Goal: Task Accomplishment & Management: Manage account settings

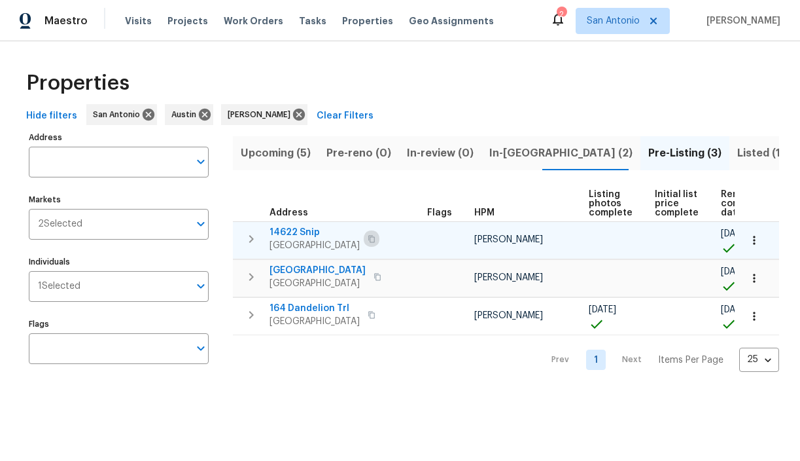
click at [376, 240] on icon "button" at bounding box center [372, 239] width 8 height 8
click at [295, 230] on span "14622 Snip" at bounding box center [315, 232] width 90 height 13
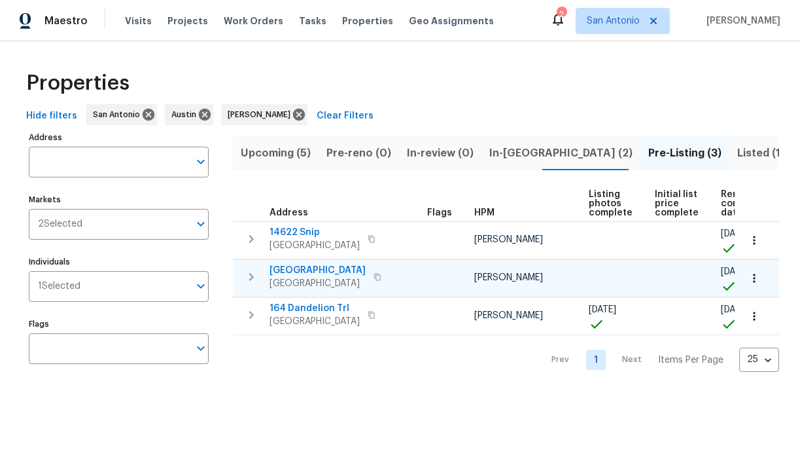
click at [346, 270] on span "[GEOGRAPHIC_DATA]" at bounding box center [318, 270] width 96 height 13
click at [494, 151] on span "In-reno (2)" at bounding box center [561, 153] width 143 height 18
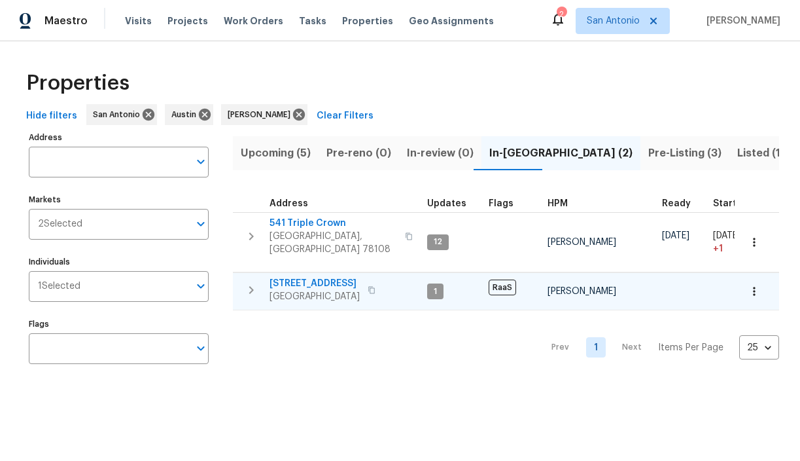
click at [304, 277] on span "526 Radiance Ave" at bounding box center [315, 283] width 90 height 13
click at [285, 153] on span "Upcoming (5)" at bounding box center [276, 153] width 70 height 18
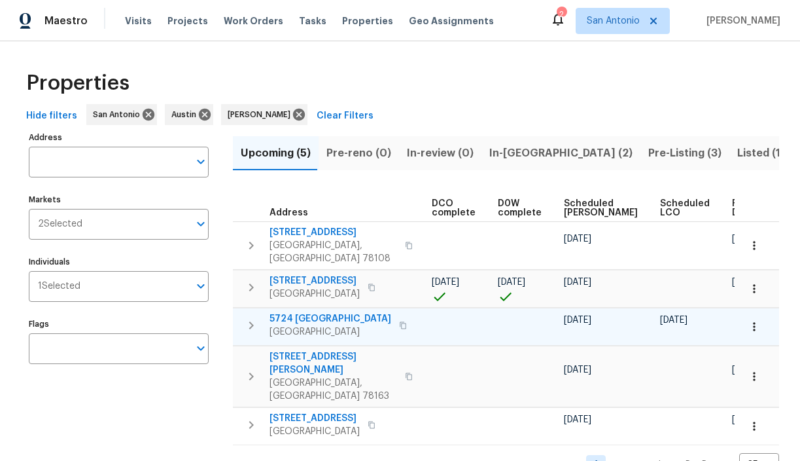
scroll to position [3, 0]
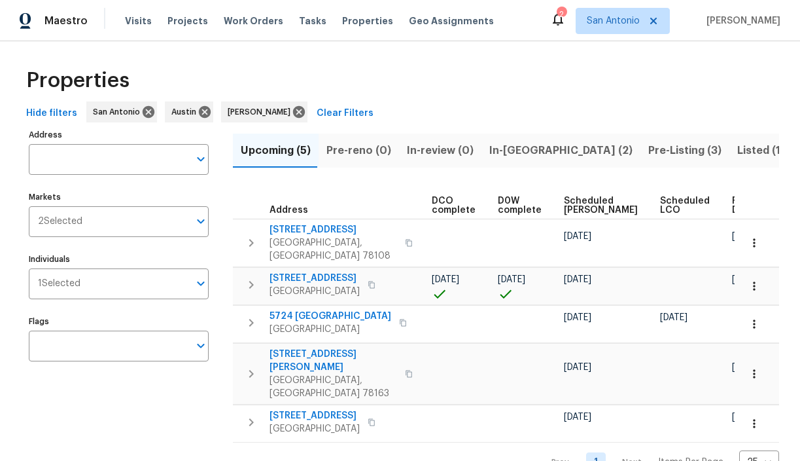
click at [732, 205] on span "Ready Date" at bounding box center [746, 205] width 29 height 18
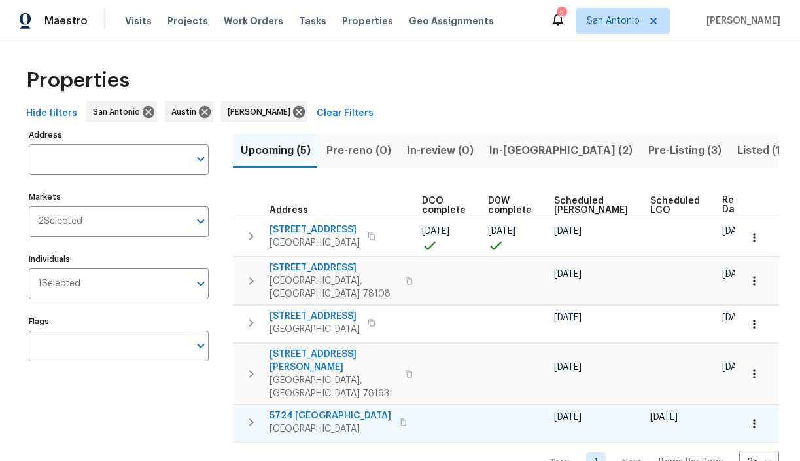
scroll to position [0, 301]
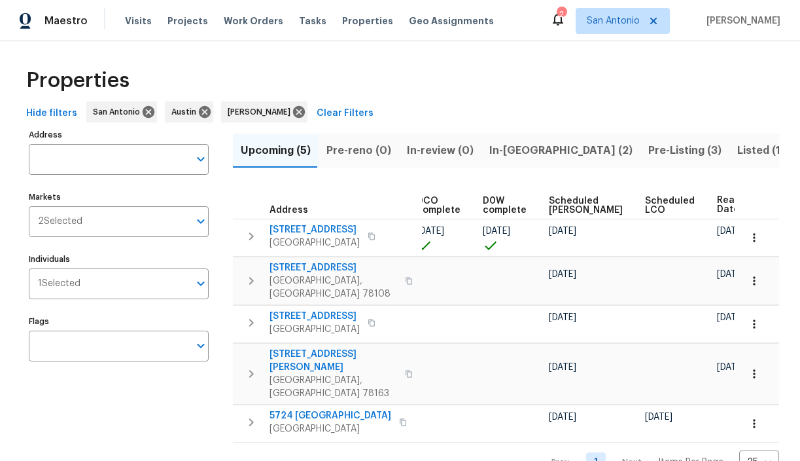
click at [649, 150] on span "Pre-Listing (3)" at bounding box center [685, 150] width 73 height 18
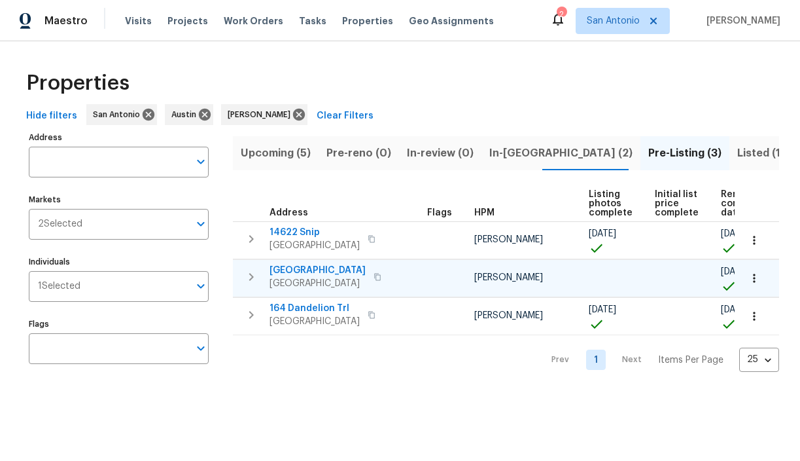
click at [320, 268] on span "124 Blossom Valley Strm" at bounding box center [318, 270] width 96 height 13
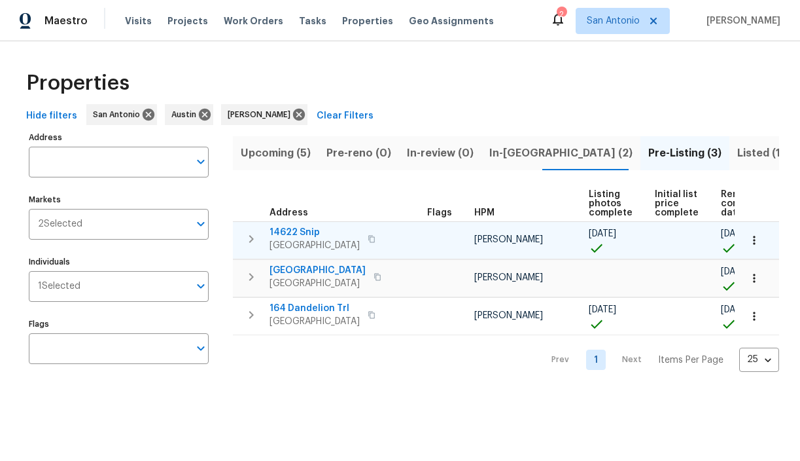
scroll to position [0, 44]
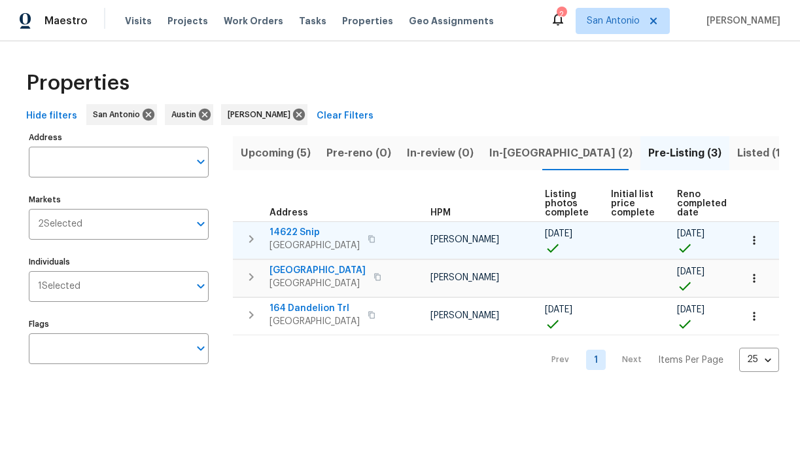
click at [254, 236] on icon "button" at bounding box center [251, 239] width 16 height 16
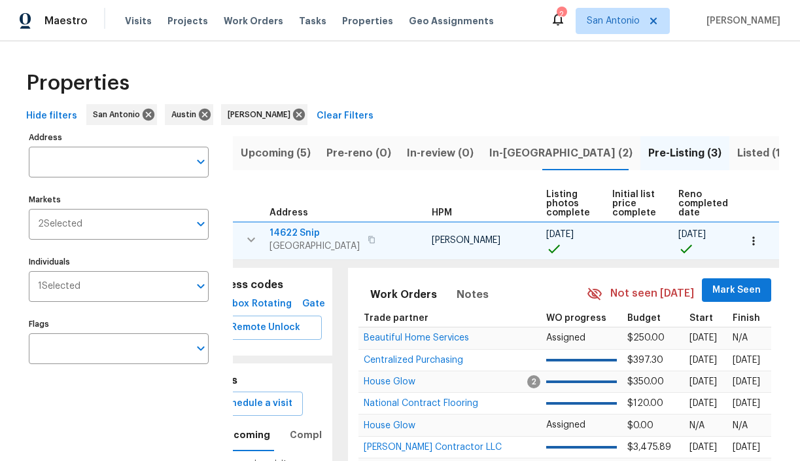
click at [707, 279] on button "Mark Seen" at bounding box center [736, 290] width 69 height 24
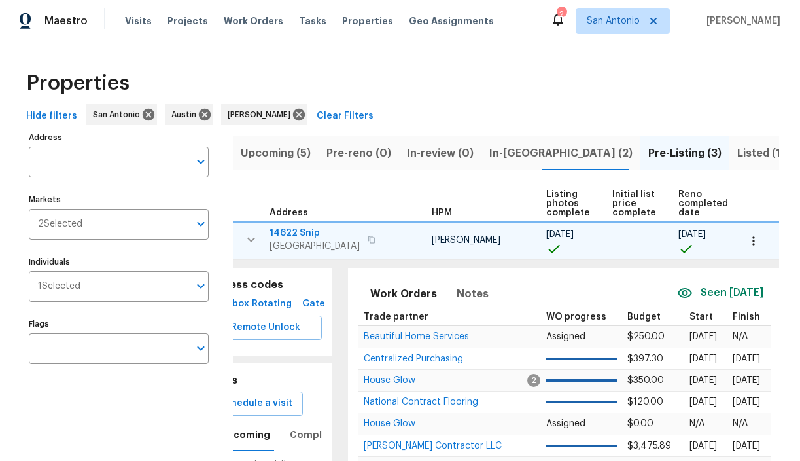
click at [249, 236] on icon "button" at bounding box center [251, 240] width 16 height 16
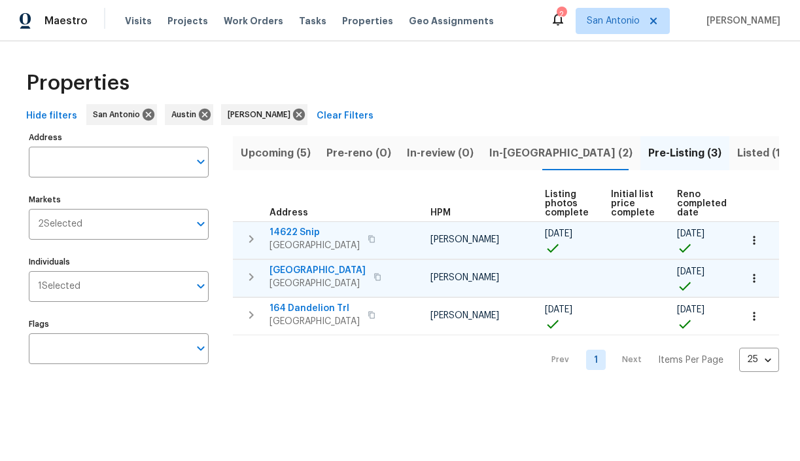
click at [253, 277] on icon "button" at bounding box center [251, 277] width 5 height 8
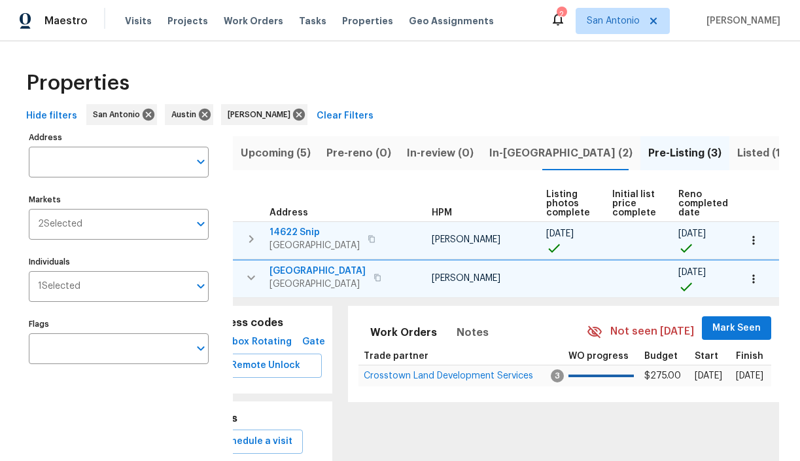
click at [713, 327] on span "Mark Seen" at bounding box center [737, 328] width 48 height 16
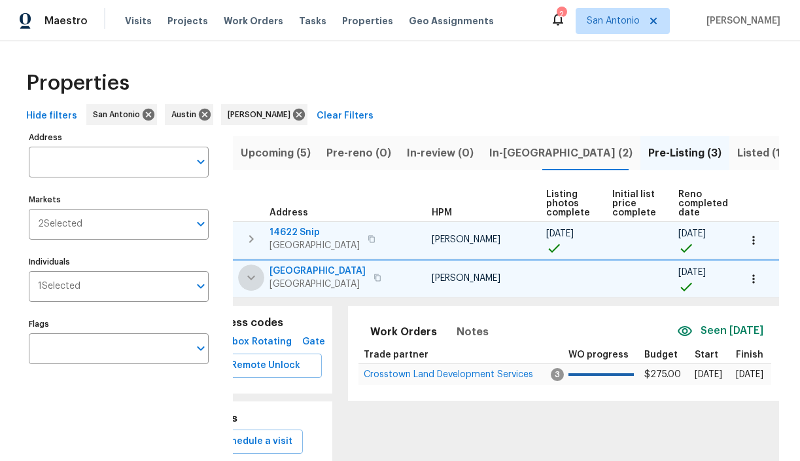
click at [252, 279] on icon "button" at bounding box center [251, 278] width 16 height 16
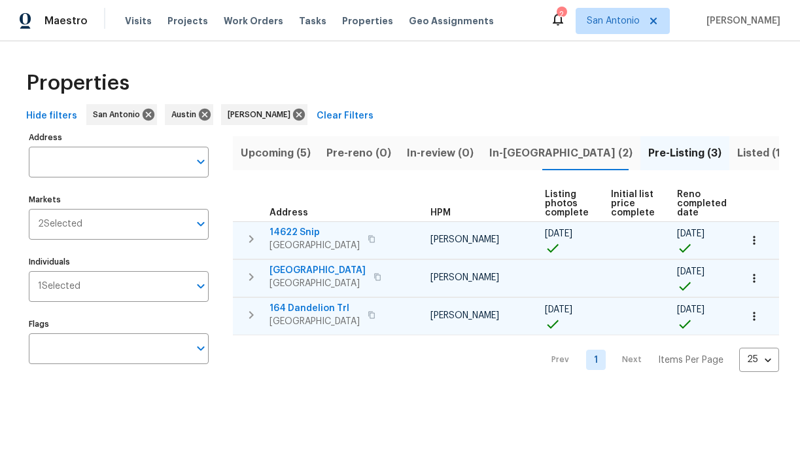
click at [249, 313] on icon "button" at bounding box center [251, 315] width 16 height 16
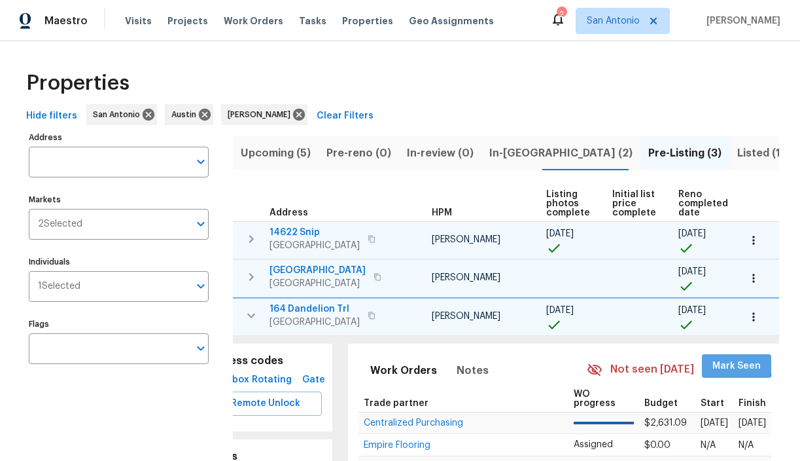
click at [713, 363] on span "Mark Seen" at bounding box center [737, 366] width 48 height 16
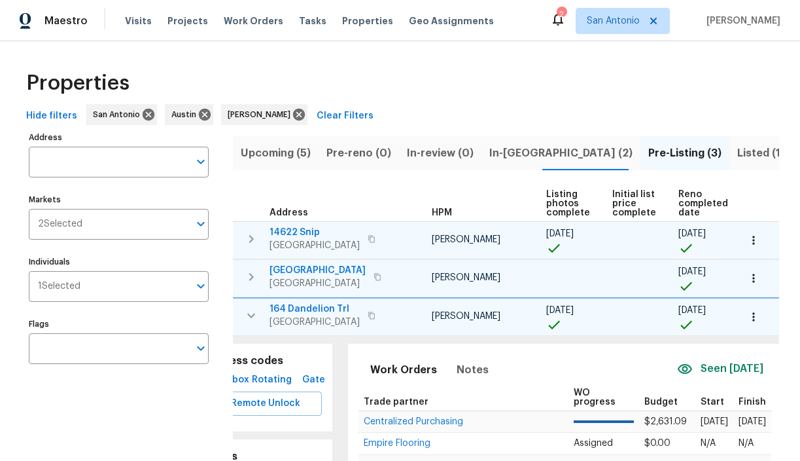
click at [506, 149] on span "In-reno (2)" at bounding box center [561, 153] width 143 height 18
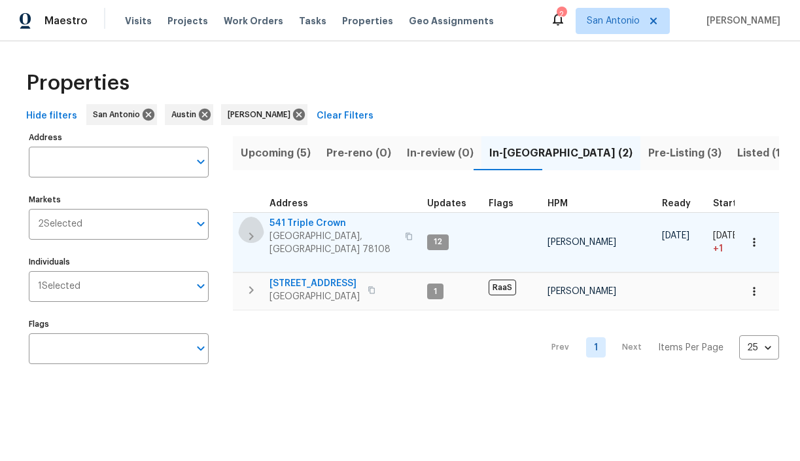
click at [253, 228] on icon "button" at bounding box center [251, 236] width 16 height 16
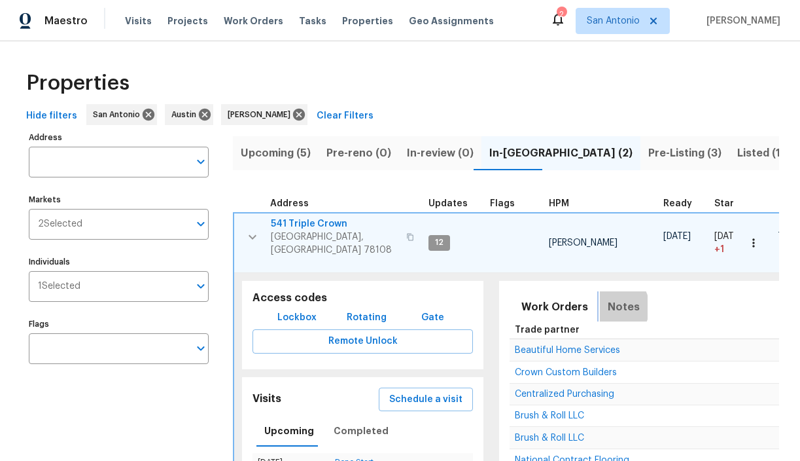
click at [608, 300] on span "Notes" at bounding box center [624, 307] width 32 height 18
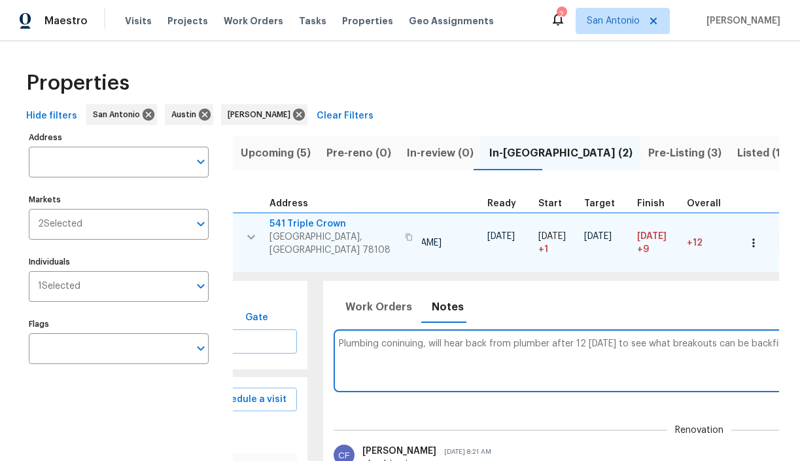
scroll to position [0, 179]
click at [393, 338] on textarea "Plumbing coninuing, will hear back from plumber after 12 today to see what brea…" at bounding box center [696, 360] width 721 height 44
click at [455, 355] on textarea "Plumbing conitnuing, will hear back from plumber after 12 today to see what bre…" at bounding box center [696, 360] width 721 height 44
click at [395, 338] on textarea "Plumbing conitnuing, will hear back from plumber after 12 today to see what bre…" at bounding box center [696, 360] width 721 height 44
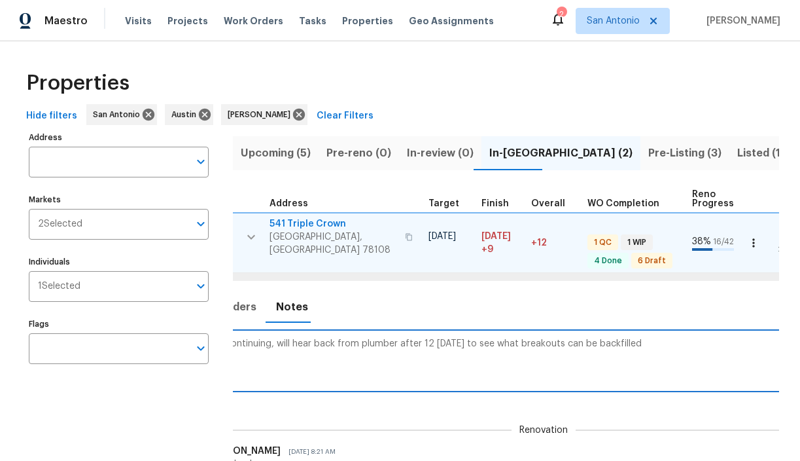
scroll to position [0, 580]
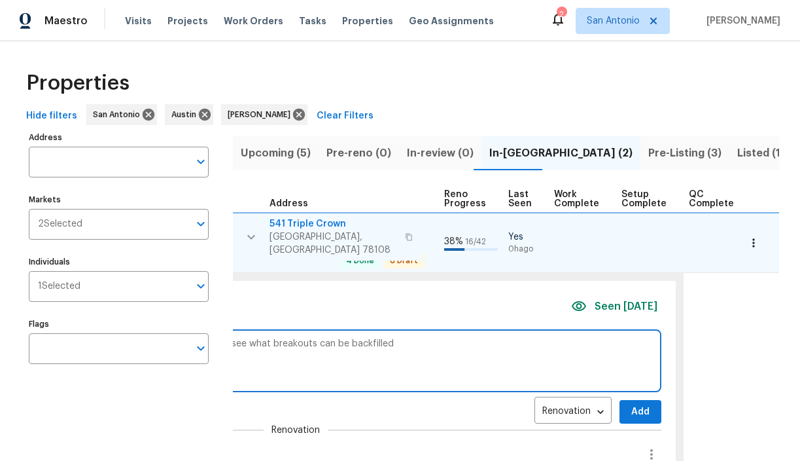
type textarea "Plumbing continuing, will hear back from plumber after 12 today to see what bre…"
click at [630, 405] on span "Add" at bounding box center [640, 412] width 21 height 16
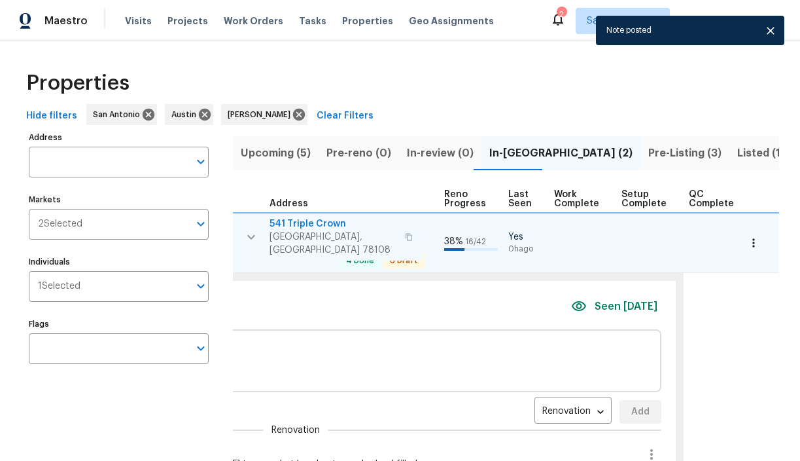
click at [254, 234] on icon "button" at bounding box center [251, 236] width 8 height 5
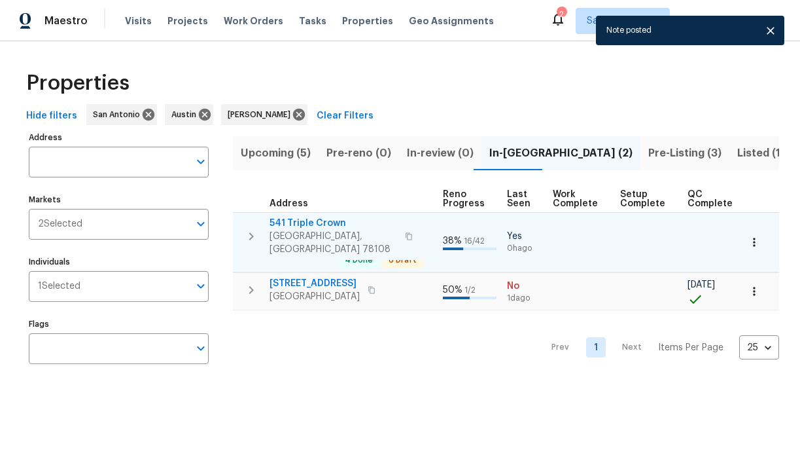
scroll to position [0, 577]
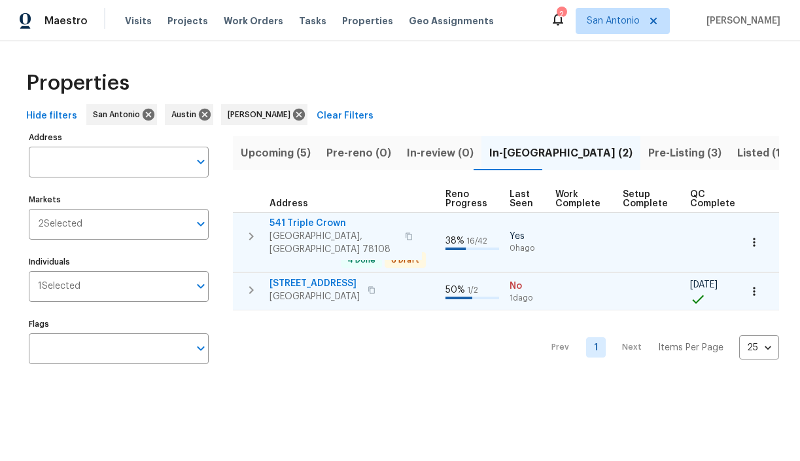
click at [254, 285] on icon "button" at bounding box center [251, 290] width 16 height 16
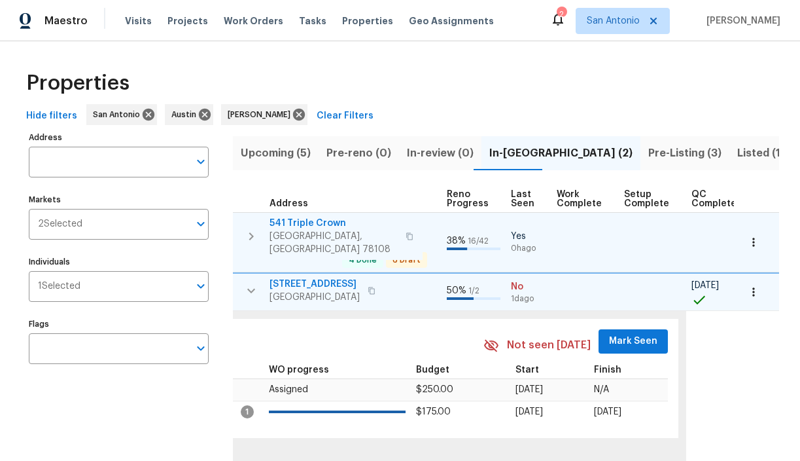
click at [609, 336] on span "Mark Seen" at bounding box center [633, 341] width 48 height 16
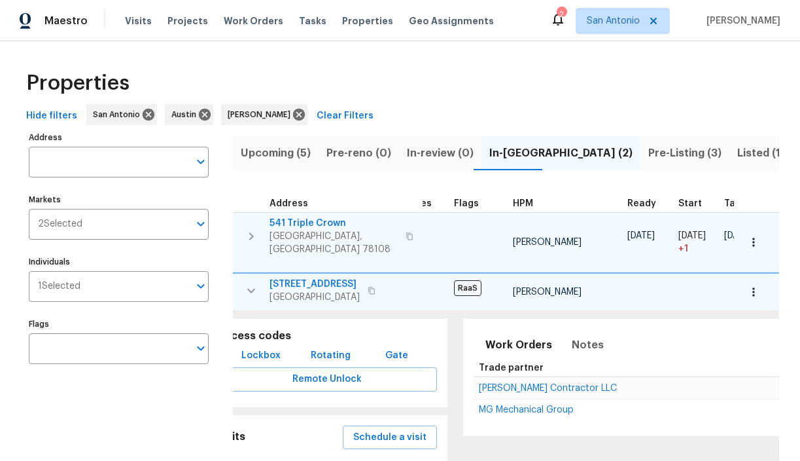
scroll to position [0, 0]
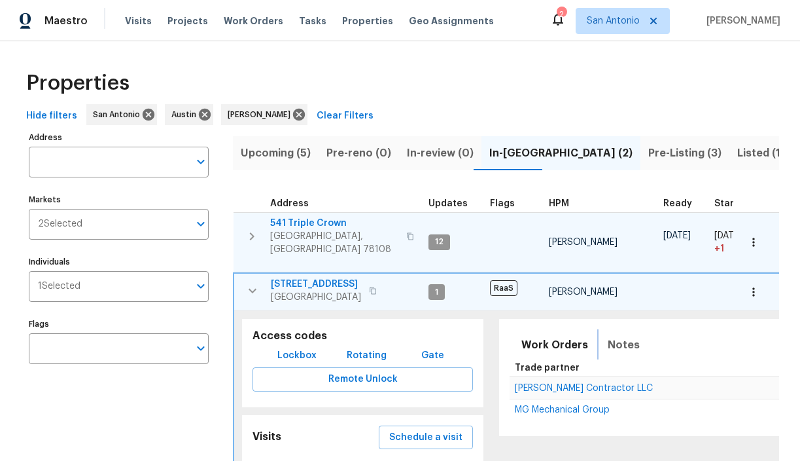
click at [623, 340] on span "Notes" at bounding box center [624, 345] width 32 height 18
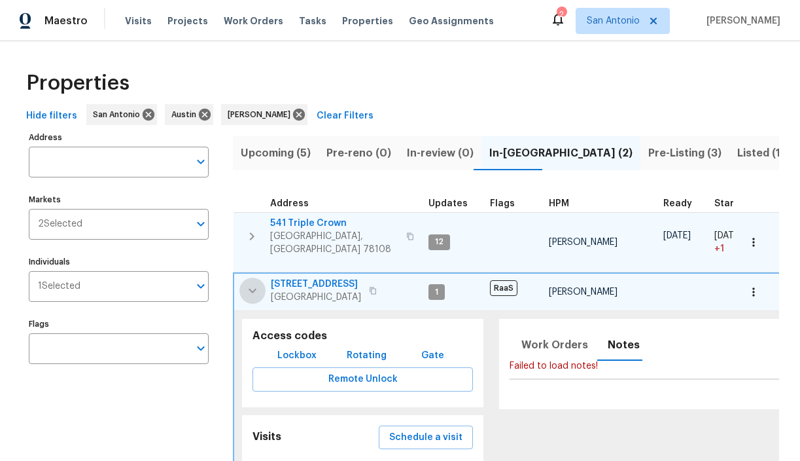
click at [248, 283] on icon "button" at bounding box center [253, 291] width 16 height 16
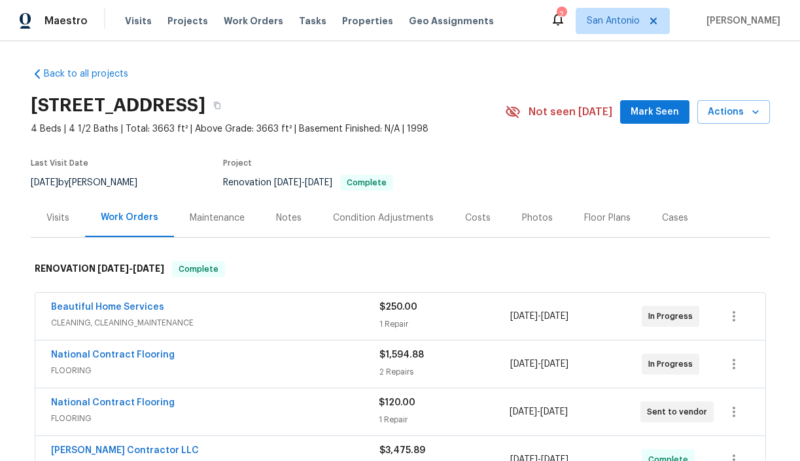
click at [662, 115] on span "Mark Seen" at bounding box center [655, 112] width 48 height 16
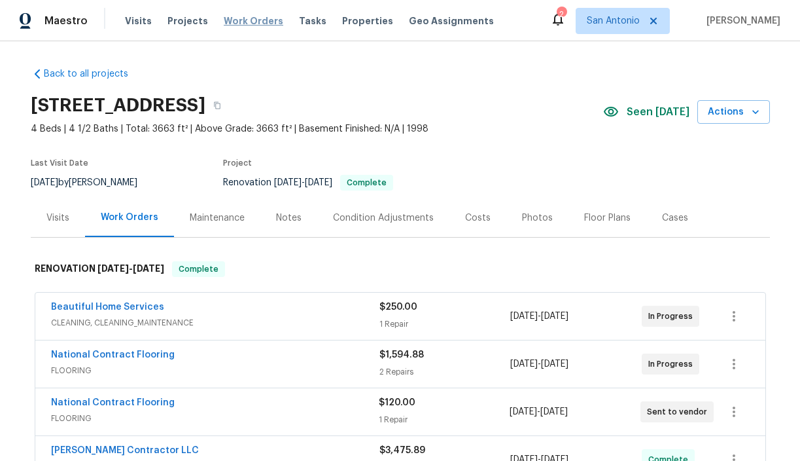
click at [234, 20] on span "Work Orders" at bounding box center [254, 20] width 60 height 13
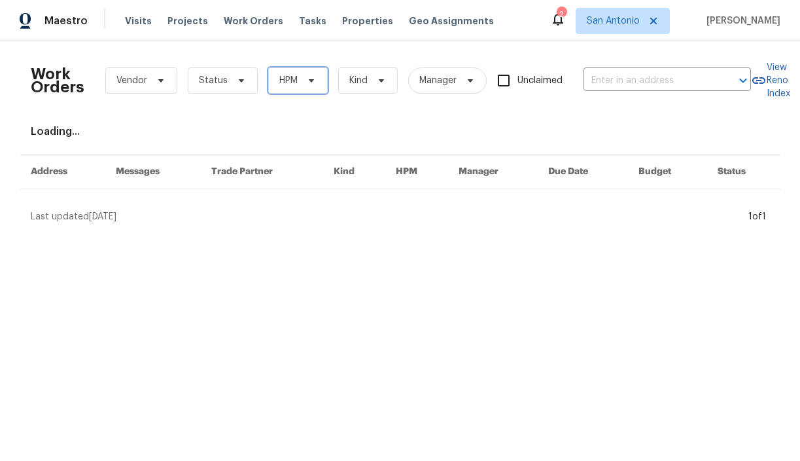
click at [311, 84] on icon at bounding box center [311, 80] width 10 height 10
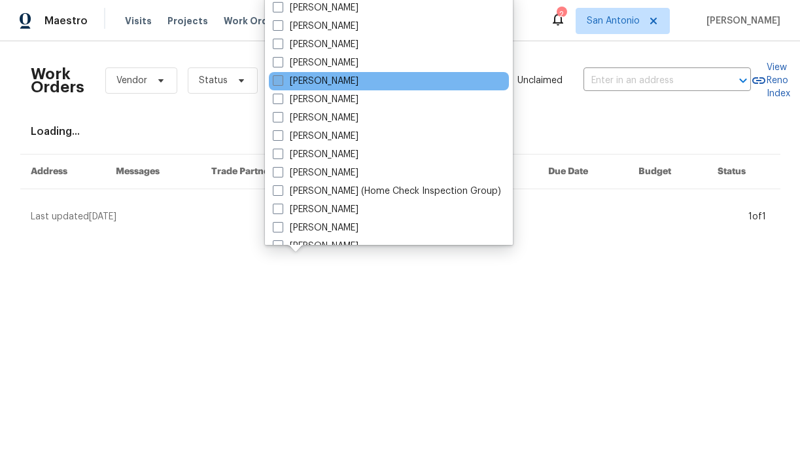
click at [279, 78] on span at bounding box center [278, 80] width 10 height 10
click at [279, 78] on input "[PERSON_NAME]" at bounding box center [277, 79] width 9 height 9
checkbox input "true"
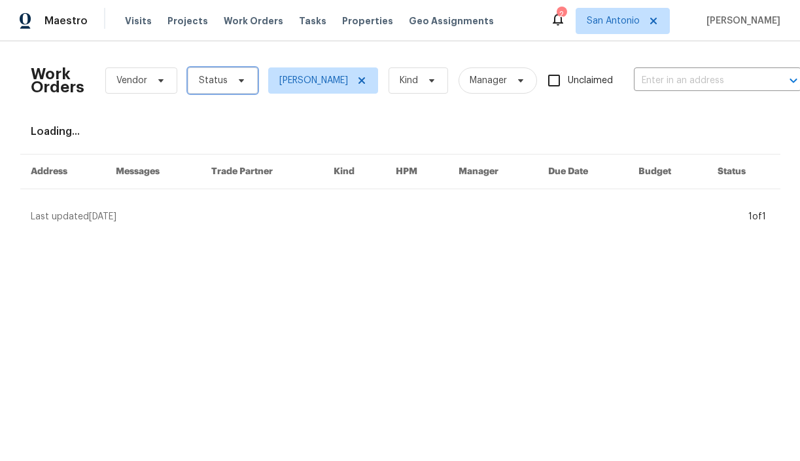
click at [236, 77] on icon at bounding box center [241, 80] width 10 height 10
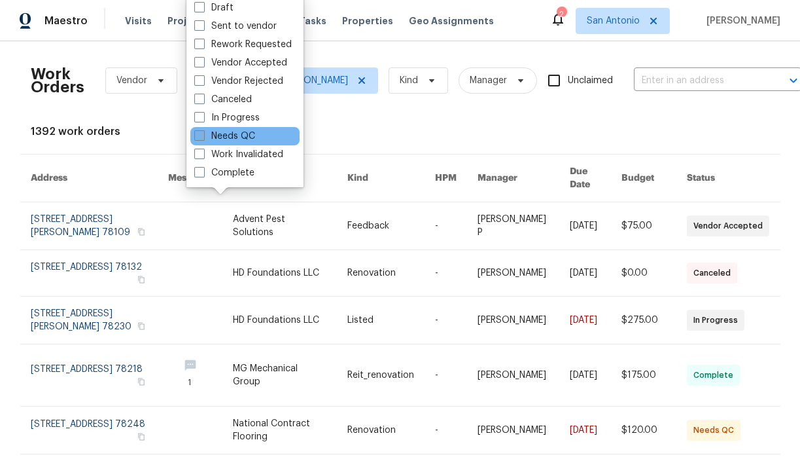
click at [221, 135] on label "Needs QC" at bounding box center [224, 136] width 61 height 13
click at [203, 135] on input "Needs QC" at bounding box center [198, 134] width 9 height 9
checkbox input "true"
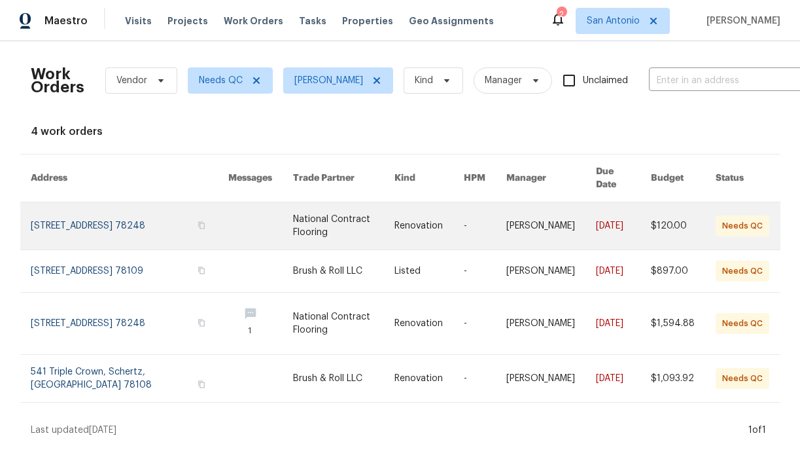
click at [96, 209] on link at bounding box center [130, 225] width 198 height 47
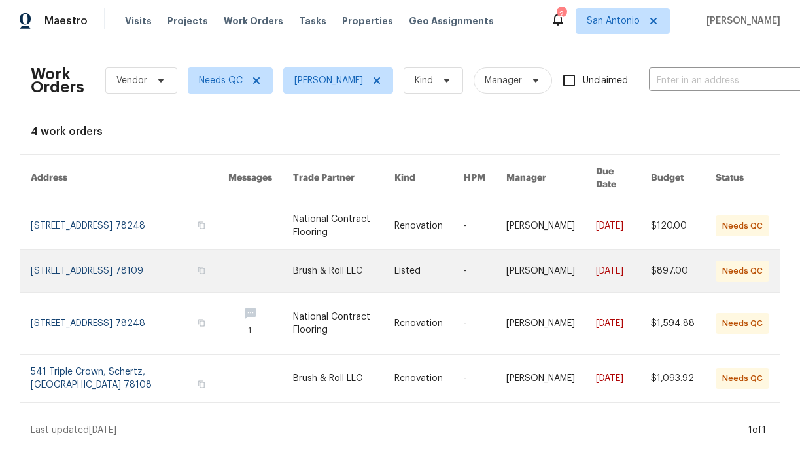
click at [99, 252] on link at bounding box center [130, 271] width 198 height 42
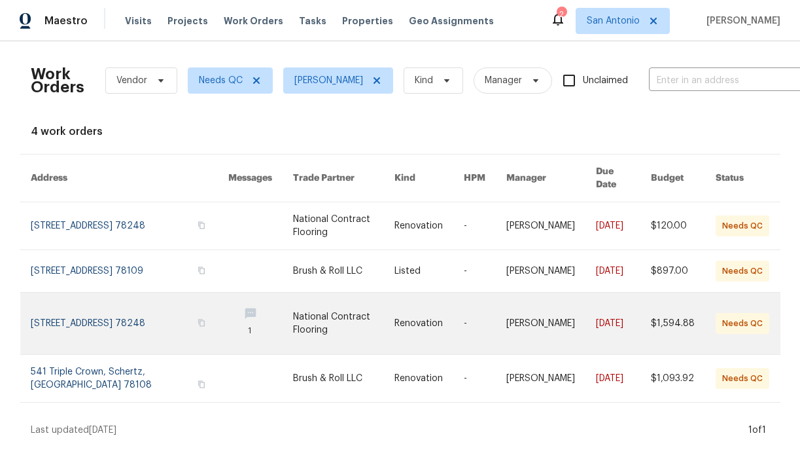
click at [103, 315] on link at bounding box center [130, 324] width 198 height 62
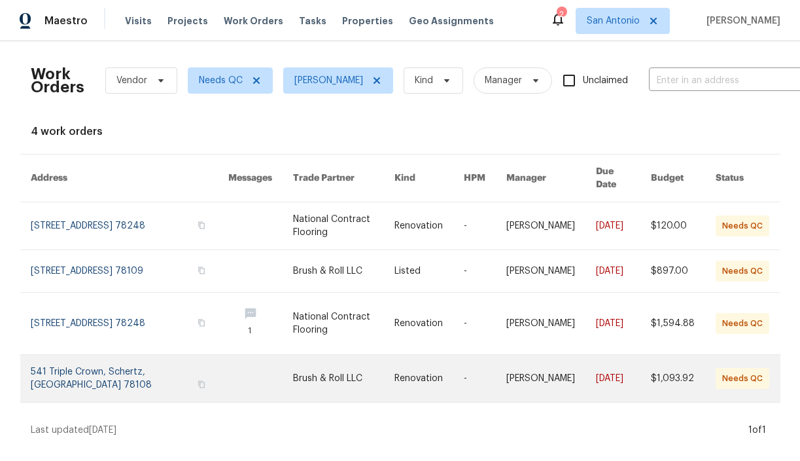
click at [101, 367] on link at bounding box center [130, 378] width 198 height 47
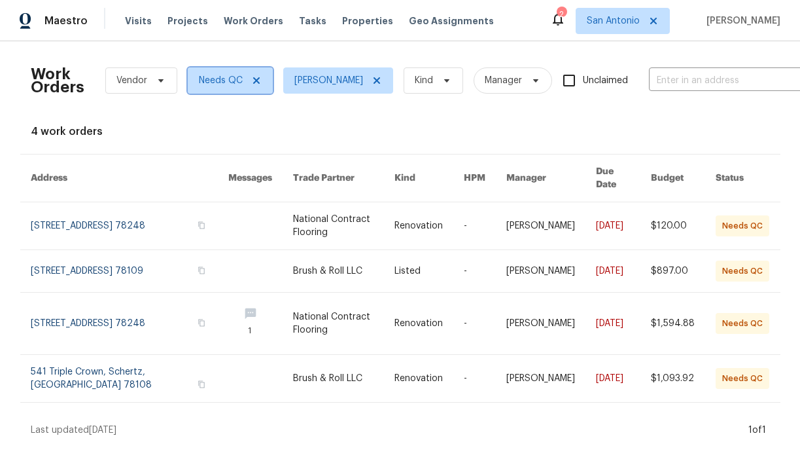
click at [247, 82] on span at bounding box center [254, 80] width 14 height 10
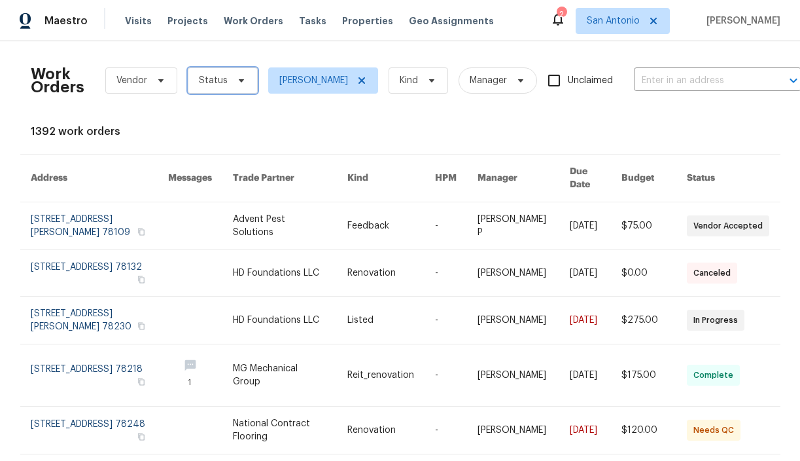
click at [236, 81] on icon at bounding box center [241, 80] width 10 height 10
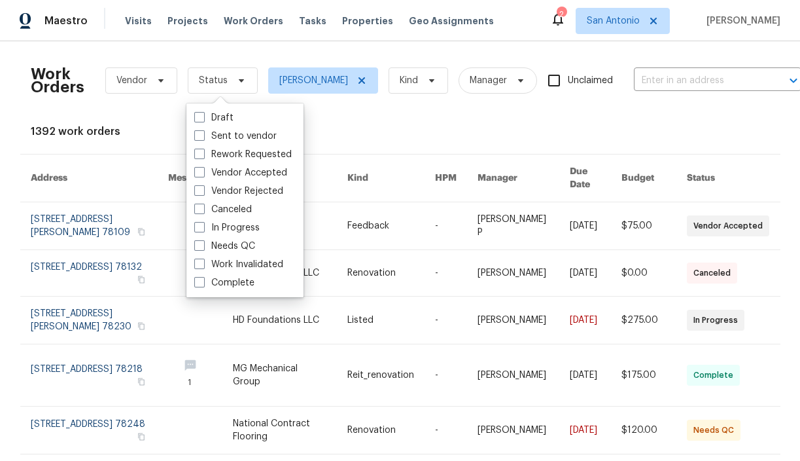
click at [395, 128] on div "1392 work orders" at bounding box center [401, 131] width 740 height 13
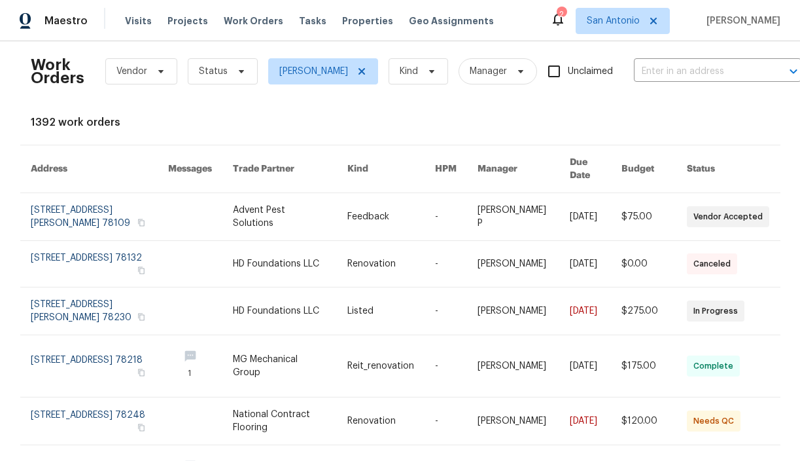
scroll to position [5, 0]
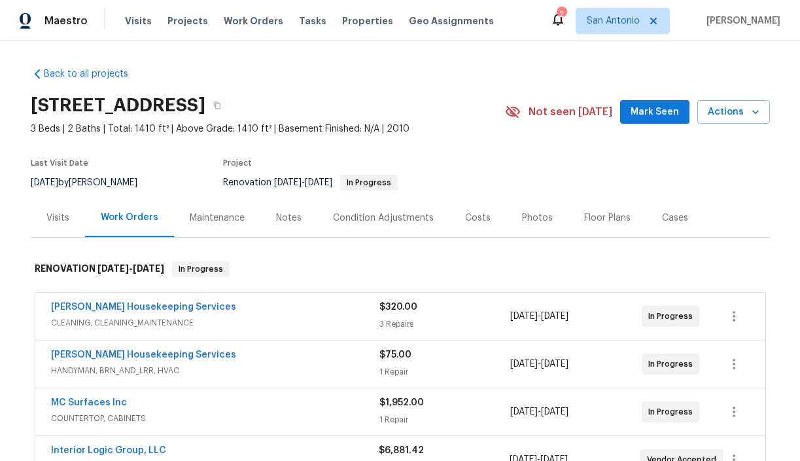
click at [640, 112] on span "Mark Seen" at bounding box center [655, 112] width 48 height 16
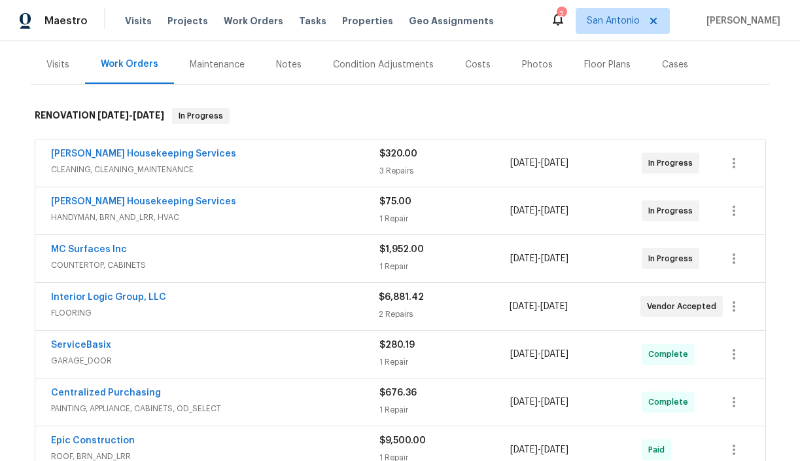
scroll to position [157, 0]
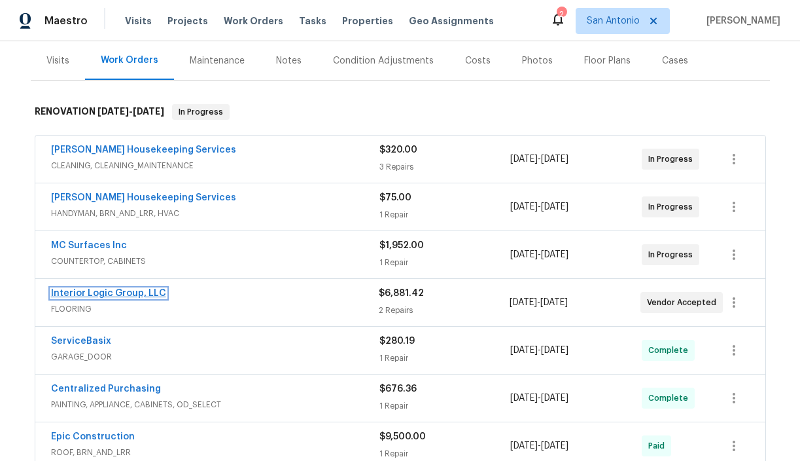
click at [119, 289] on link "Interior Logic Group, LLC" at bounding box center [108, 293] width 115 height 9
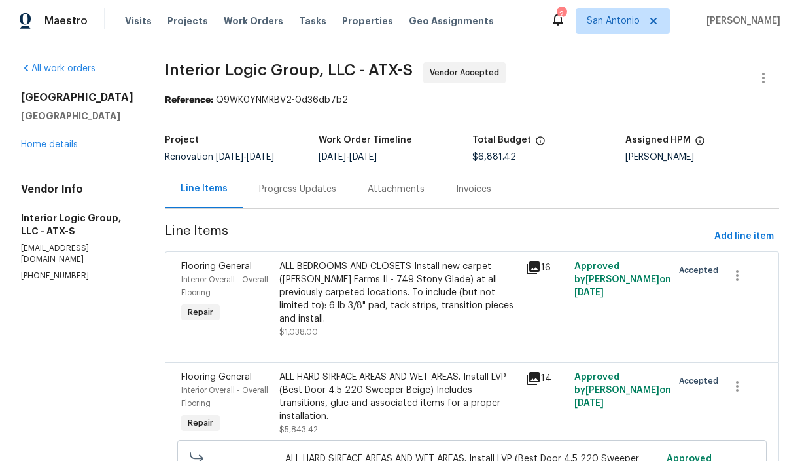
click at [321, 189] on div "Progress Updates" at bounding box center [297, 189] width 77 height 13
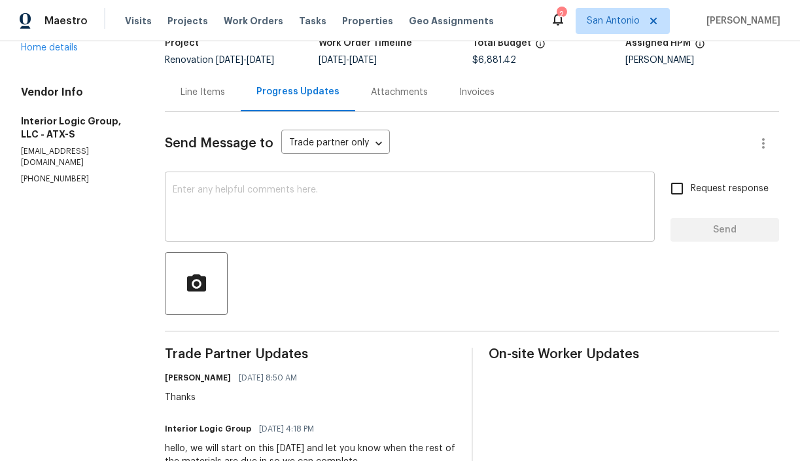
scroll to position [88, 0]
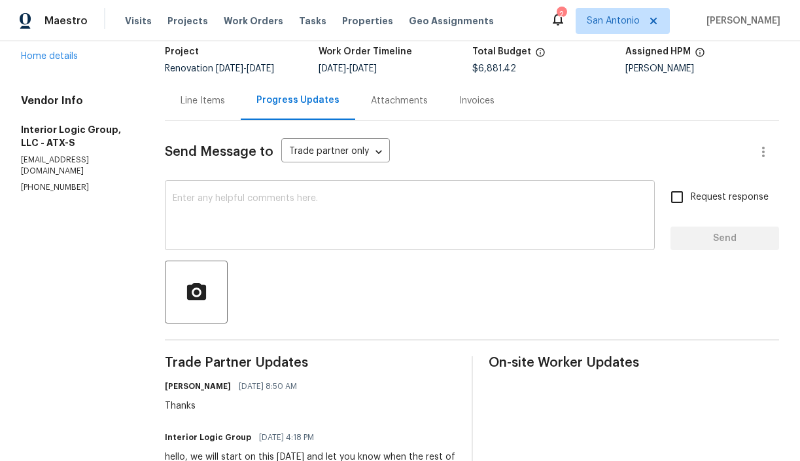
click at [313, 202] on textarea at bounding box center [410, 217] width 474 height 46
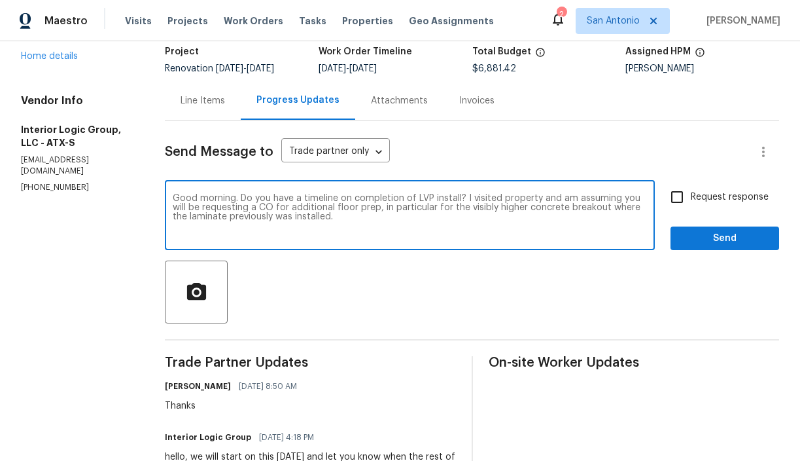
type textarea "Good morning. Do you have a timeline on completion of LVP install? I visited pr…"
click at [717, 234] on span "Send" at bounding box center [725, 238] width 88 height 16
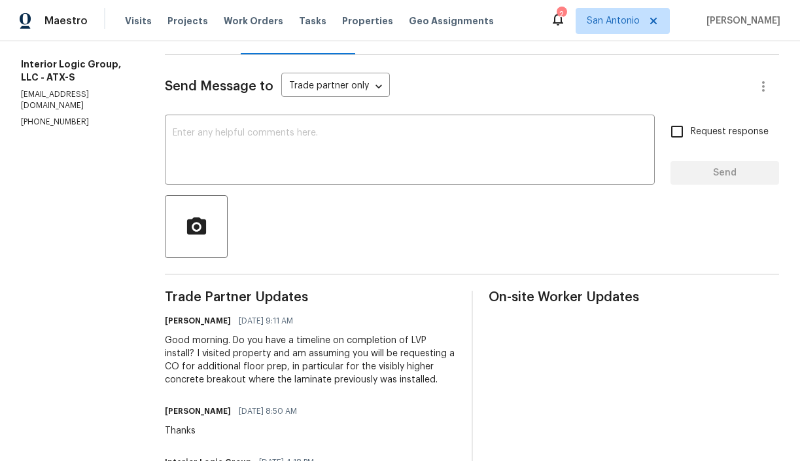
scroll to position [0, 0]
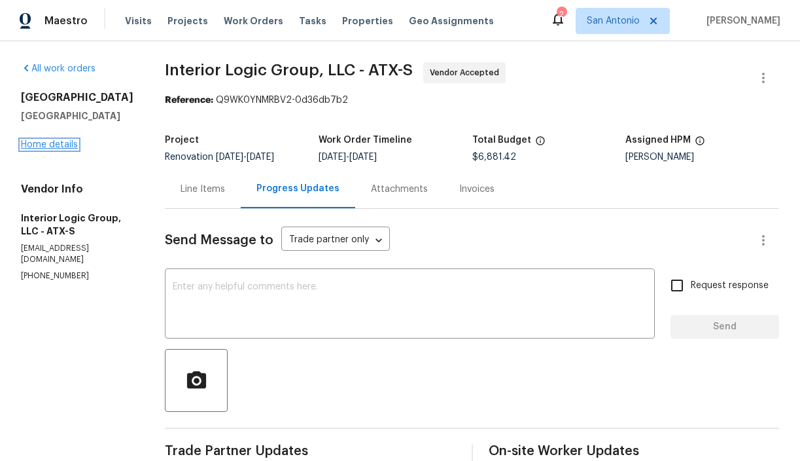
click at [67, 142] on link "Home details" at bounding box center [49, 144] width 57 height 9
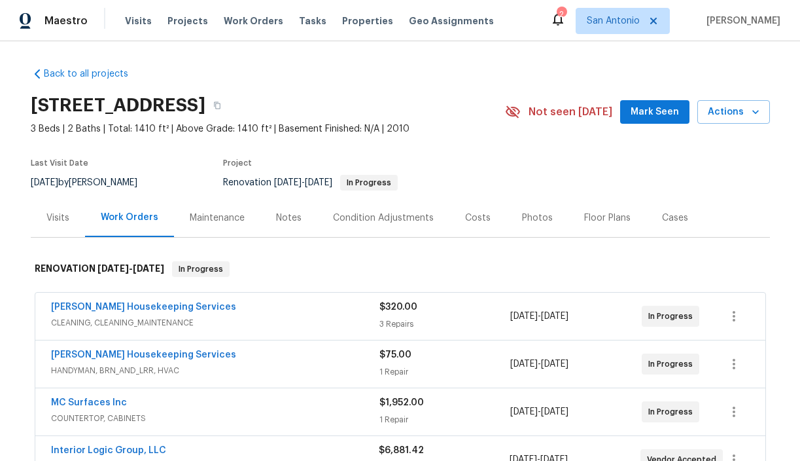
click at [656, 118] on span "Mark Seen" at bounding box center [655, 112] width 48 height 16
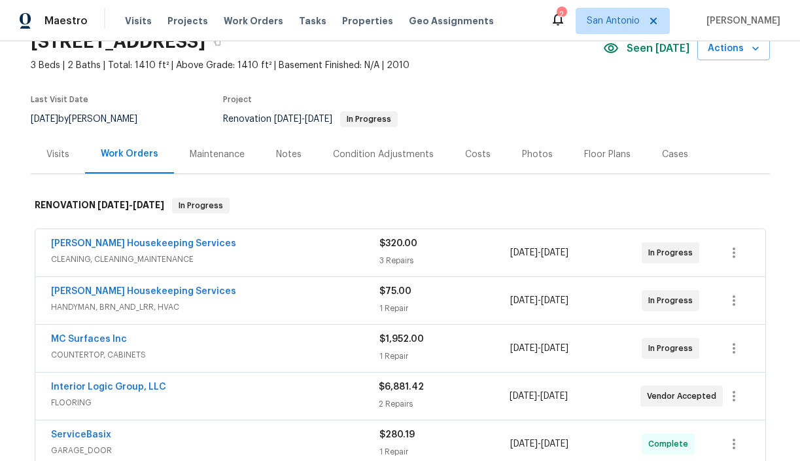
scroll to position [31, 0]
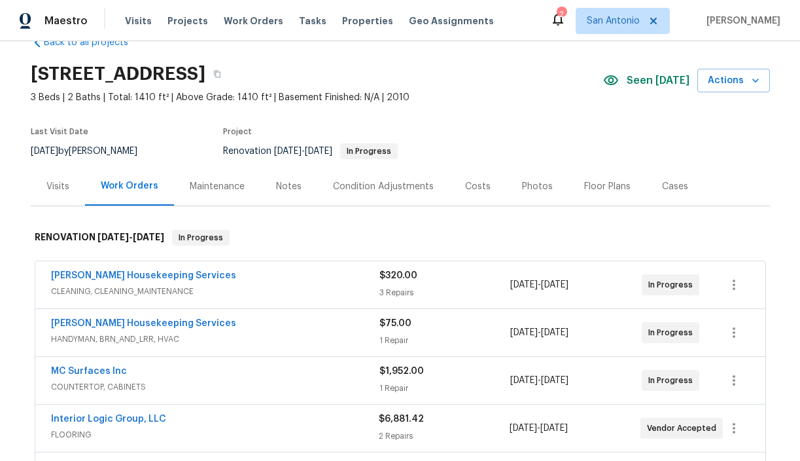
click at [59, 181] on div "Visits" at bounding box center [57, 186] width 23 height 13
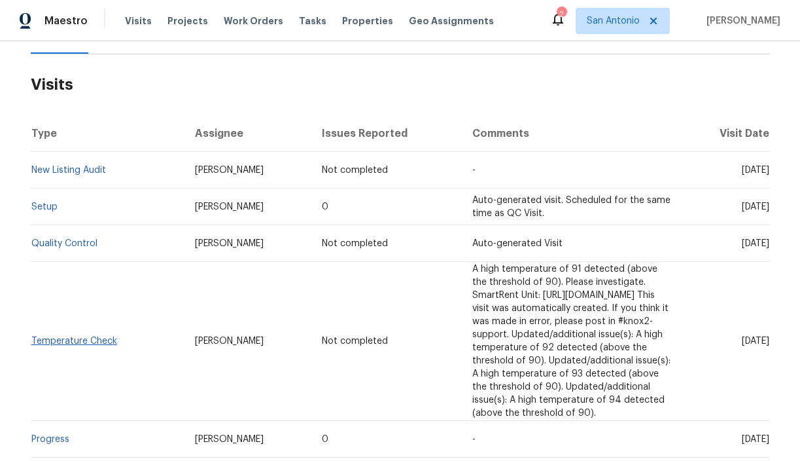
scroll to position [179, 0]
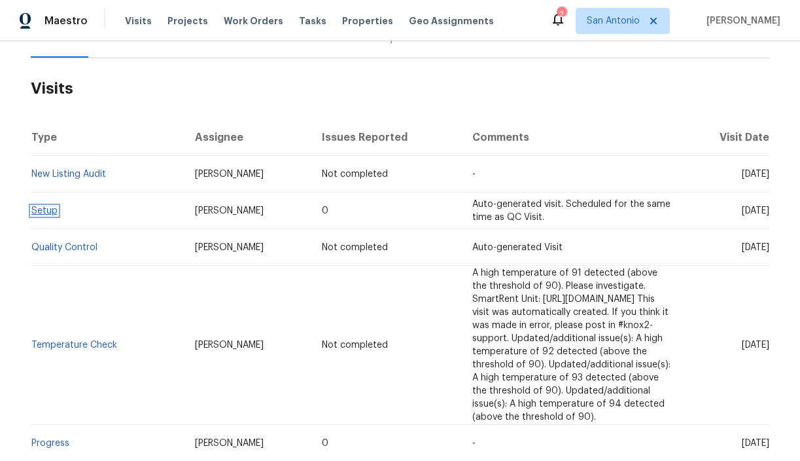
click at [47, 213] on link "Setup" at bounding box center [44, 210] width 26 height 9
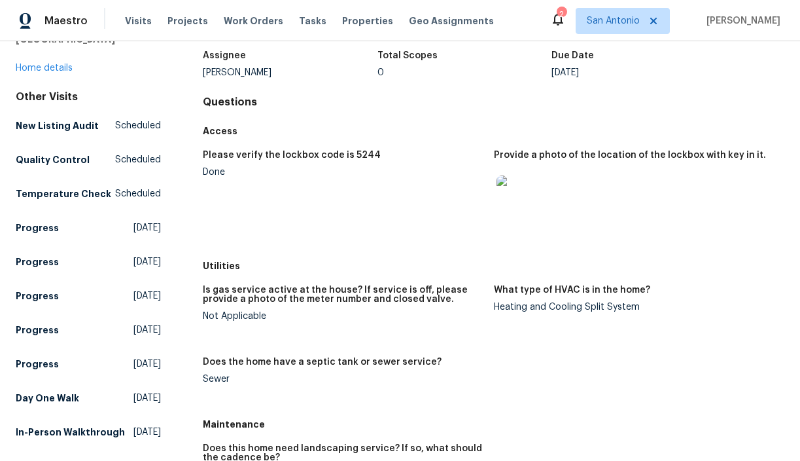
scroll to position [82, 0]
click at [519, 198] on img at bounding box center [518, 196] width 42 height 42
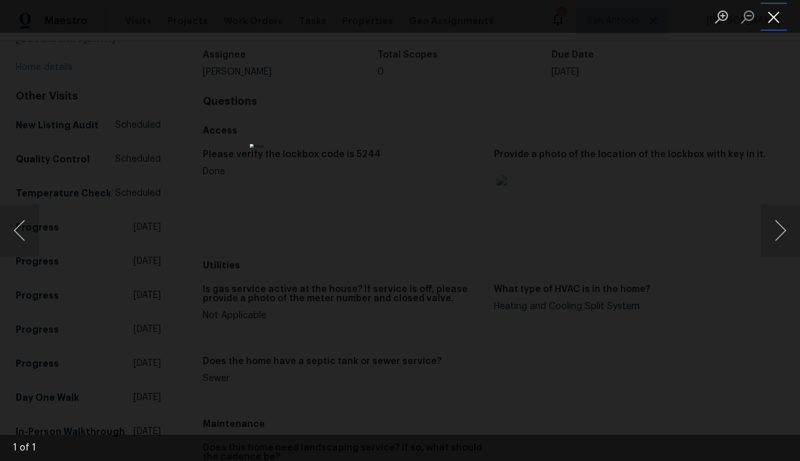
click at [777, 16] on button "Close lightbox" at bounding box center [774, 16] width 26 height 23
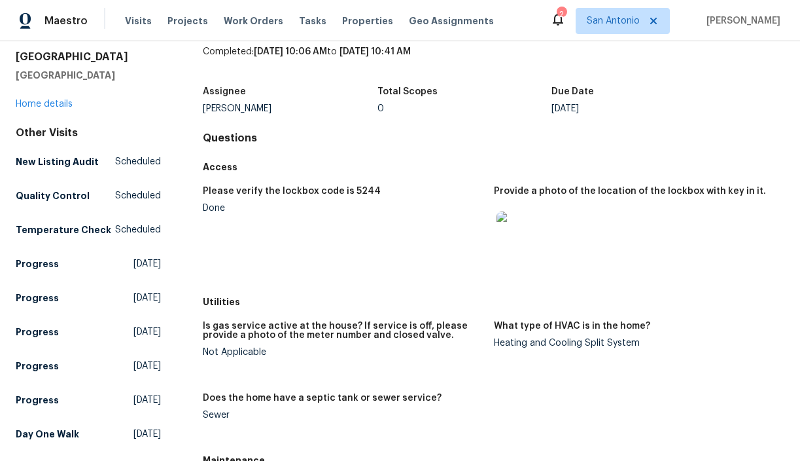
scroll to position [40, 0]
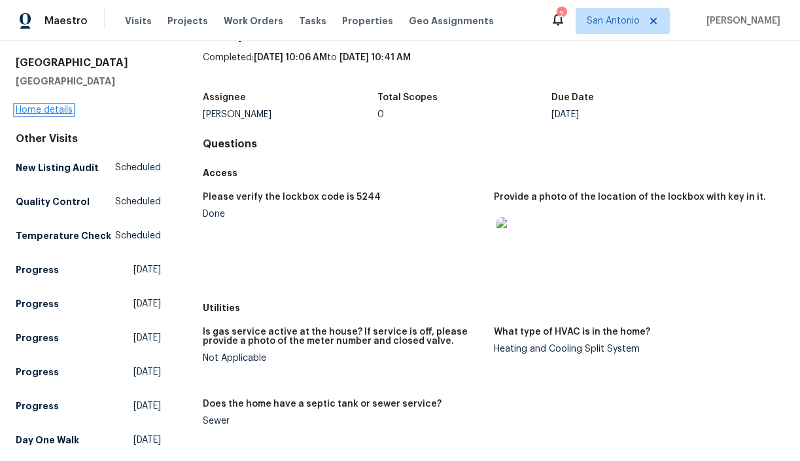
click at [50, 110] on link "Home details" at bounding box center [44, 109] width 57 height 9
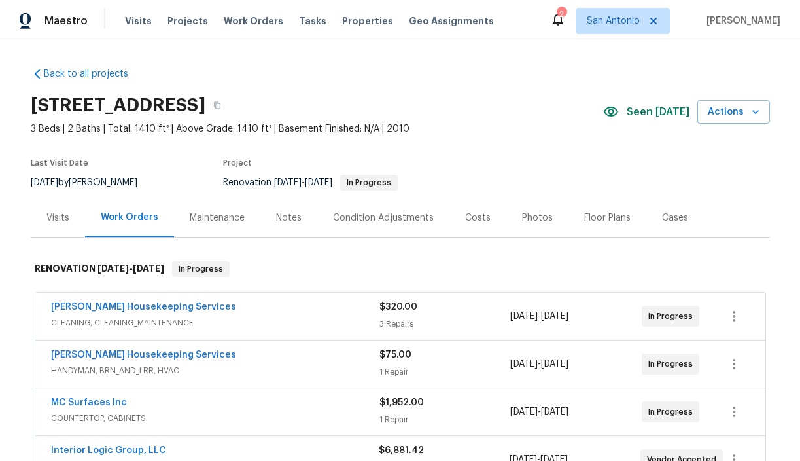
click at [293, 216] on div "Notes" at bounding box center [289, 217] width 26 height 13
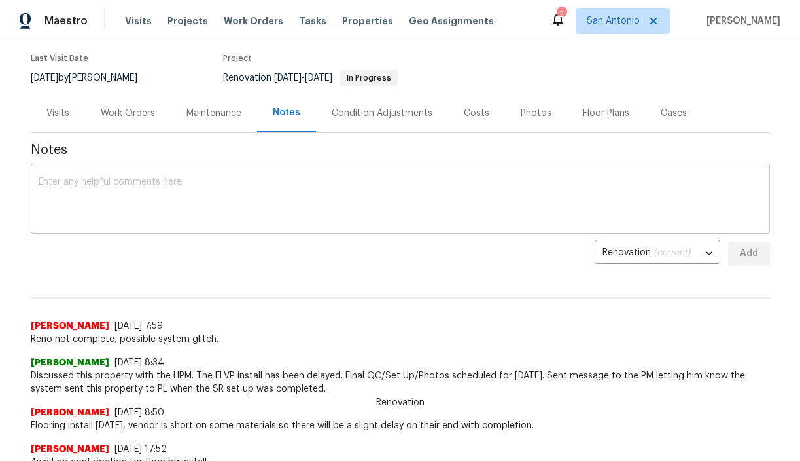
scroll to position [86, 0]
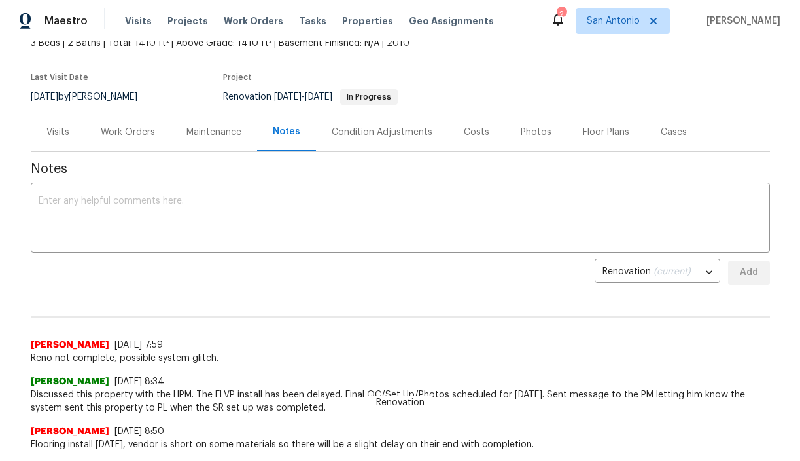
click at [58, 132] on div "Visits" at bounding box center [57, 132] width 23 height 13
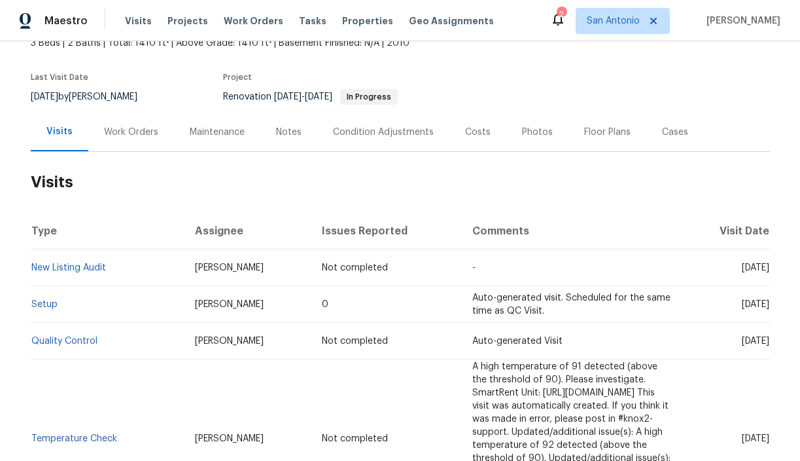
click at [289, 134] on div "Notes" at bounding box center [289, 132] width 26 height 13
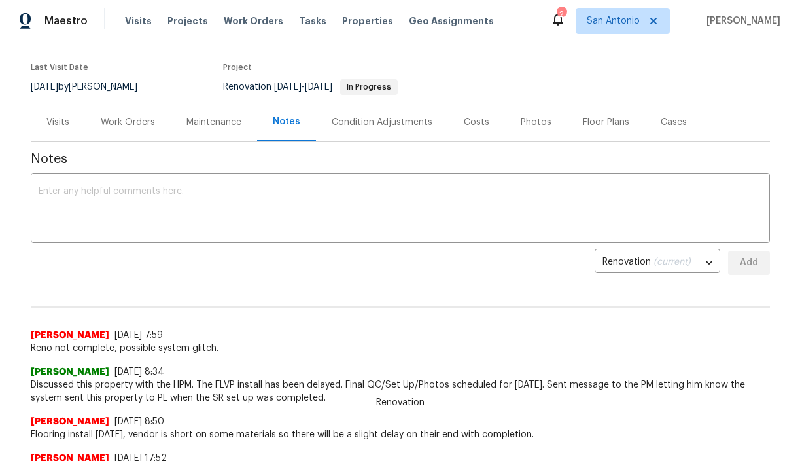
scroll to position [96, 0]
click at [133, 127] on div "Work Orders" at bounding box center [128, 121] width 54 height 13
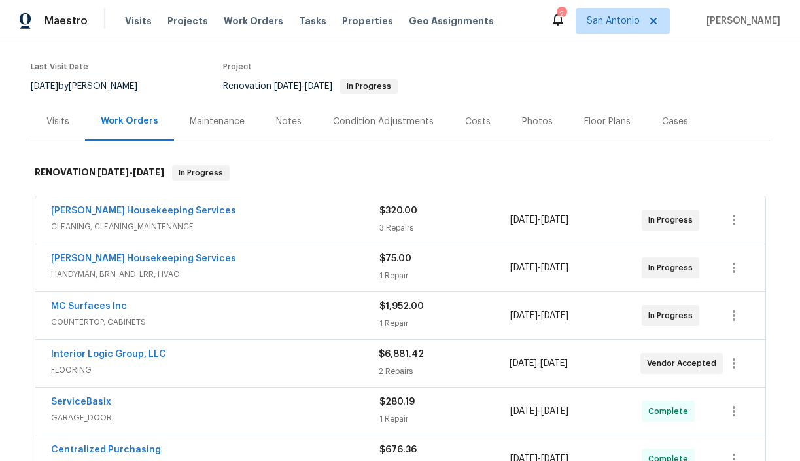
scroll to position [143, 0]
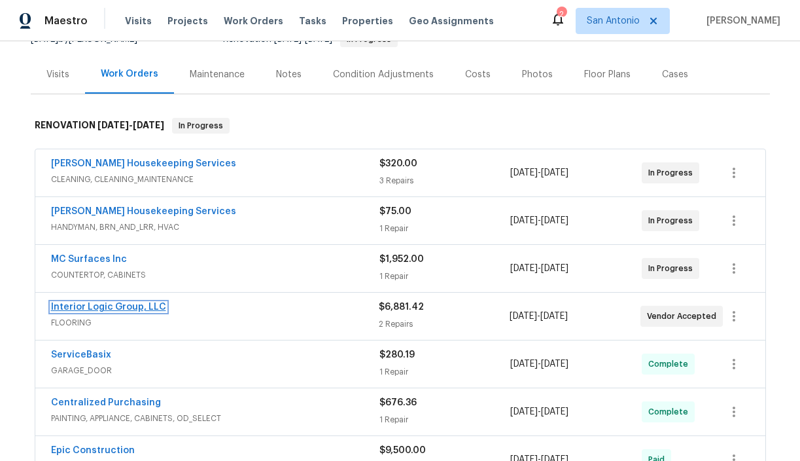
click at [97, 310] on link "Interior Logic Group, LLC" at bounding box center [108, 306] width 115 height 9
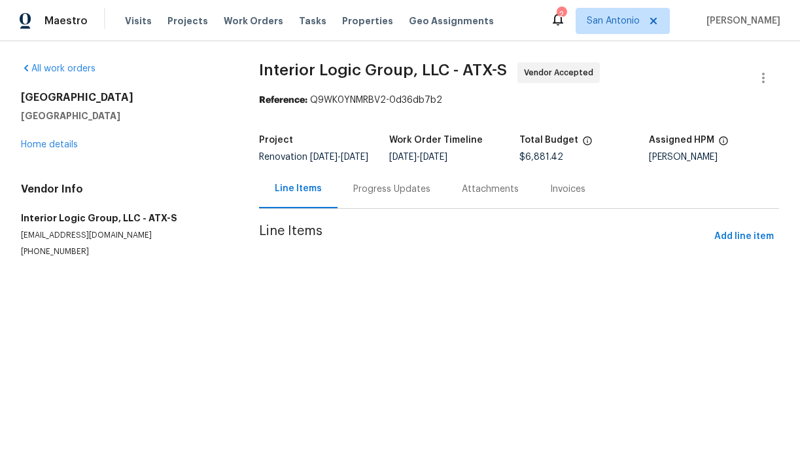
click at [363, 196] on div "Progress Updates" at bounding box center [391, 189] width 77 height 13
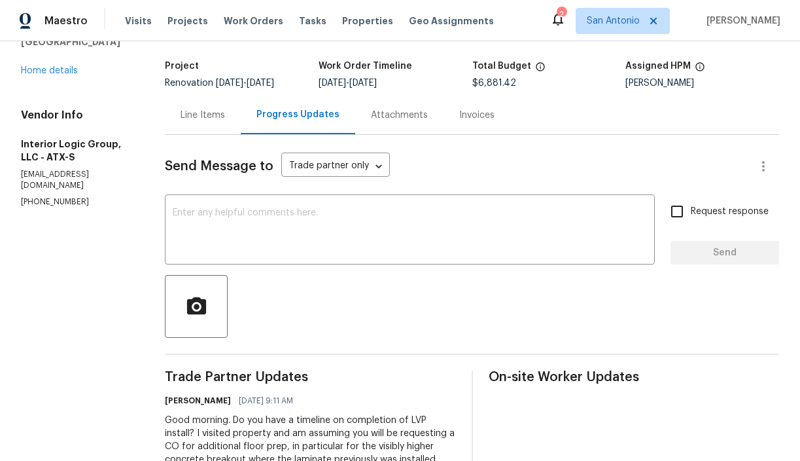
scroll to position [70, 0]
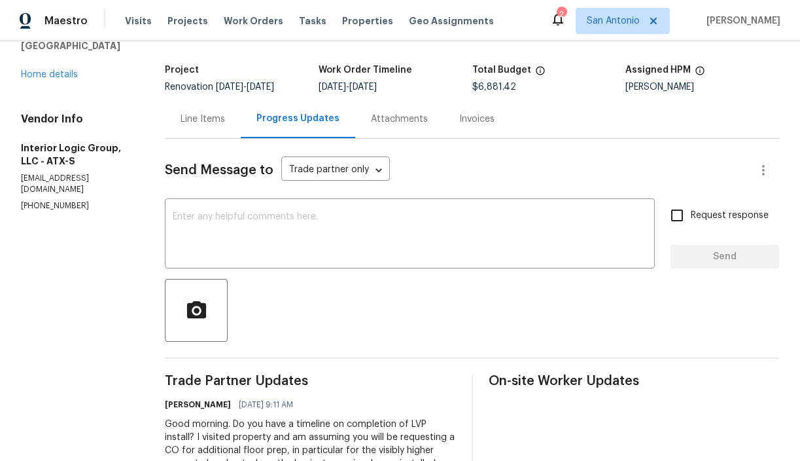
click at [215, 118] on div "Line Items" at bounding box center [203, 119] width 45 height 13
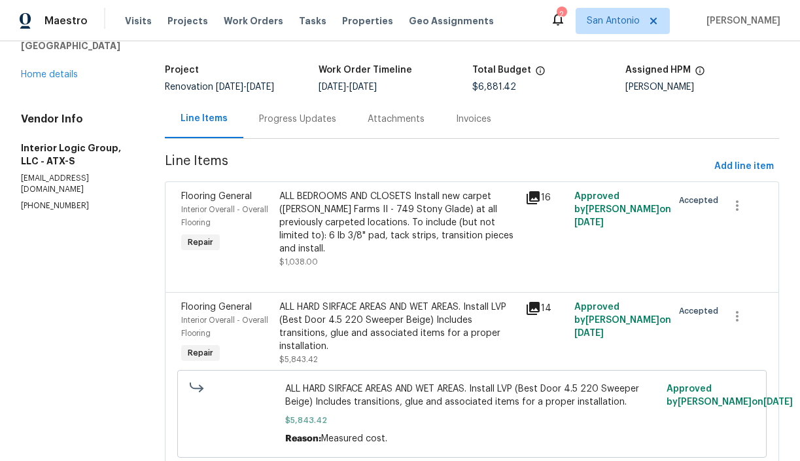
click at [335, 300] on div "ALL HARD SIRFACE AREAS AND WET AREAS. Install LVP (Best Door 4.5 220 Sweeper Be…" at bounding box center [398, 326] width 238 height 52
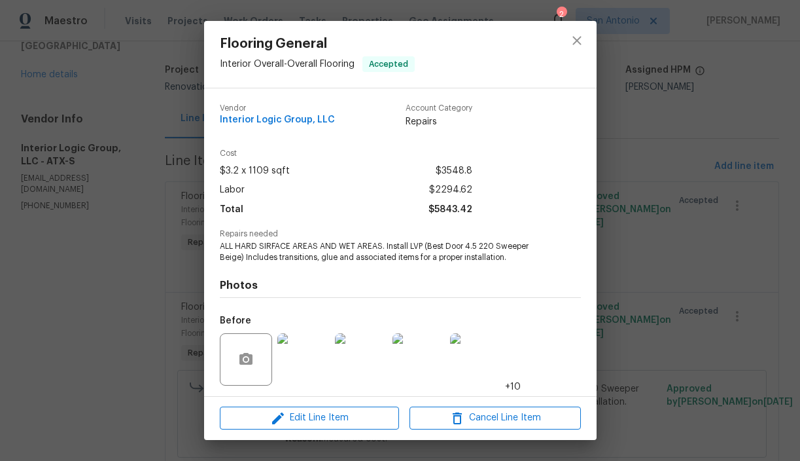
scroll to position [88, 0]
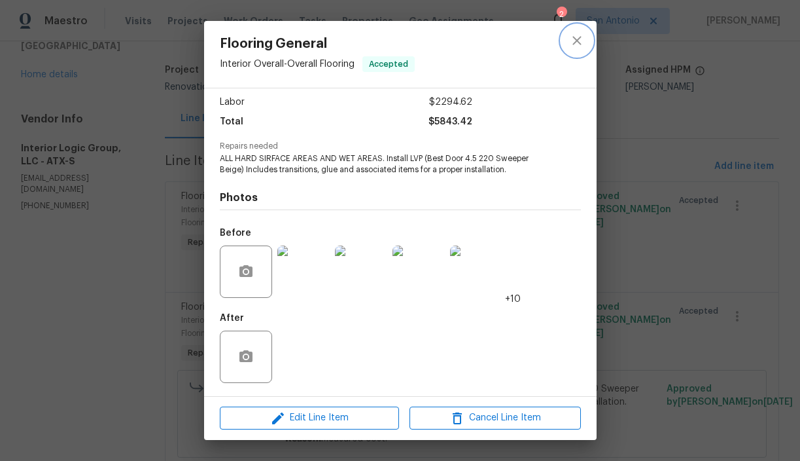
click at [576, 39] on icon "close" at bounding box center [577, 40] width 9 height 9
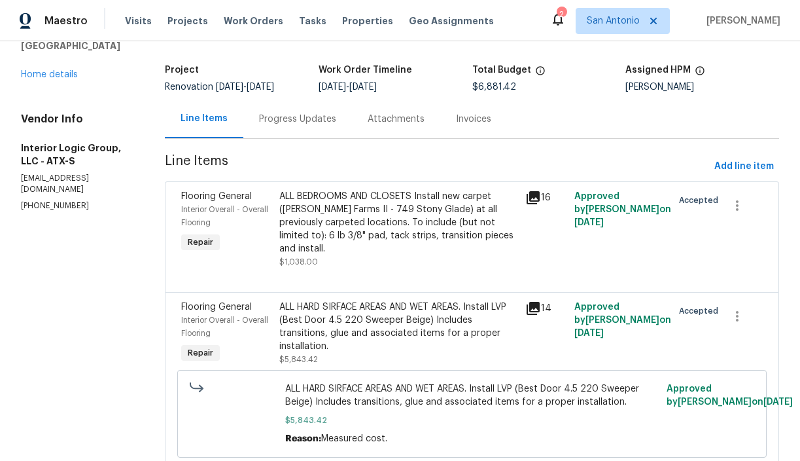
click at [380, 225] on div "ALL BEDROOMS AND CLOSETS Install new carpet (Abshire Farms II - 749 Stony Glade…" at bounding box center [398, 222] width 238 height 65
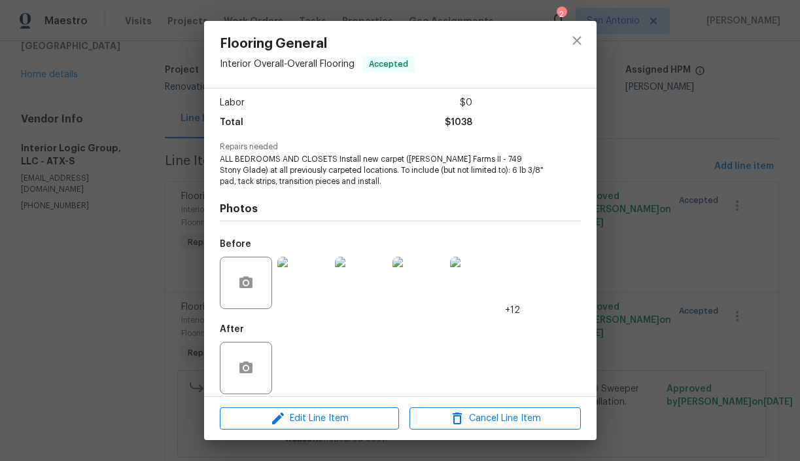
scroll to position [98, 0]
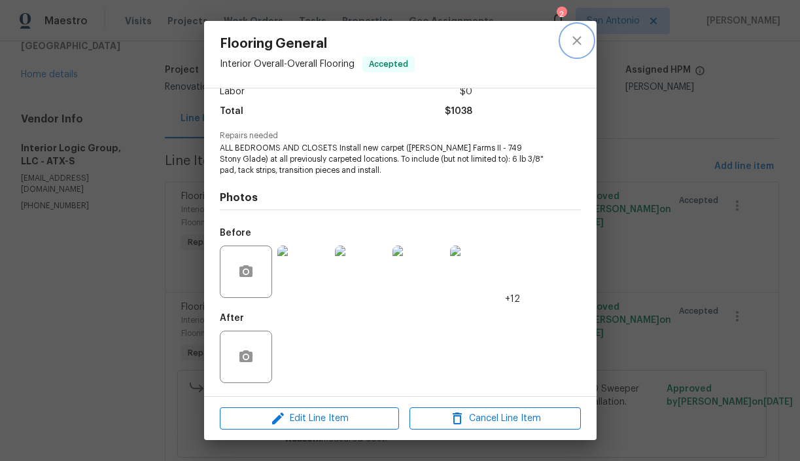
click at [577, 41] on icon "close" at bounding box center [577, 40] width 9 height 9
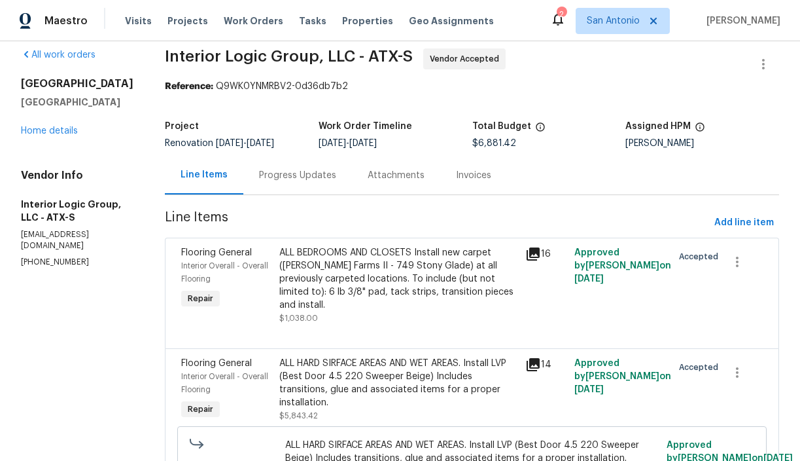
scroll to position [0, 0]
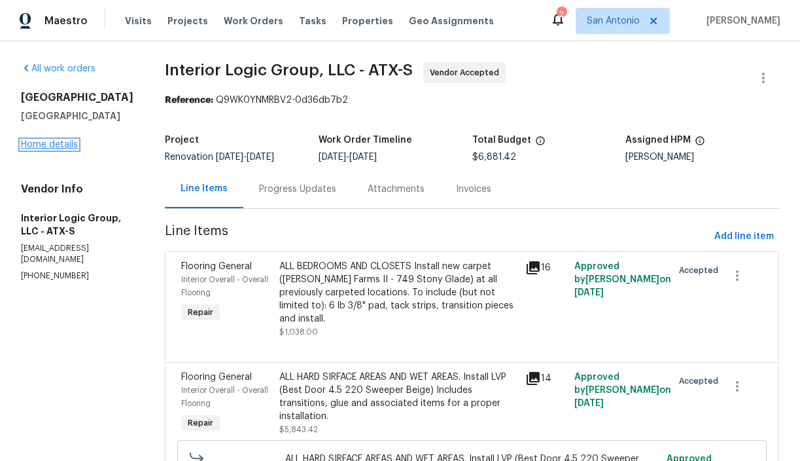
click at [61, 148] on link "Home details" at bounding box center [49, 144] width 57 height 9
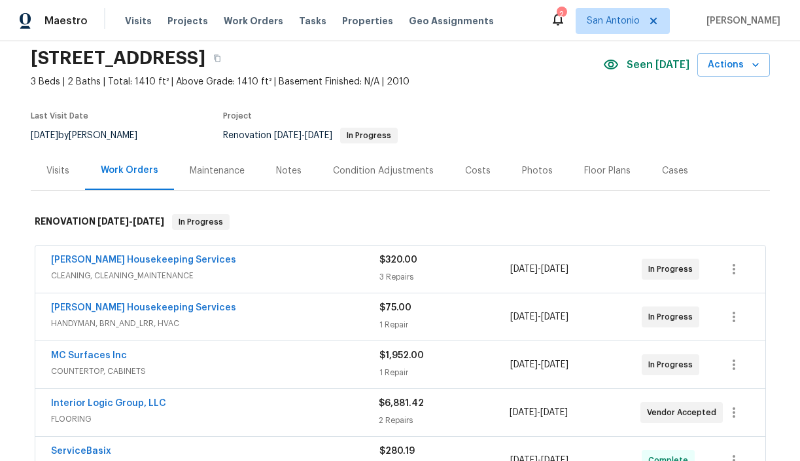
scroll to position [46, 0]
click at [285, 171] on div "Notes" at bounding box center [289, 171] width 26 height 13
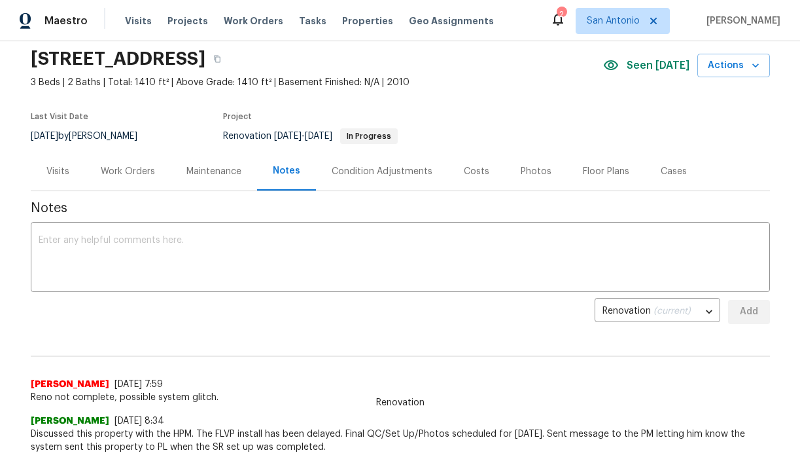
click at [194, 321] on div "Renovation (current) 79aedbdd-2799-48b4-b7a3-e6b6ce2169a2 ​ Add" at bounding box center [401, 312] width 740 height 24
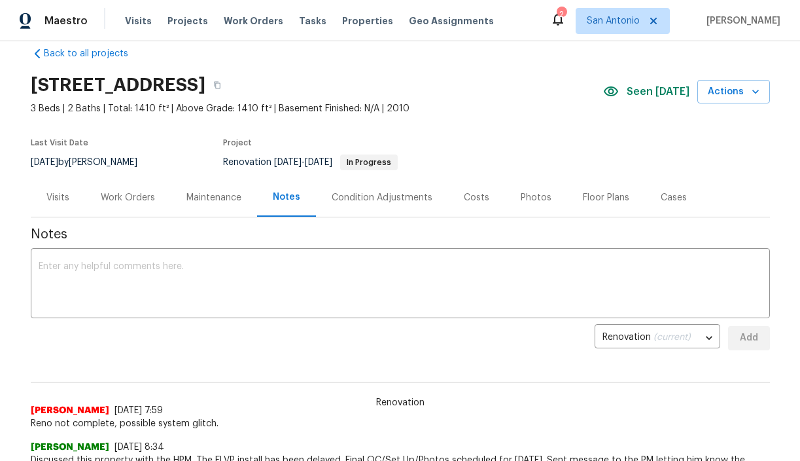
scroll to position [13, 0]
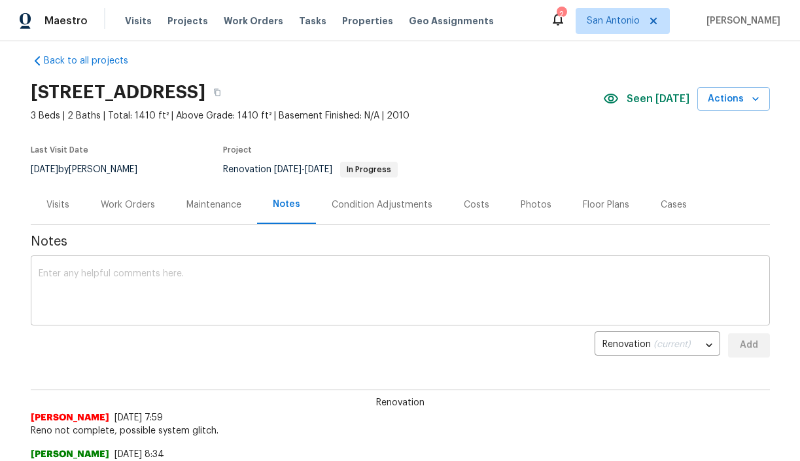
click at [286, 269] on textarea at bounding box center [401, 292] width 724 height 46
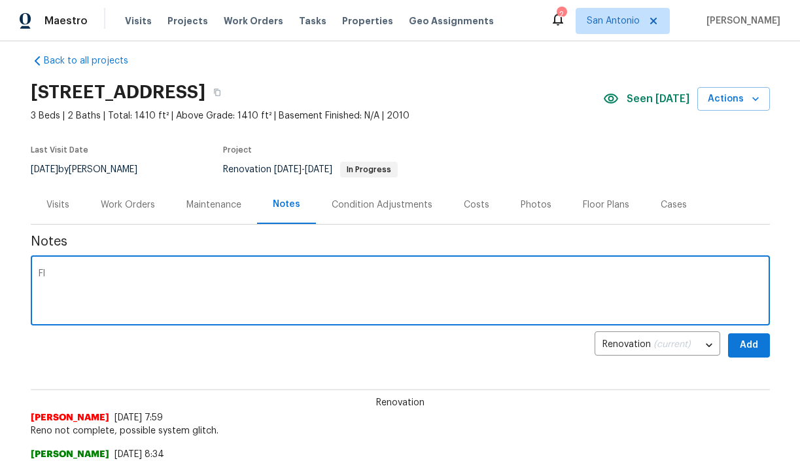
type textarea "F"
type textarea "Communicated with flooring vendor this morning, supposedly completed, but no ph…"
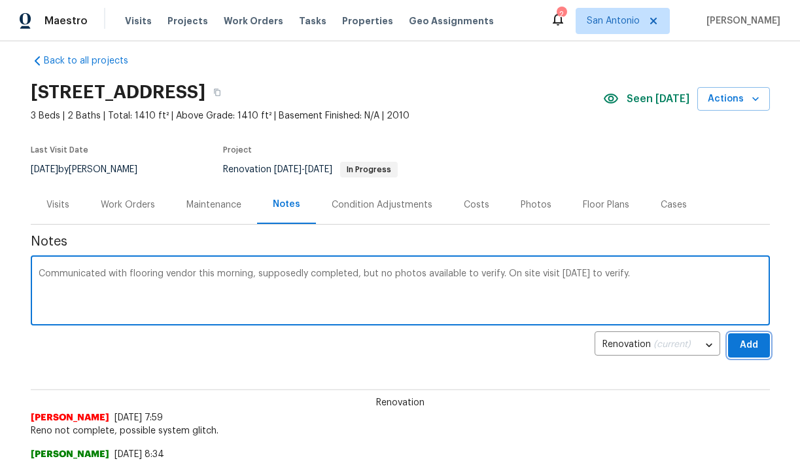
click at [752, 344] on span "Add" at bounding box center [749, 345] width 21 height 16
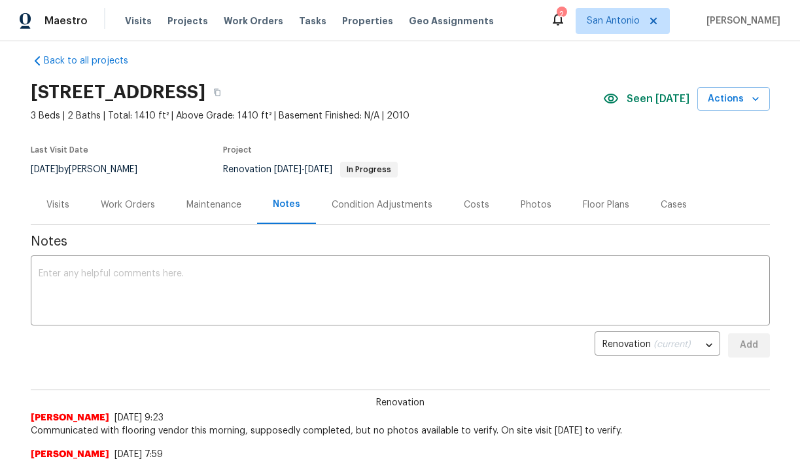
click at [134, 208] on div "Work Orders" at bounding box center [128, 204] width 54 height 13
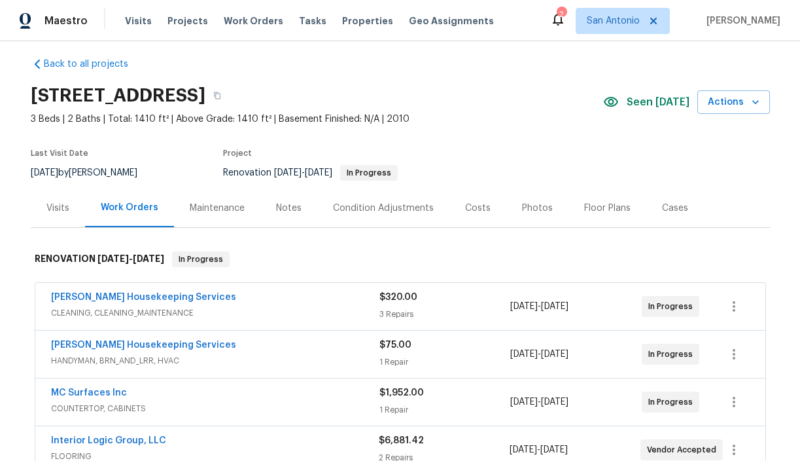
scroll to position [6, 0]
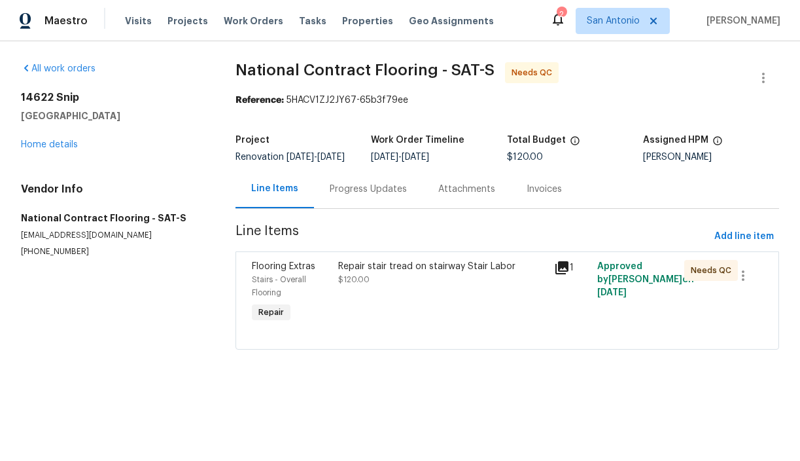
click at [381, 286] on div "Repair stair tread on stairway Stair Labor $120.00" at bounding box center [442, 273] width 209 height 26
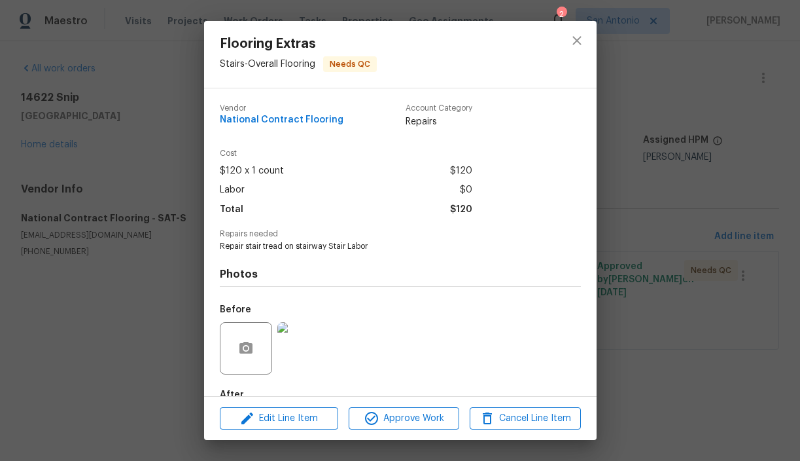
scroll to position [77, 0]
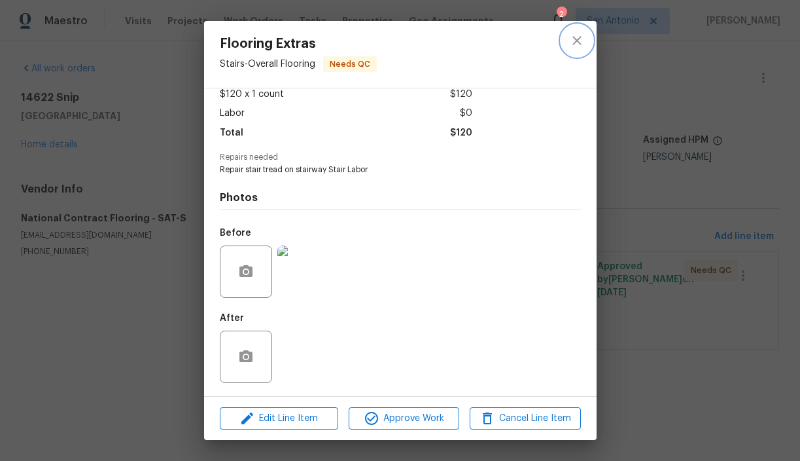
click at [573, 42] on icon "close" at bounding box center [577, 41] width 16 height 16
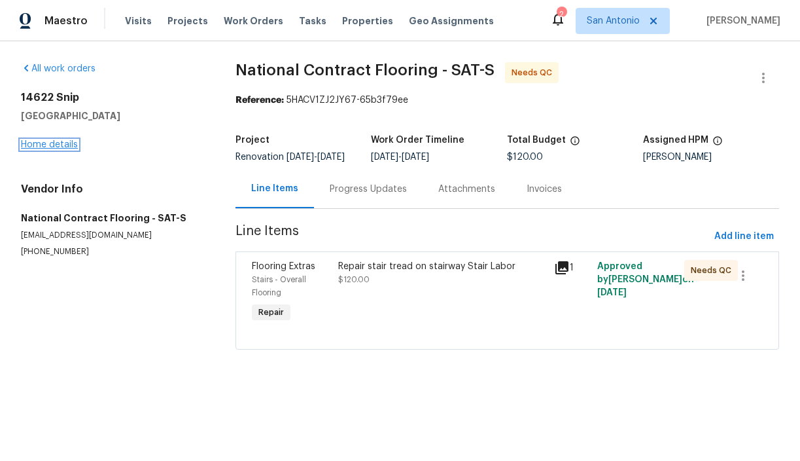
click at [45, 145] on link "Home details" at bounding box center [49, 144] width 57 height 9
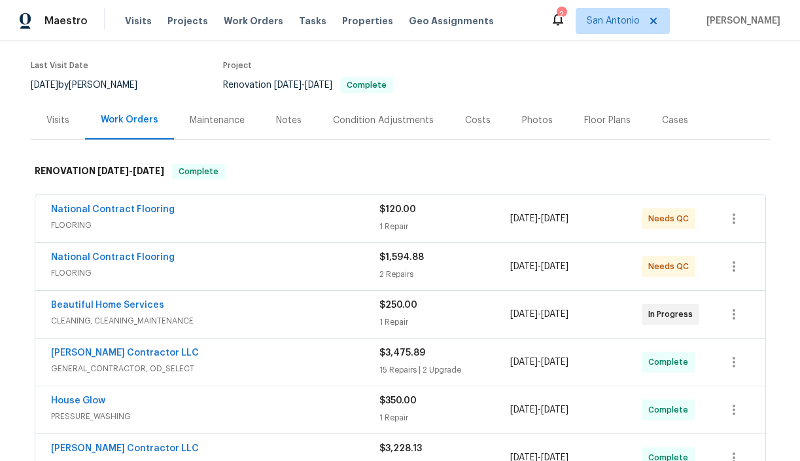
scroll to position [102, 0]
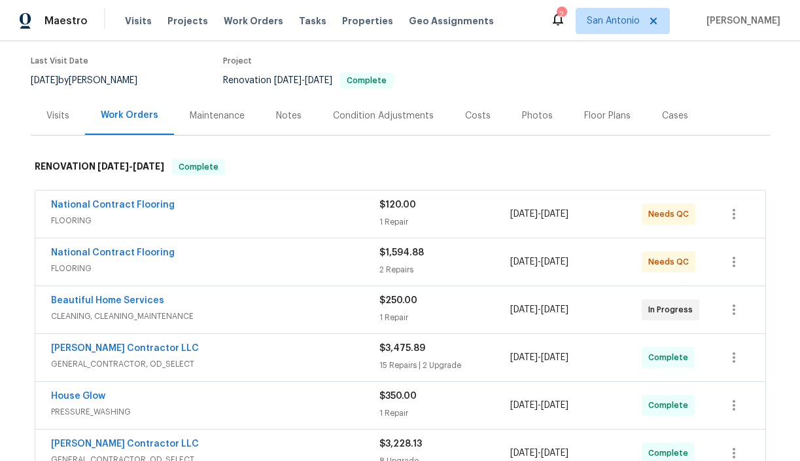
click at [194, 259] on div "National Contract Flooring" at bounding box center [215, 254] width 329 height 16
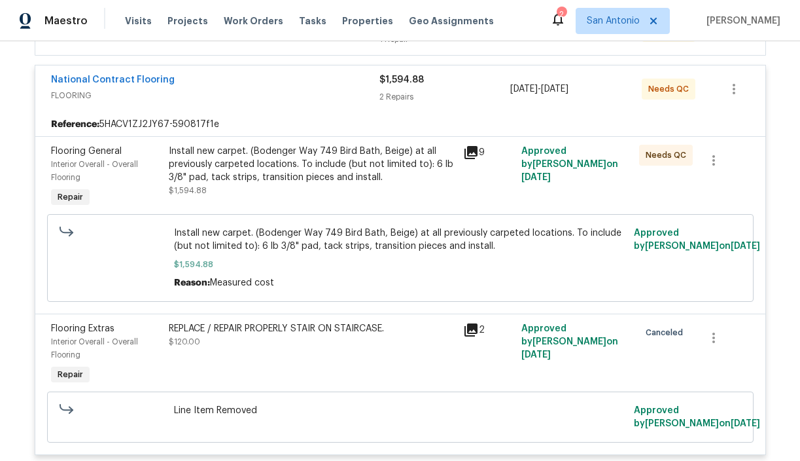
scroll to position [273, 0]
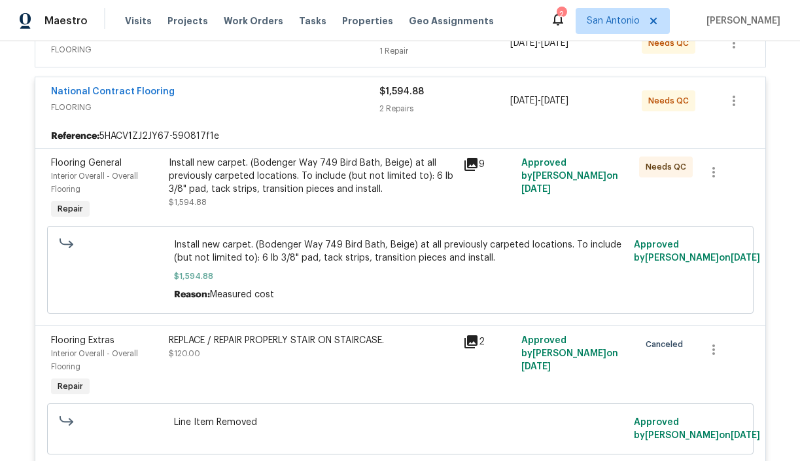
click at [241, 190] on div "Install new carpet. (Bodenger Way 749 Bird Bath, Beige) at all previously carpe…" at bounding box center [312, 175] width 287 height 39
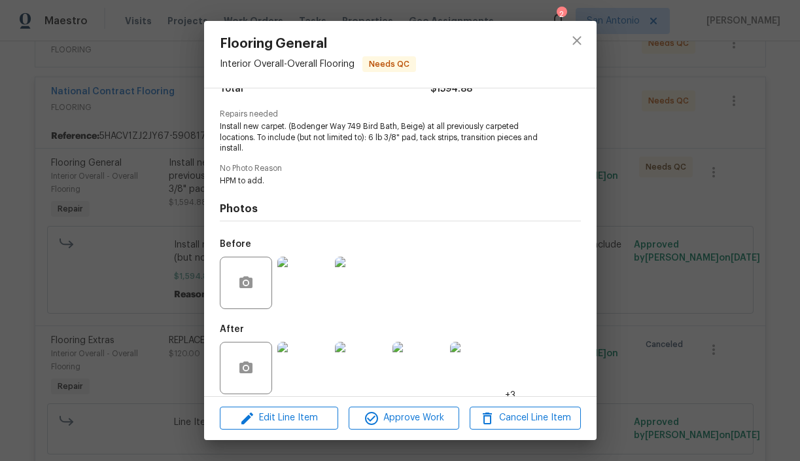
scroll to position [131, 0]
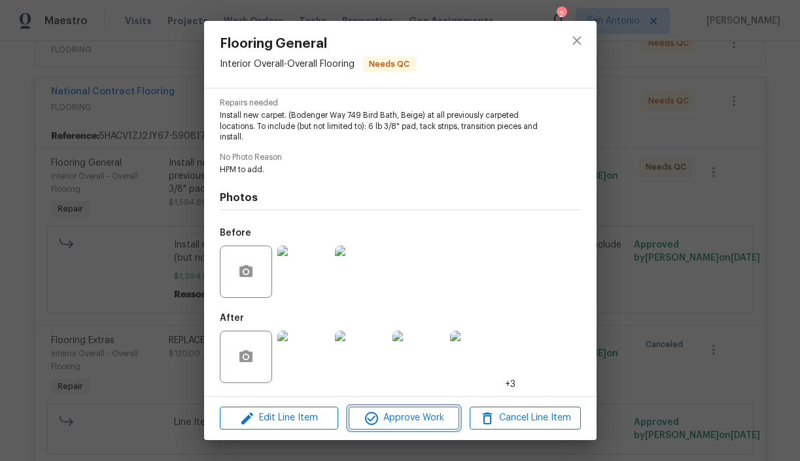
click at [412, 417] on span "Approve Work" at bounding box center [404, 418] width 103 height 16
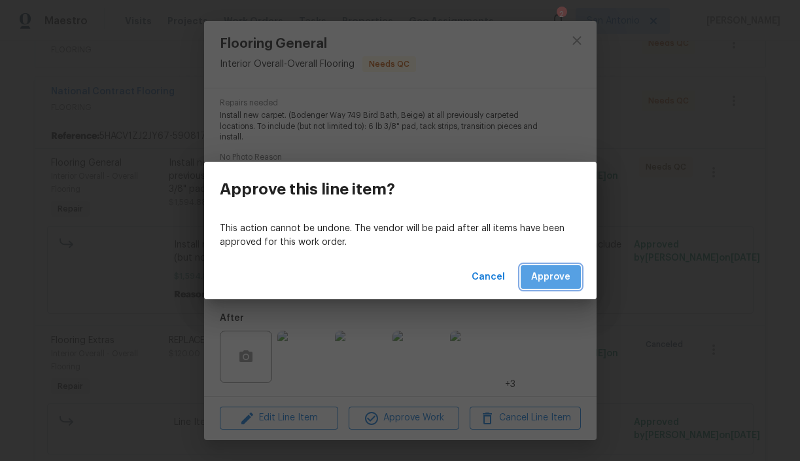
click at [555, 281] on span "Approve" at bounding box center [550, 277] width 39 height 16
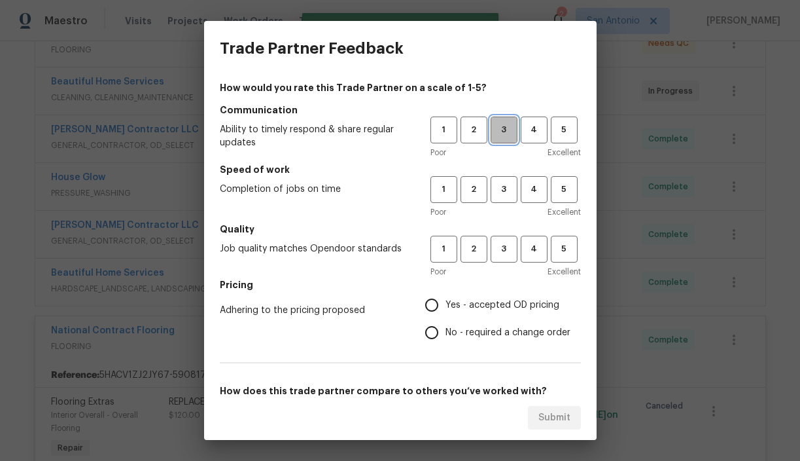
click at [506, 131] on span "3" at bounding box center [504, 129] width 24 height 15
click at [506, 182] on span "3" at bounding box center [504, 189] width 24 height 15
click at [506, 239] on button "3" at bounding box center [504, 249] width 27 height 27
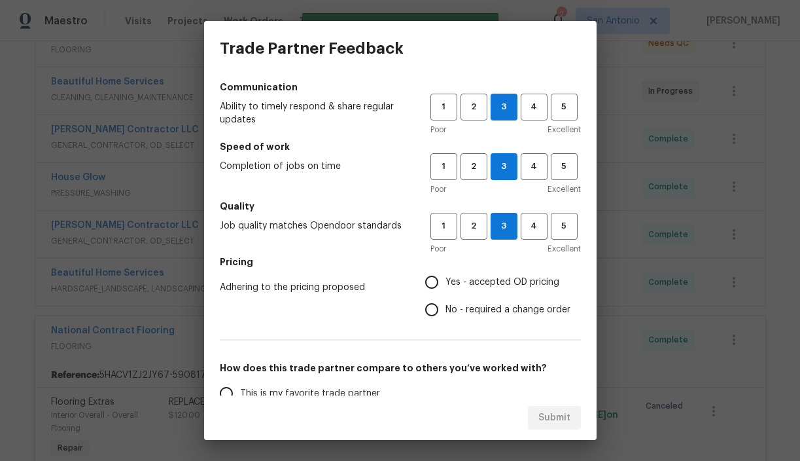
click at [470, 284] on span "Yes - accepted OD pricing" at bounding box center [503, 283] width 114 height 14
click at [446, 284] on input "Yes - accepted OD pricing" at bounding box center [431, 281] width 27 height 27
radio input "true"
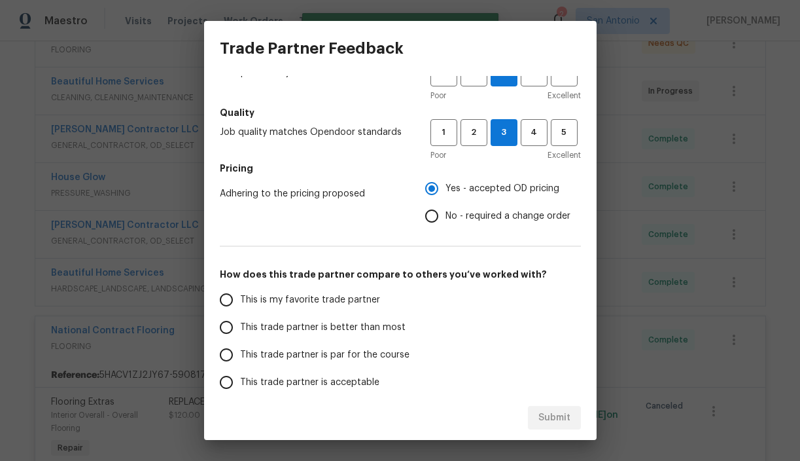
scroll to position [132, 0]
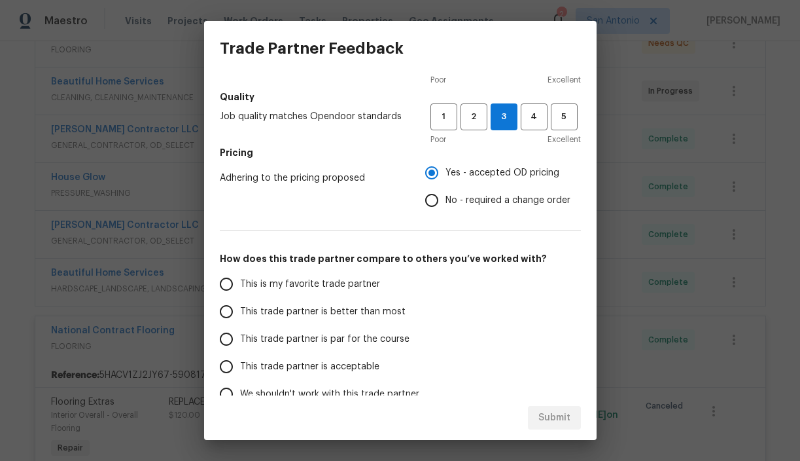
click at [384, 342] on span "This trade partner is par for the course" at bounding box center [324, 339] width 169 height 14
click at [240, 342] on input "This trade partner is par for the course" at bounding box center [226, 338] width 27 height 27
click at [560, 410] on span "Submit" at bounding box center [555, 418] width 32 height 16
radio input "true"
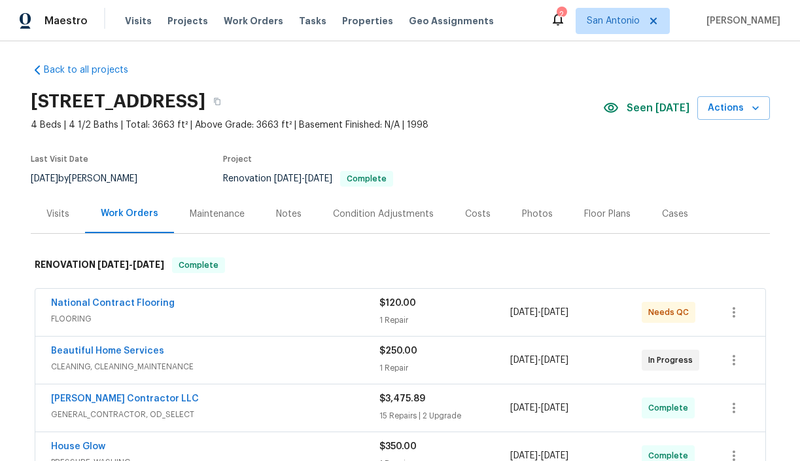
scroll to position [0, 0]
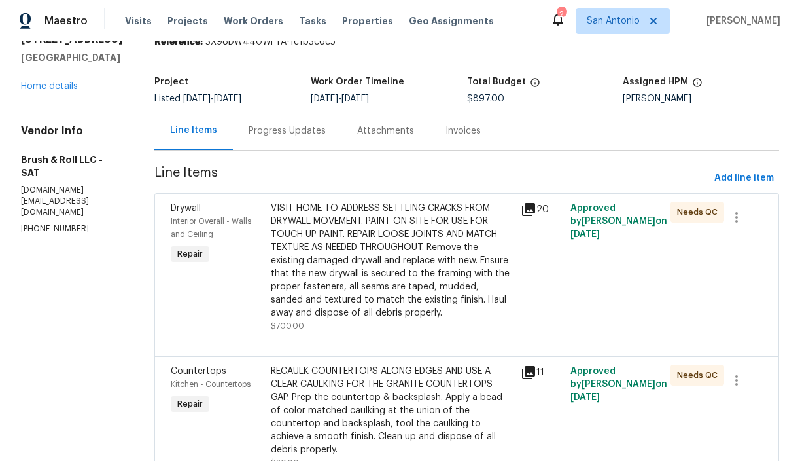
scroll to position [61, 0]
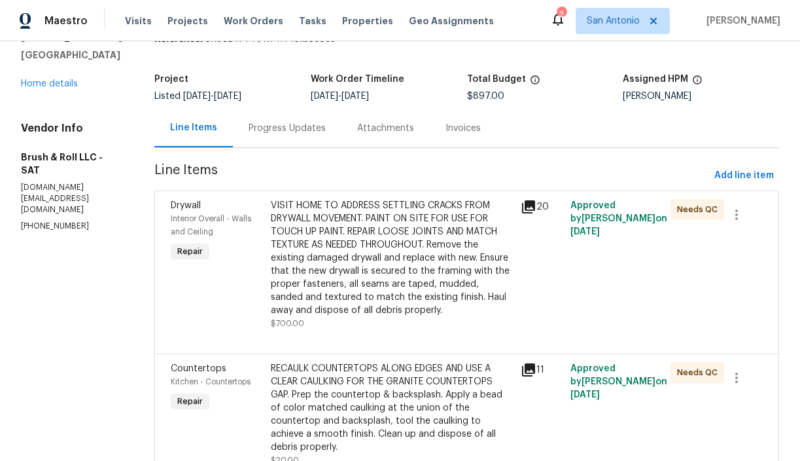
click at [363, 255] on div "VISIT HOME TO ADDRESS SETTLING CRACKS FROM DRYWALL MOVEMENT. PAINT ON SITE FOR …" at bounding box center [392, 258] width 242 height 118
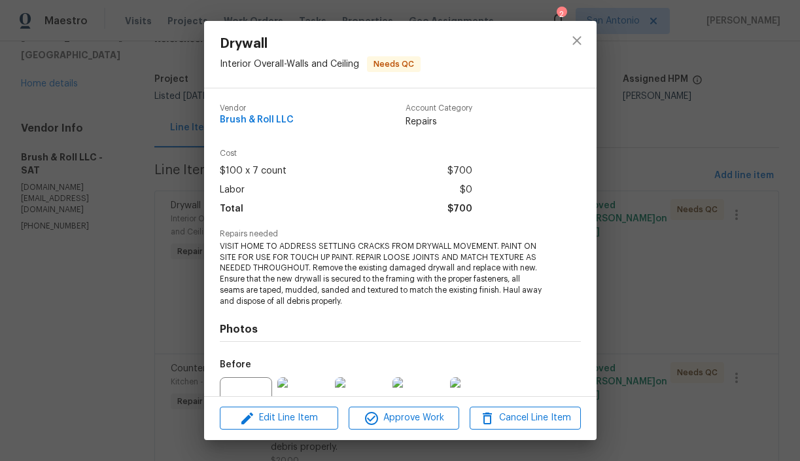
scroll to position [131, 0]
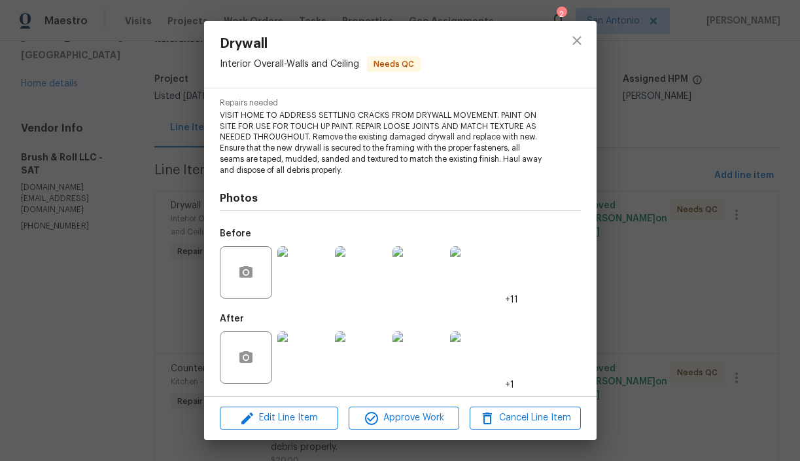
click at [312, 342] on img at bounding box center [303, 357] width 52 height 52
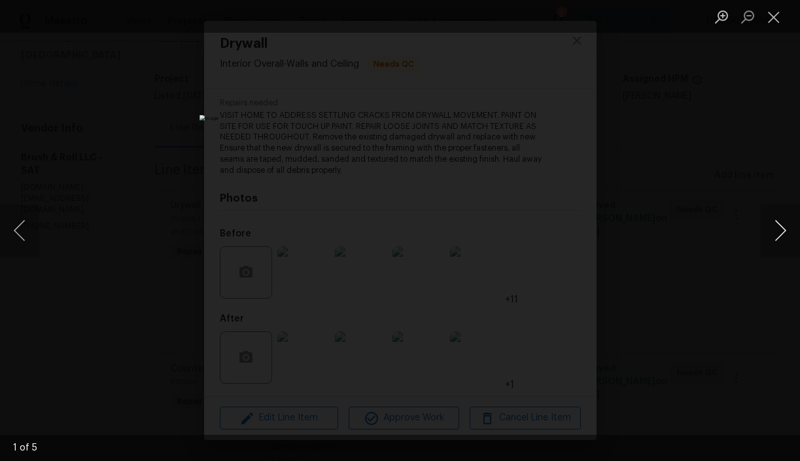
click at [776, 228] on button "Next image" at bounding box center [780, 230] width 39 height 52
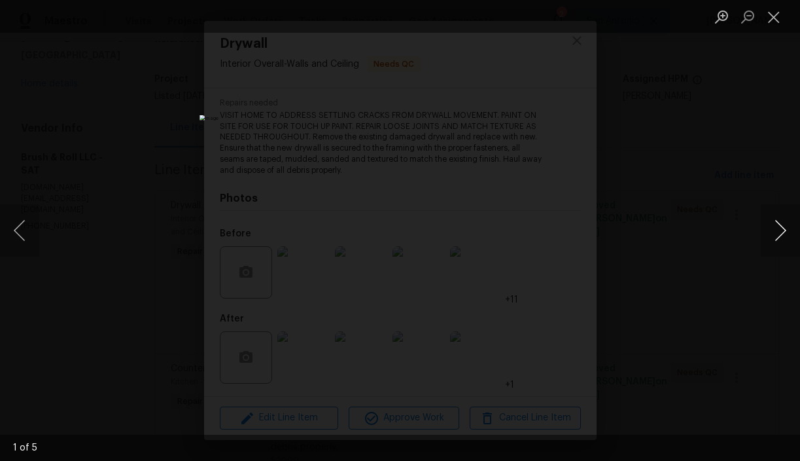
click at [776, 228] on button "Next image" at bounding box center [780, 230] width 39 height 52
click at [776, 19] on button "Close lightbox" at bounding box center [774, 16] width 26 height 23
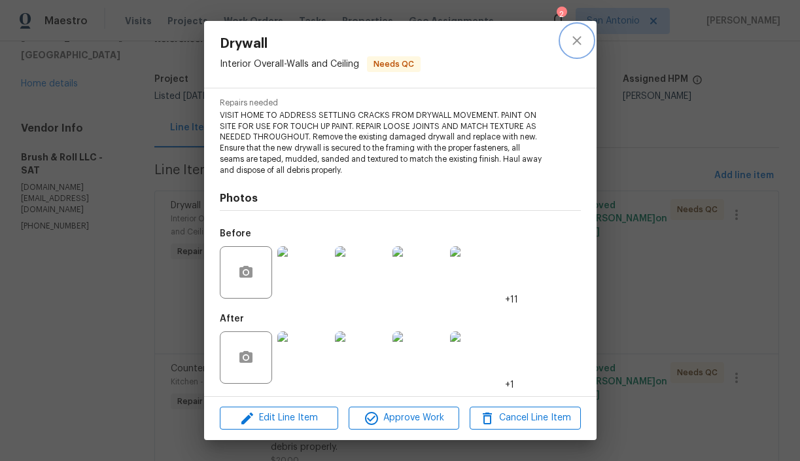
click at [580, 41] on icon "close" at bounding box center [577, 41] width 16 height 16
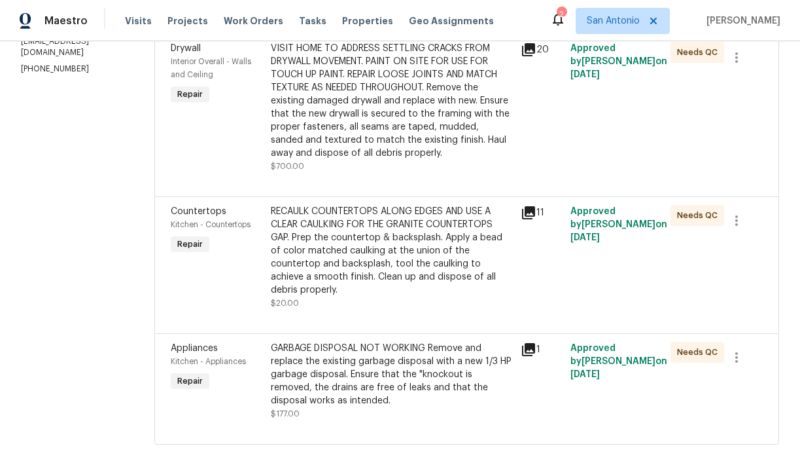
scroll to position [226, 0]
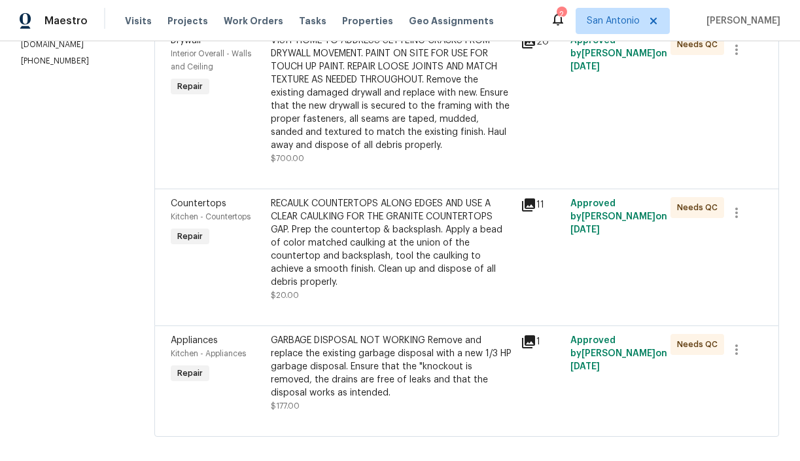
click at [368, 247] on div "RECAULK COUNTERTOPS ALONG EDGES AND USE A CLEAR CAULKING FOR THE GRANITE COUNTE…" at bounding box center [392, 243] width 242 height 92
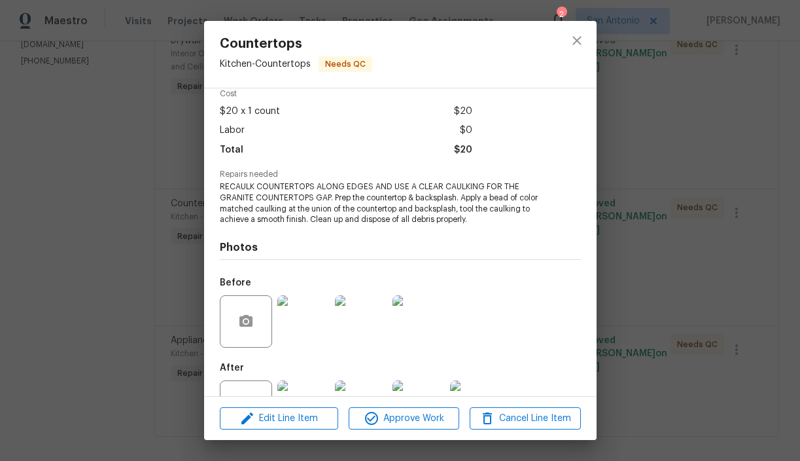
scroll to position [109, 0]
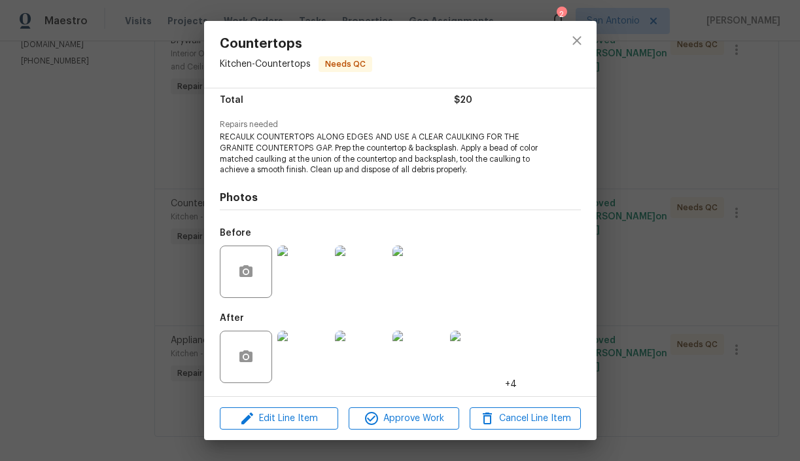
click at [306, 342] on img at bounding box center [303, 356] width 52 height 52
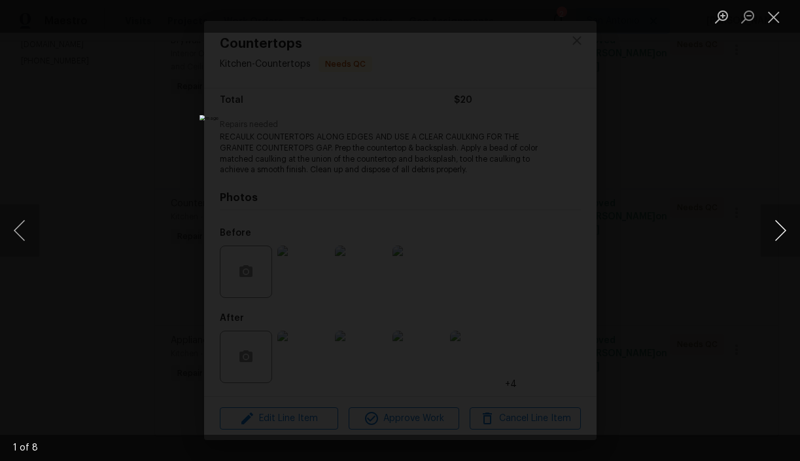
click at [779, 227] on button "Next image" at bounding box center [780, 230] width 39 height 52
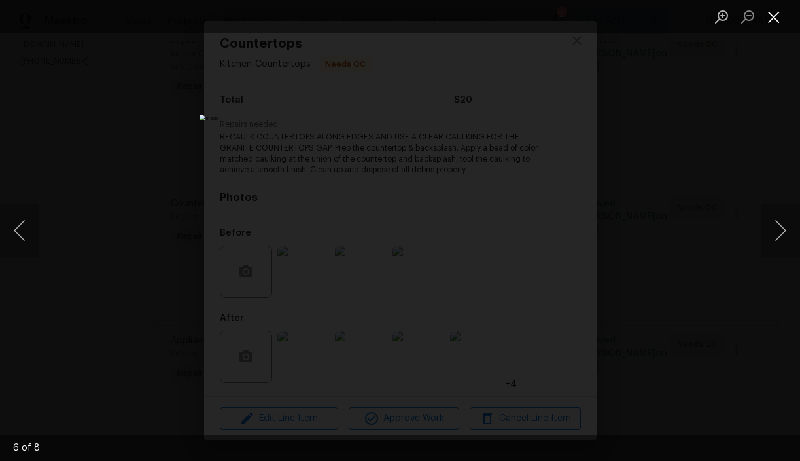
click at [775, 21] on button "Close lightbox" at bounding box center [774, 16] width 26 height 23
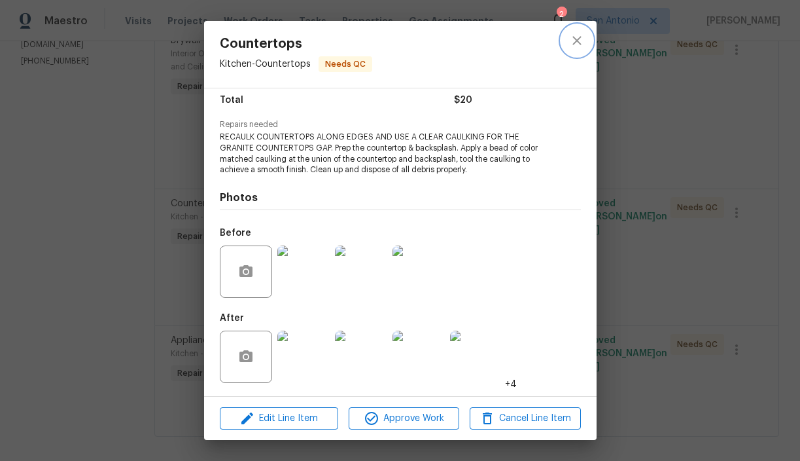
click at [577, 46] on icon "close" at bounding box center [577, 41] width 16 height 16
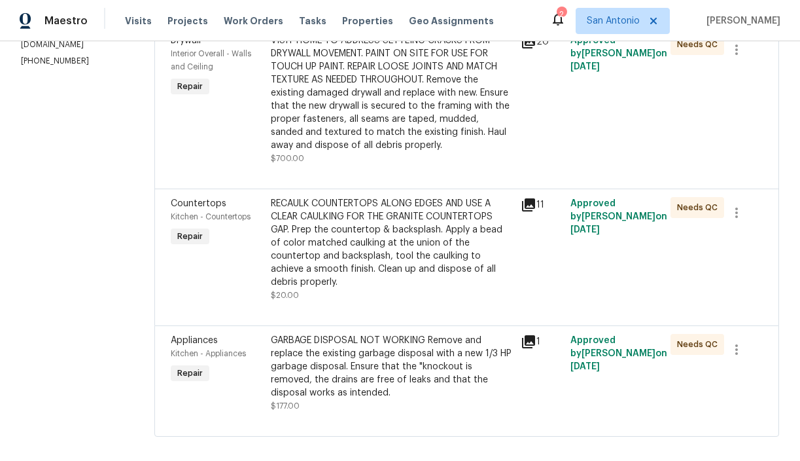
click at [368, 343] on div "GARBAGE DISPOSAL NOT WORKING Remove and replace the existing garbage disposal w…" at bounding box center [392, 366] width 242 height 65
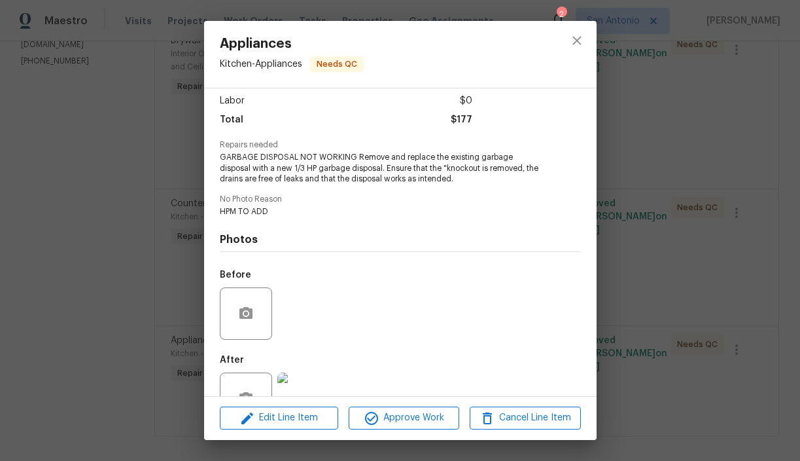
scroll to position [131, 0]
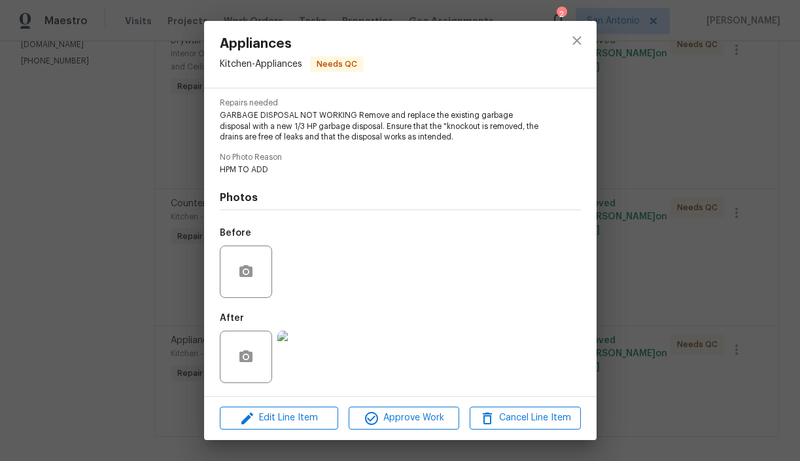
click at [308, 355] on img at bounding box center [303, 356] width 52 height 52
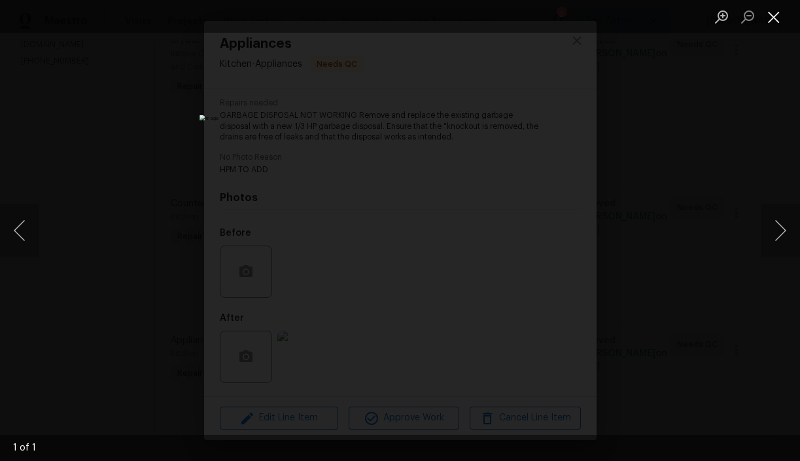
click at [773, 14] on button "Close lightbox" at bounding box center [774, 16] width 26 height 23
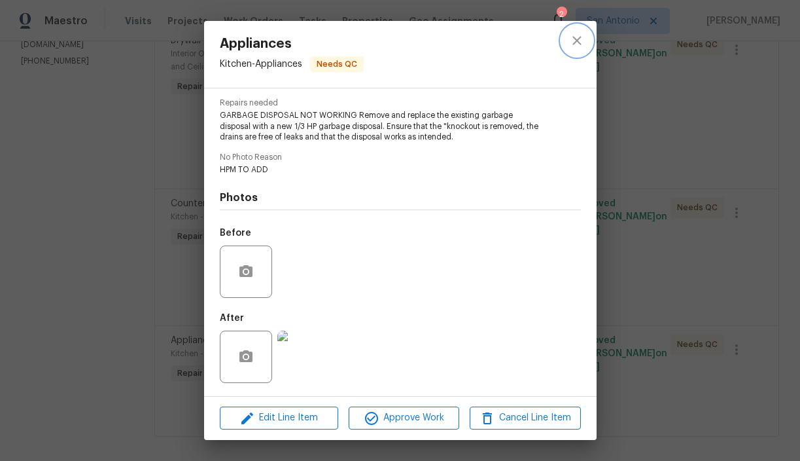
click at [577, 39] on icon "close" at bounding box center [577, 41] width 16 height 16
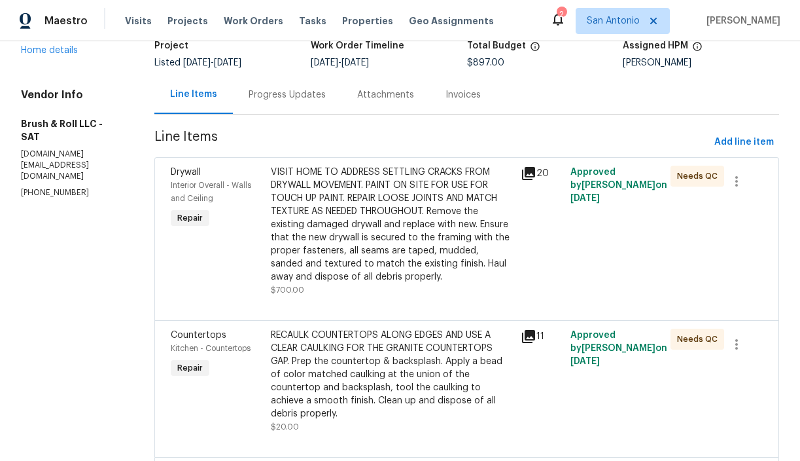
scroll to position [0, 0]
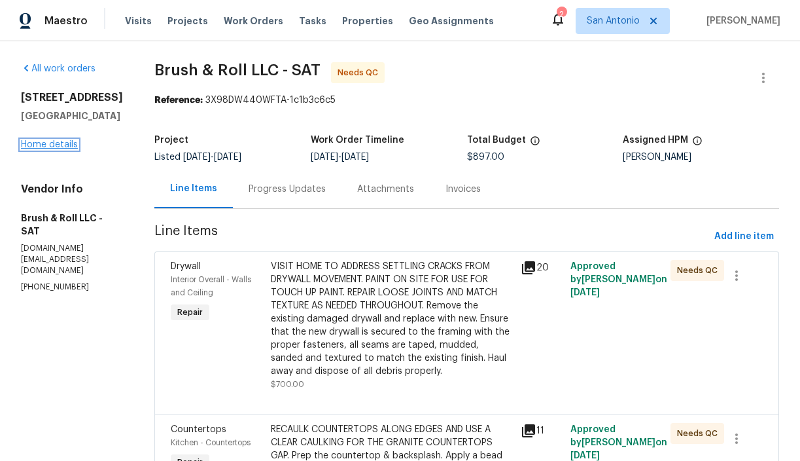
click at [63, 149] on link "Home details" at bounding box center [49, 144] width 57 height 9
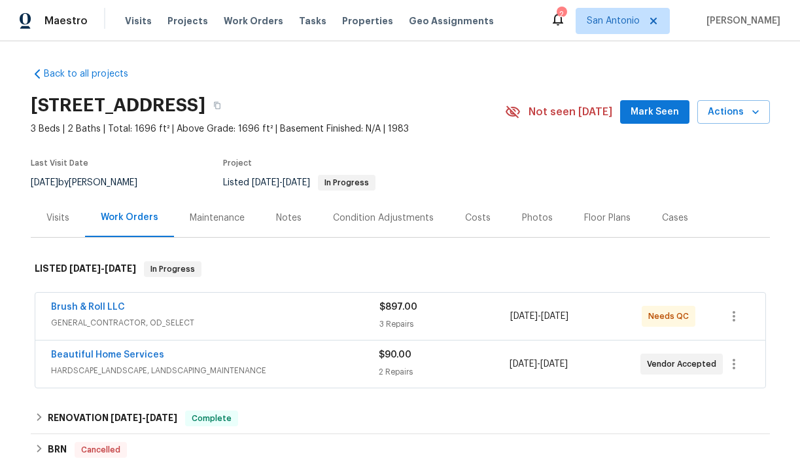
click at [289, 218] on div "Notes" at bounding box center [289, 217] width 26 height 13
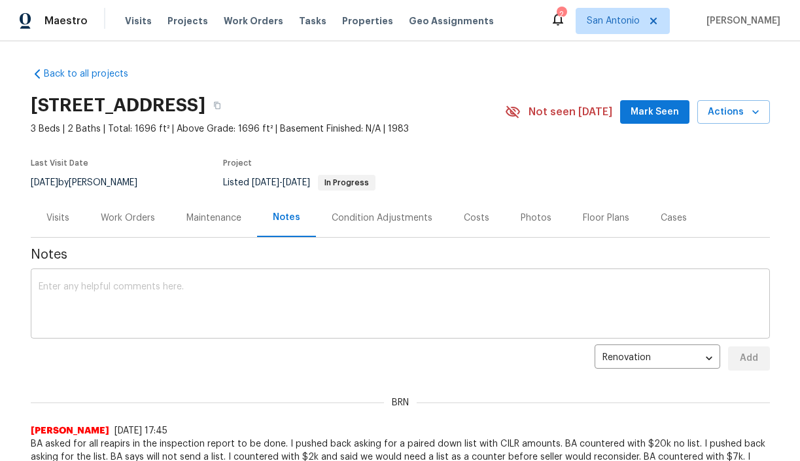
click at [283, 292] on textarea at bounding box center [401, 305] width 724 height 46
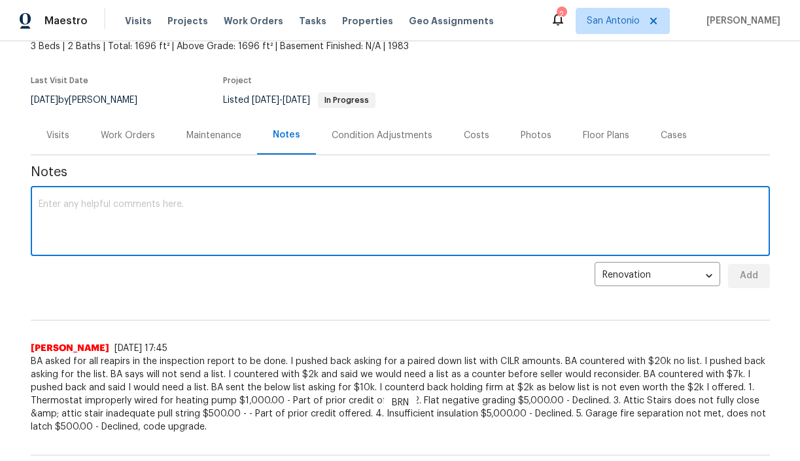
scroll to position [79, 0]
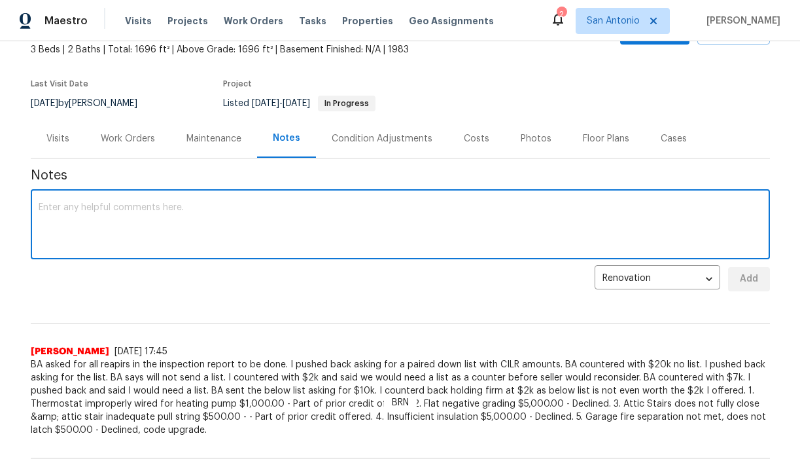
click at [292, 219] on textarea at bounding box center [401, 226] width 724 height 46
type textarea "Visiting today to verify listed Work Order completion."
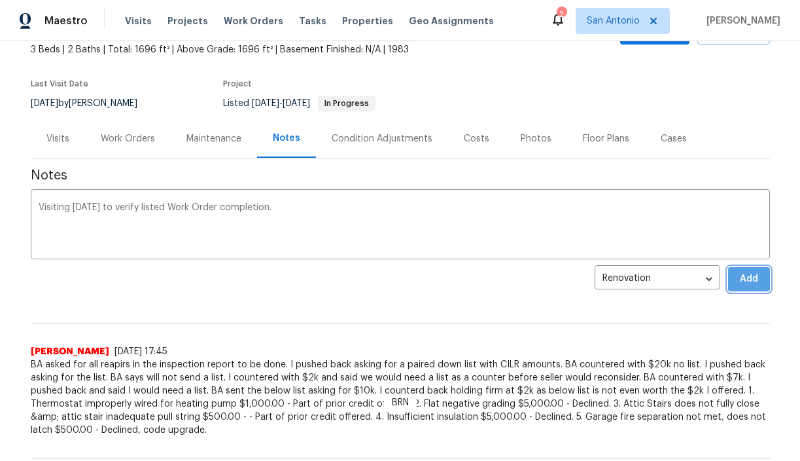
click at [740, 279] on span "Add" at bounding box center [749, 279] width 21 height 16
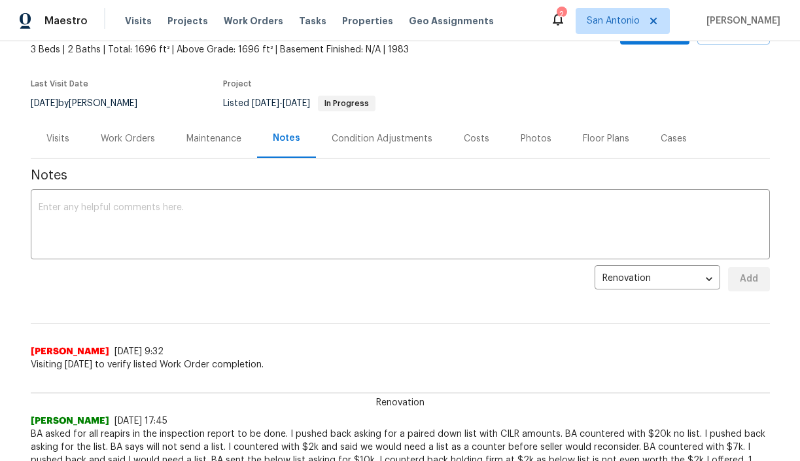
scroll to position [0, 0]
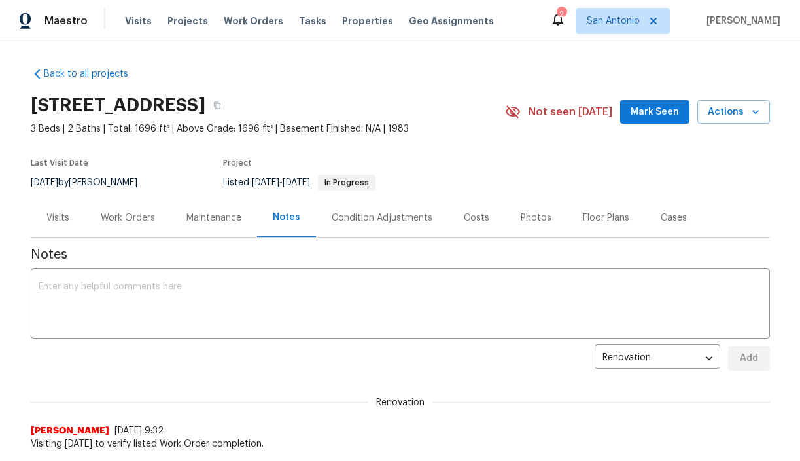
click at [60, 218] on div "Visits" at bounding box center [57, 217] width 23 height 13
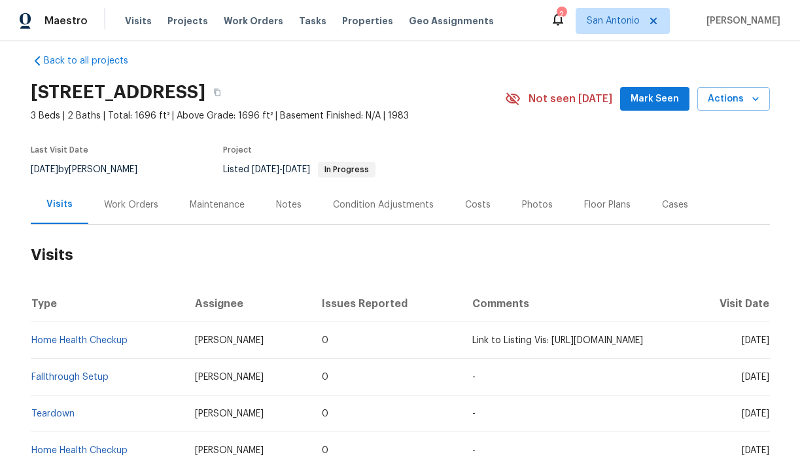
scroll to position [9, 0]
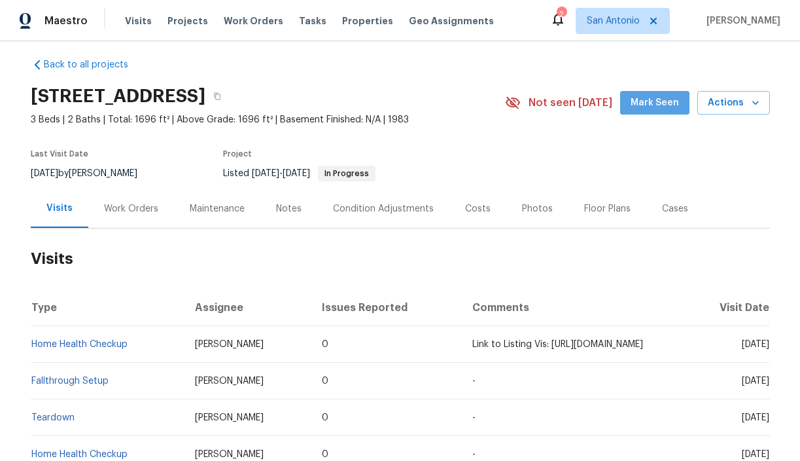
click at [669, 109] on span "Mark Seen" at bounding box center [655, 103] width 48 height 16
click at [749, 107] on icon "button" at bounding box center [755, 102] width 13 height 13
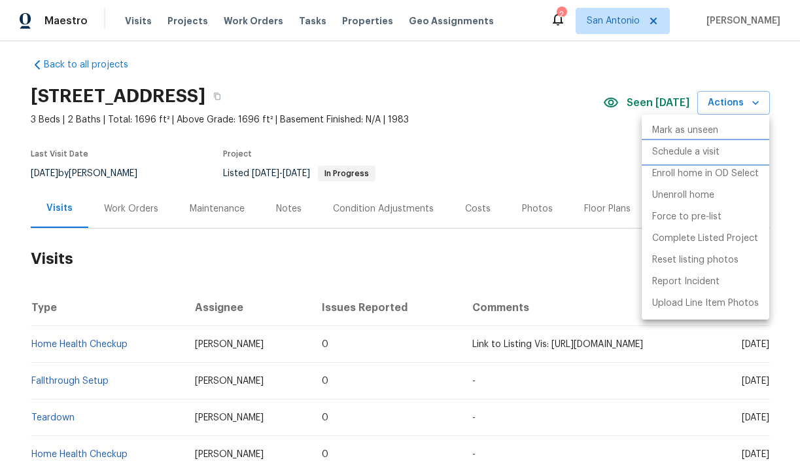
click at [696, 152] on p "Schedule a visit" at bounding box center [685, 152] width 67 height 14
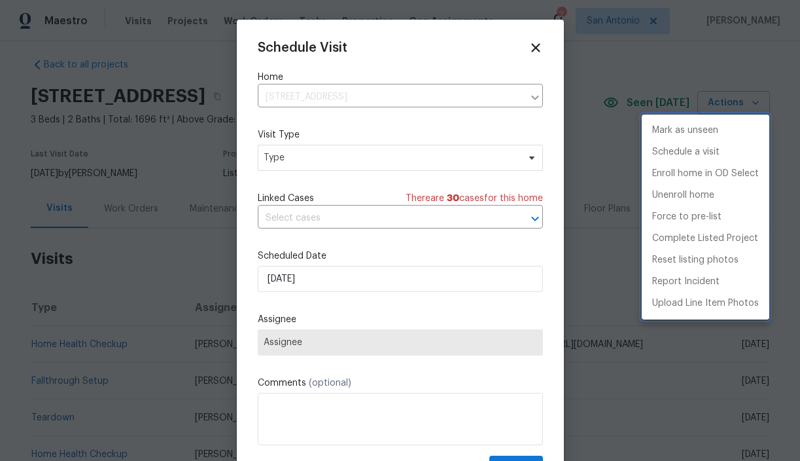
click at [302, 161] on div at bounding box center [400, 230] width 800 height 461
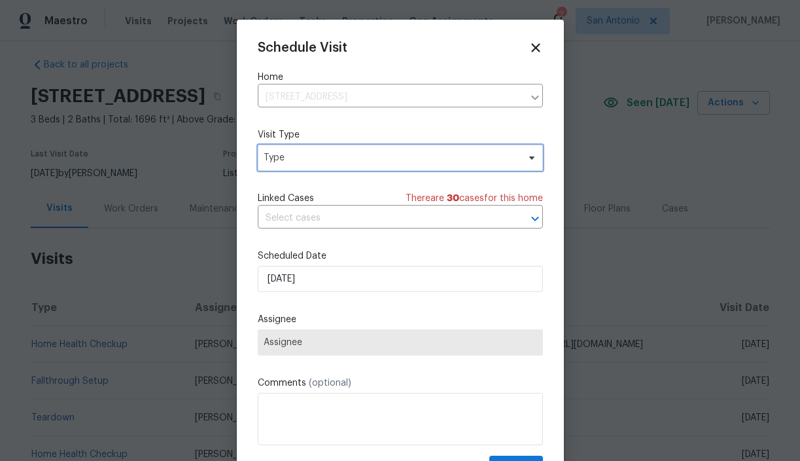
click at [302, 161] on span "Type" at bounding box center [391, 157] width 255 height 13
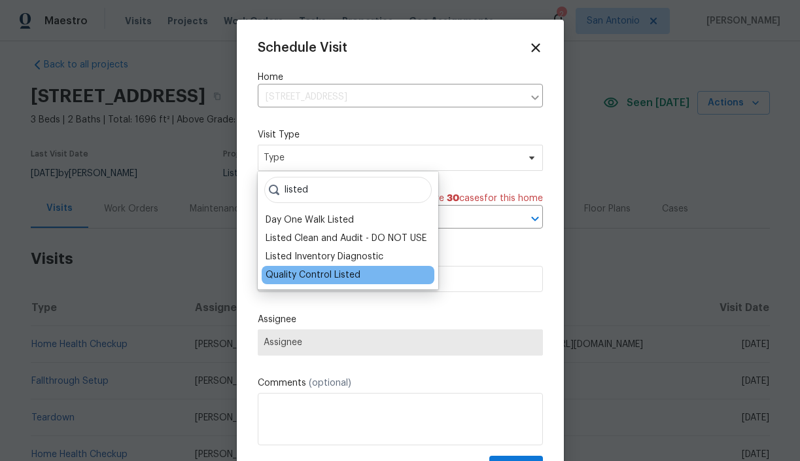
type input "listed"
click at [312, 270] on div "Quality Control Listed" at bounding box center [313, 274] width 95 height 13
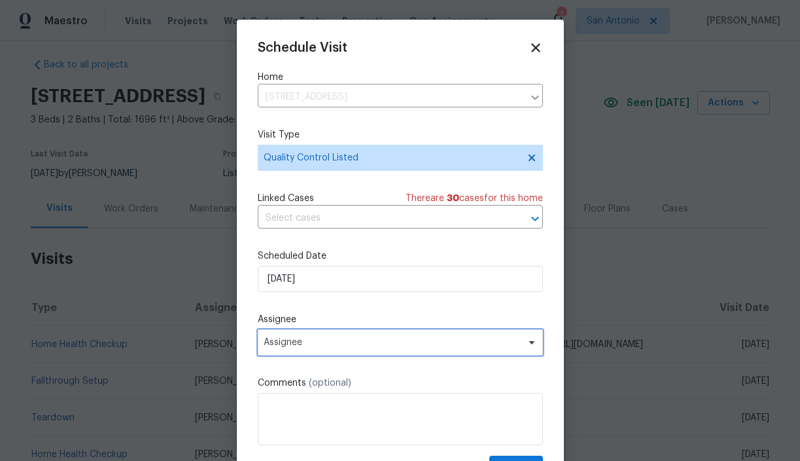
click at [323, 342] on span "Assignee" at bounding box center [392, 342] width 257 height 10
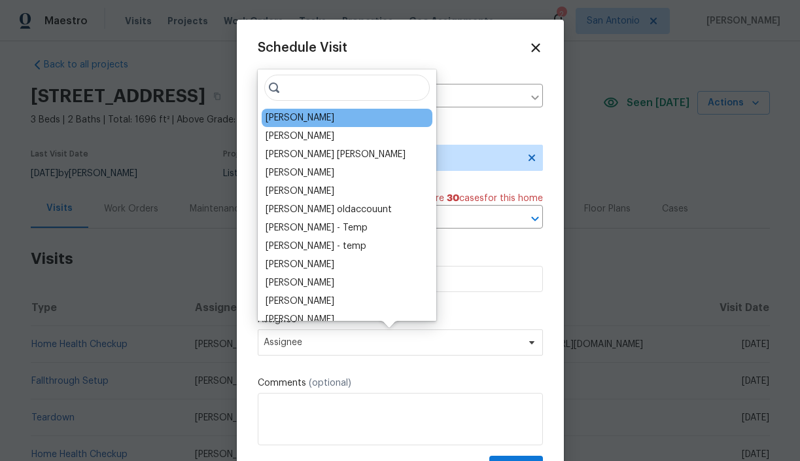
click at [317, 118] on div "[PERSON_NAME]" at bounding box center [300, 117] width 69 height 13
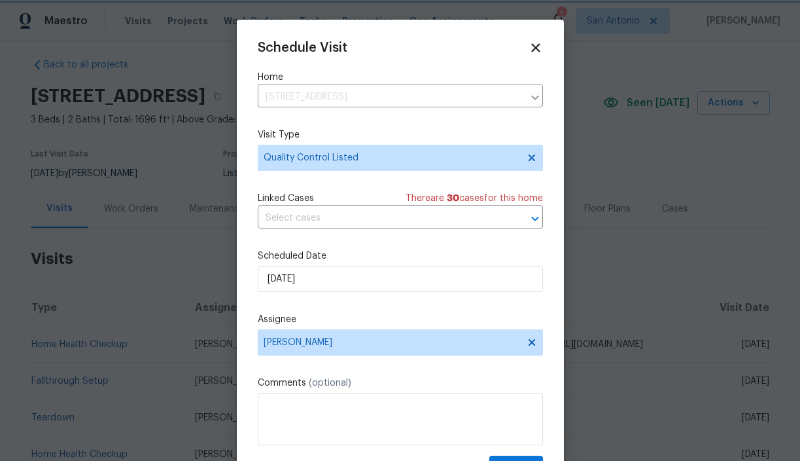
scroll to position [24, 0]
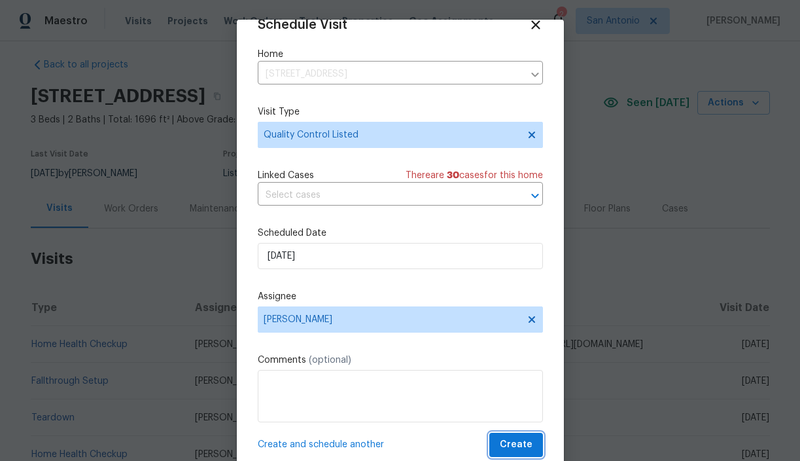
click at [520, 440] on span "Create" at bounding box center [516, 445] width 33 height 16
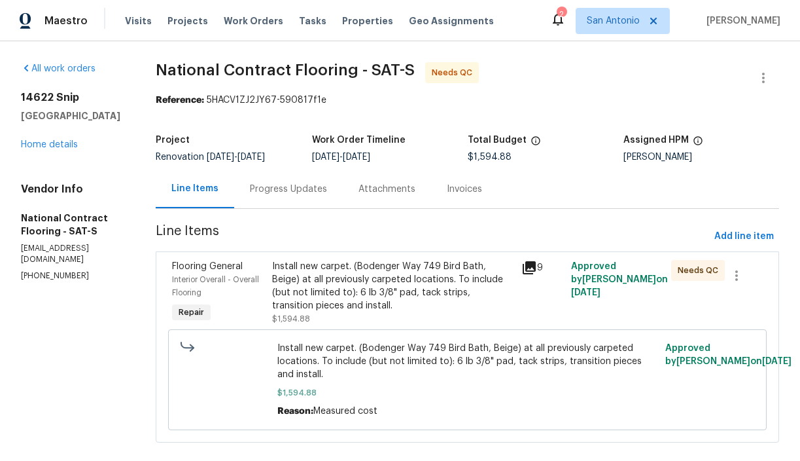
scroll to position [19, 0]
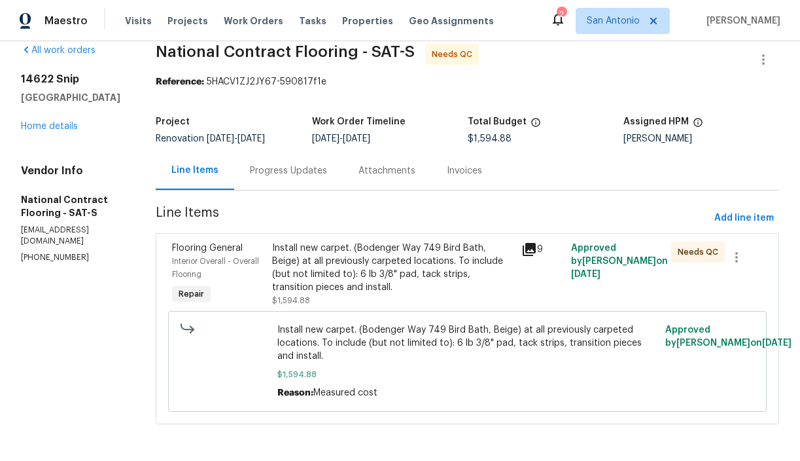
click at [328, 264] on div "Install new carpet. (Bodenger Way 749 Bird Bath, Beige) at all previously carpe…" at bounding box center [392, 267] width 241 height 52
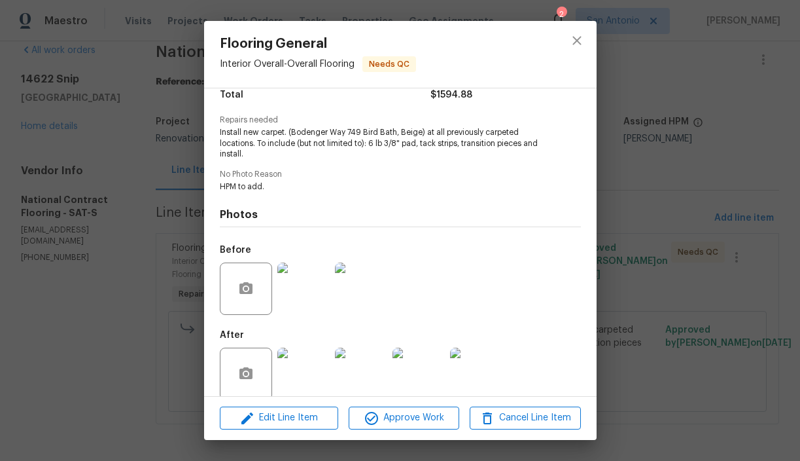
scroll to position [131, 0]
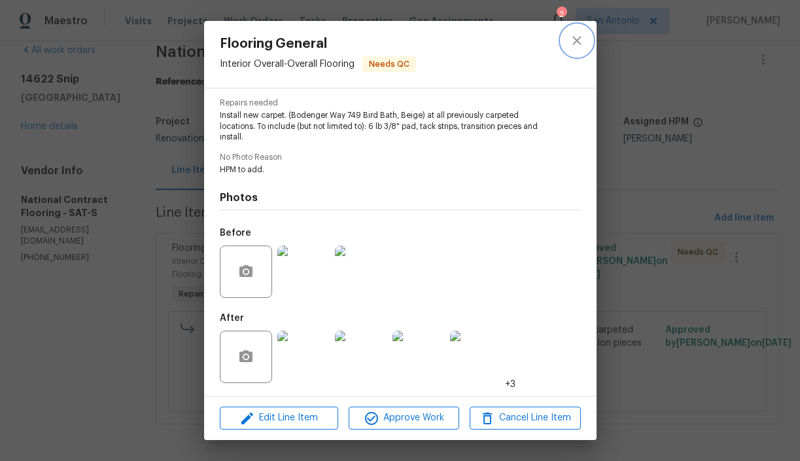
click at [579, 39] on icon "close" at bounding box center [577, 40] width 9 height 9
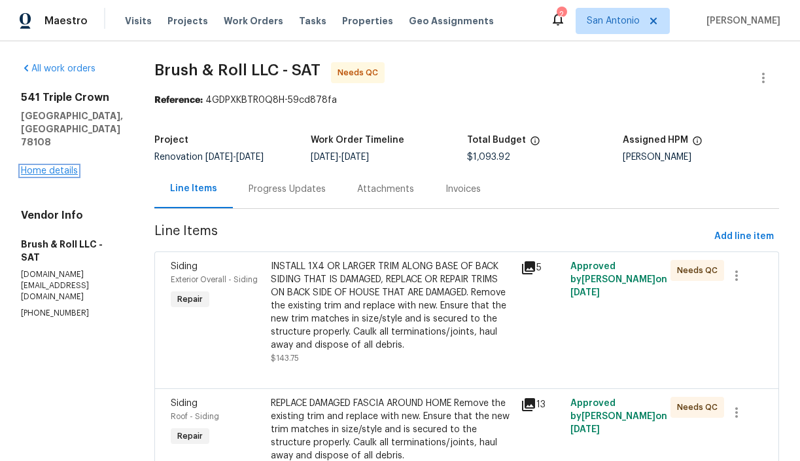
click at [55, 166] on link "Home details" at bounding box center [49, 170] width 57 height 9
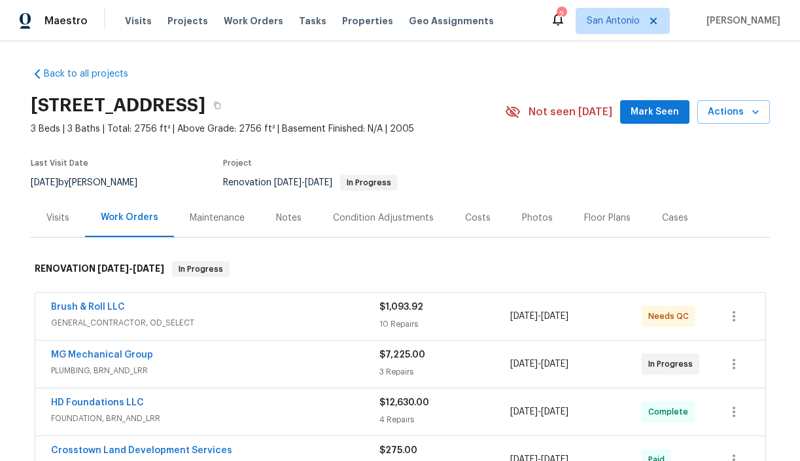
click at [649, 120] on button "Mark Seen" at bounding box center [654, 112] width 69 height 24
click at [289, 219] on div "Notes" at bounding box center [289, 217] width 26 height 13
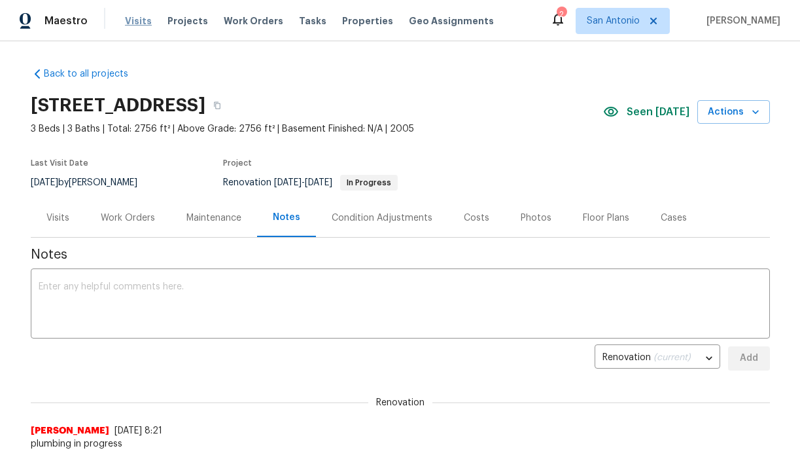
click at [135, 19] on span "Visits" at bounding box center [138, 20] width 27 height 13
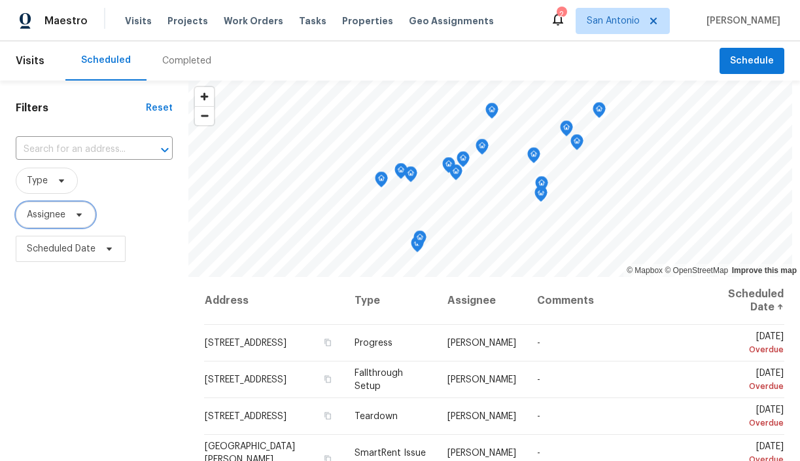
click at [73, 217] on span at bounding box center [77, 214] width 14 height 10
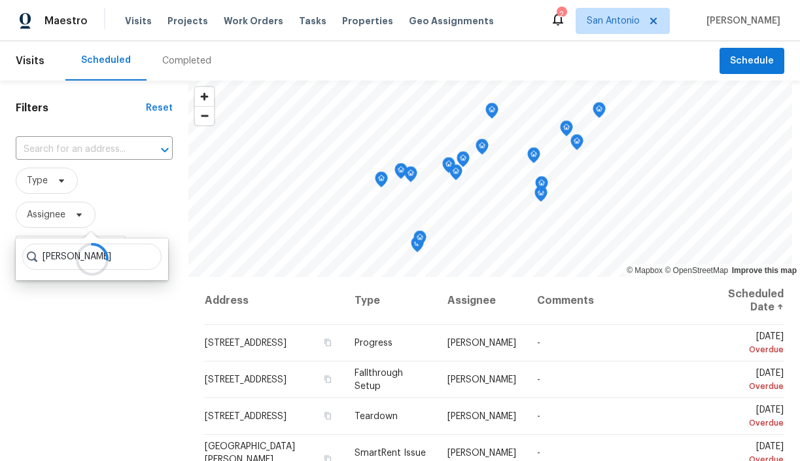
type input "[PERSON_NAME]"
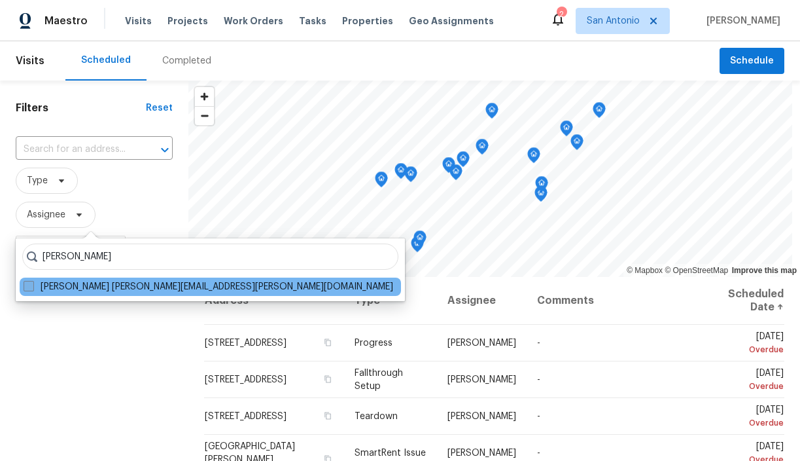
click at [109, 285] on label "[PERSON_NAME] [PERSON_NAME][EMAIL_ADDRESS][PERSON_NAME][DOMAIN_NAME]" at bounding box center [209, 286] width 370 height 13
click at [32, 285] on input "[PERSON_NAME] [PERSON_NAME][EMAIL_ADDRESS][PERSON_NAME][DOMAIN_NAME]" at bounding box center [28, 284] width 9 height 9
checkbox input "true"
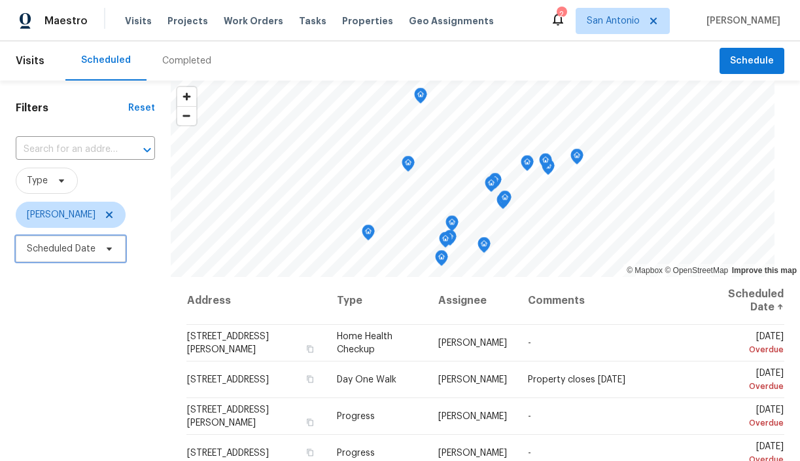
click at [107, 248] on icon at bounding box center [109, 248] width 5 height 3
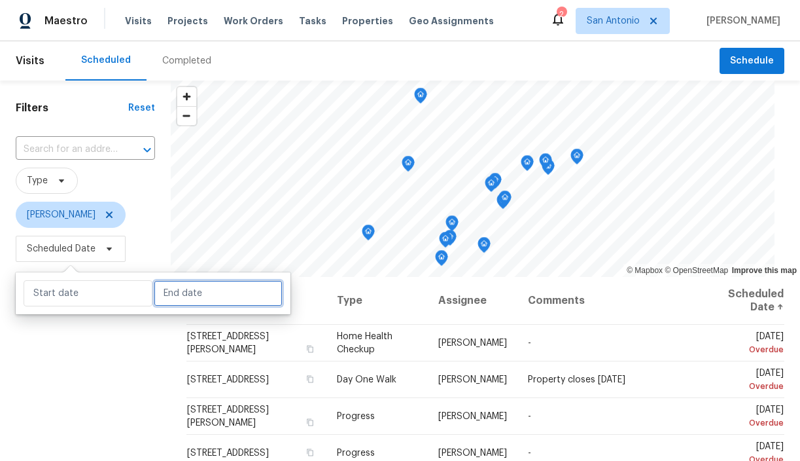
click at [172, 285] on input "text" at bounding box center [218, 293] width 129 height 26
select select "8"
select select "2025"
select select "9"
select select "2025"
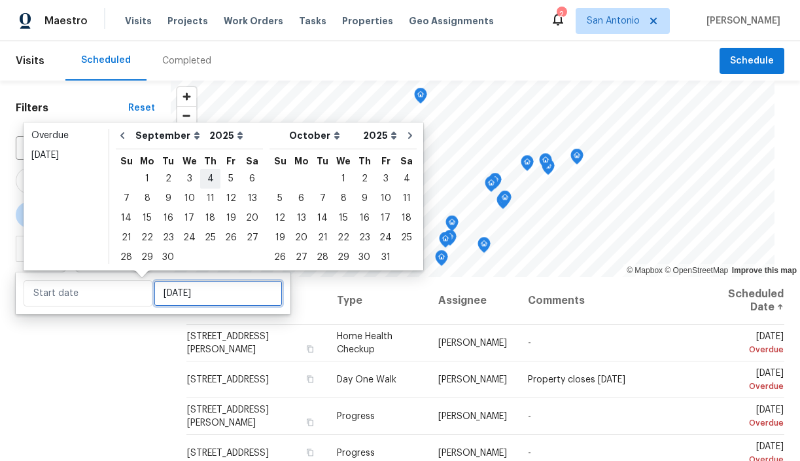
type input "[DATE]"
click at [206, 216] on div "18" at bounding box center [210, 218] width 20 height 18
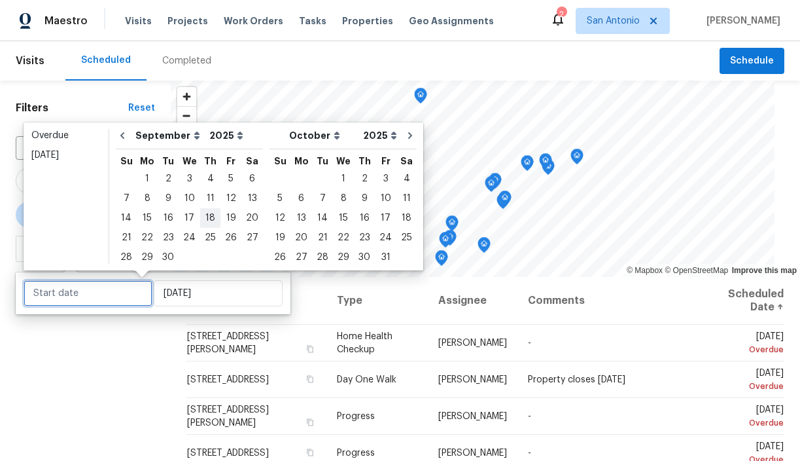
type input "[DATE]"
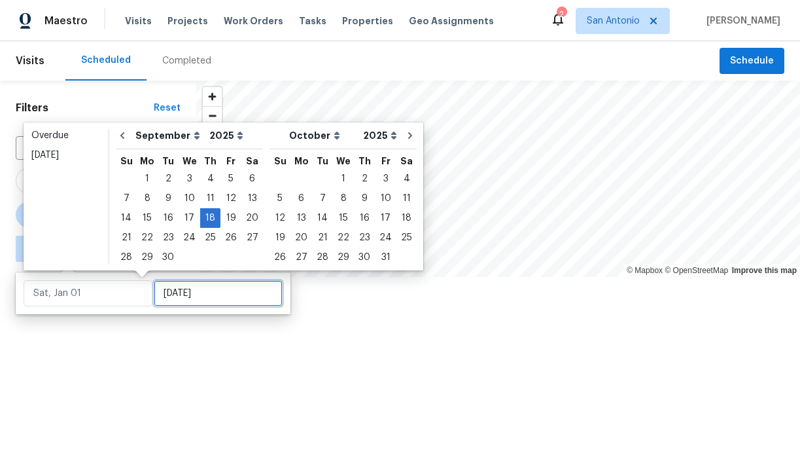
type input "[DATE]"
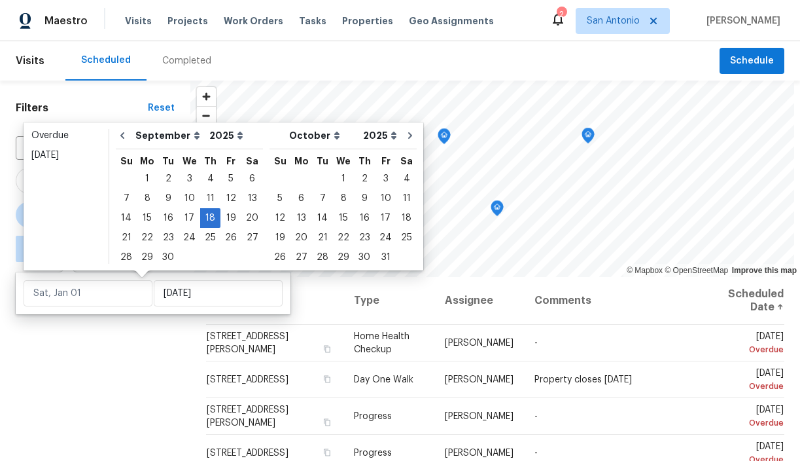
click at [135, 340] on div "Filters Reset ​ Type [PERSON_NAME] ∞ - [DATE]" at bounding box center [95, 362] width 190 height 565
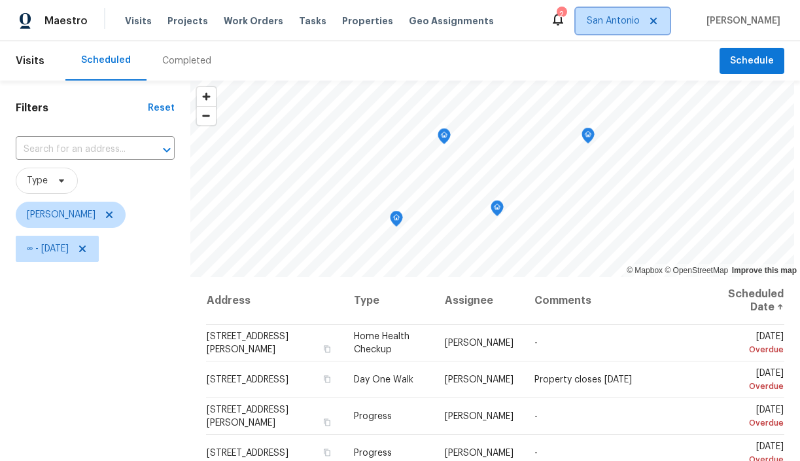
click at [637, 25] on span "San Antonio" at bounding box center [613, 20] width 53 height 13
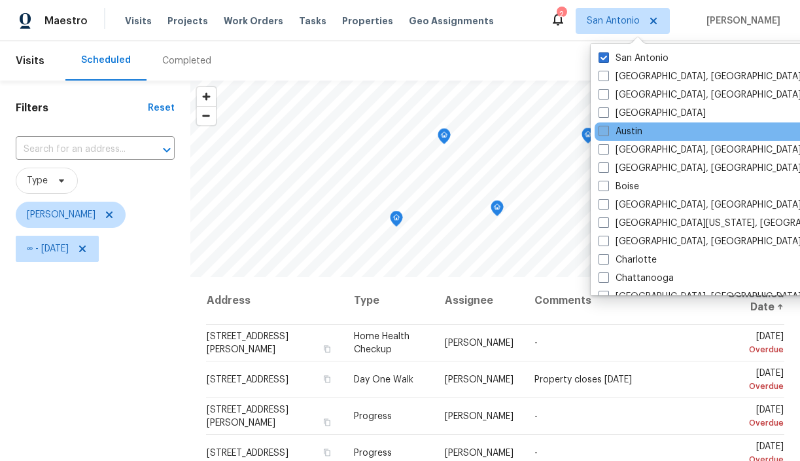
click at [634, 132] on label "Austin" at bounding box center [621, 131] width 44 height 13
click at [607, 132] on input "Austin" at bounding box center [603, 129] width 9 height 9
checkbox input "true"
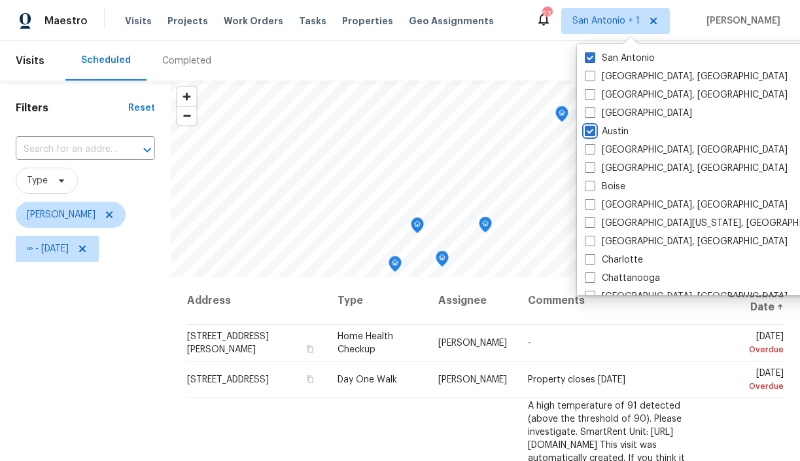
click at [559, 116] on icon "Map marker" at bounding box center [562, 114] width 12 height 15
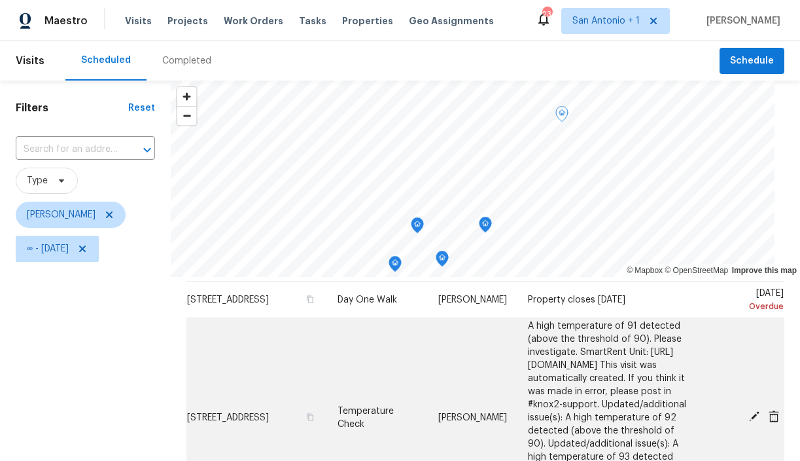
scroll to position [82, 0]
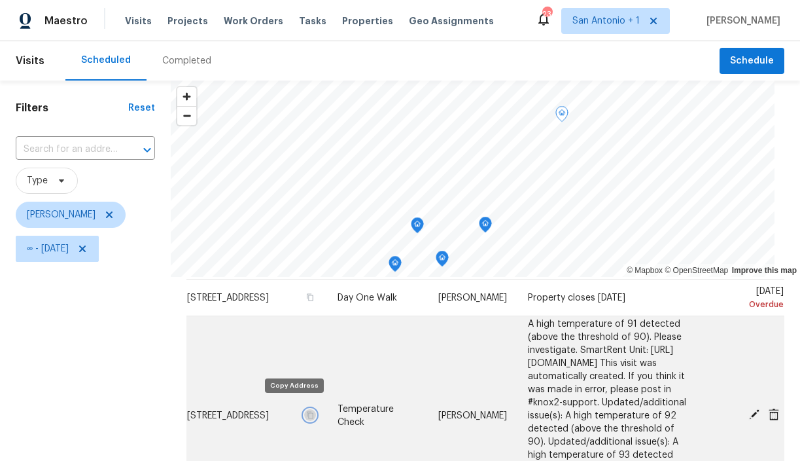
click at [307, 411] on icon "button" at bounding box center [311, 414] width 8 height 8
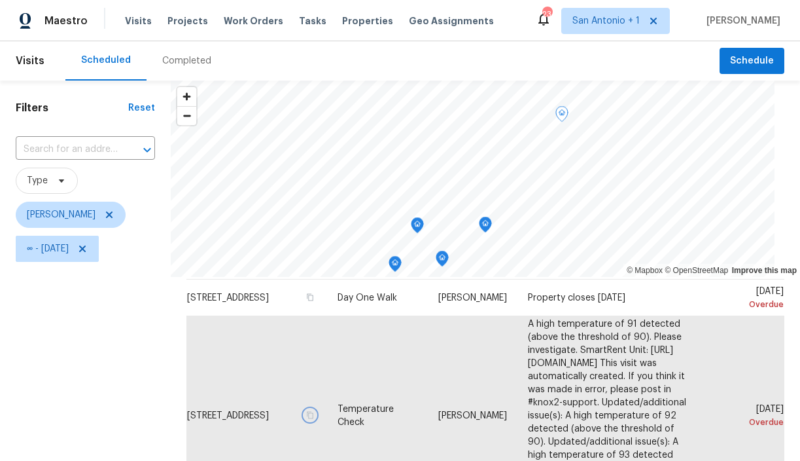
click at [484, 226] on icon "Map marker" at bounding box center [486, 224] width 12 height 15
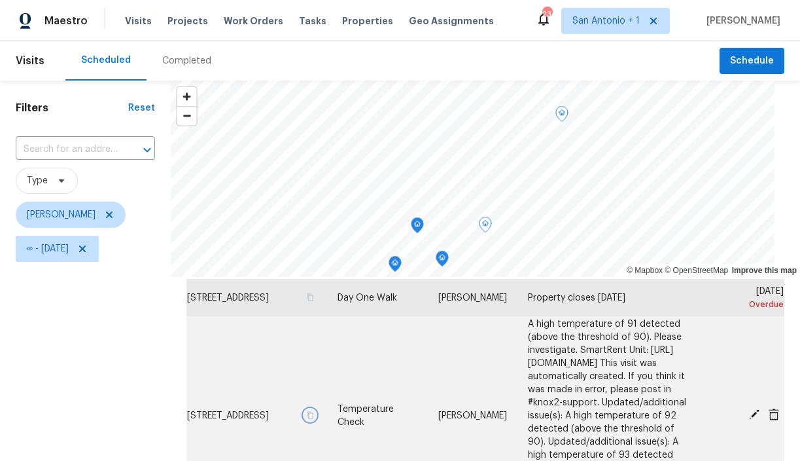
scroll to position [41, 0]
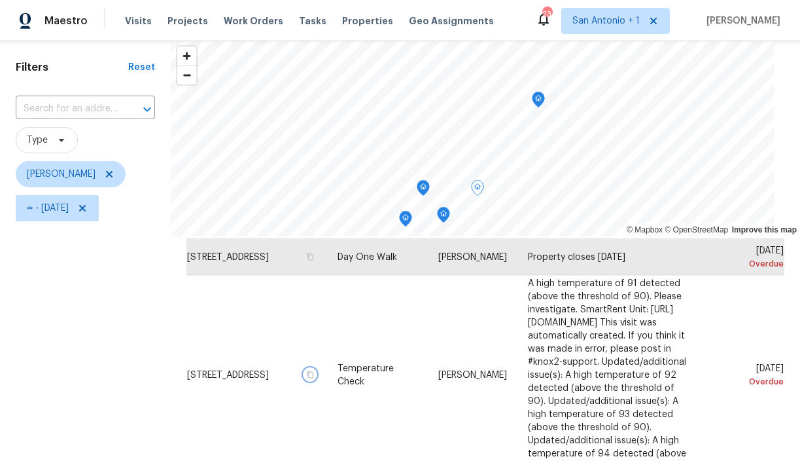
click at [403, 217] on icon "Map marker" at bounding box center [406, 218] width 12 height 15
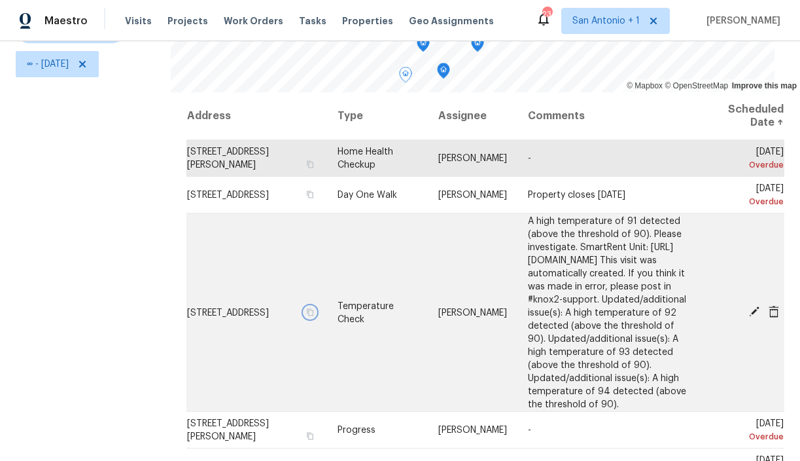
scroll to position [166, 0]
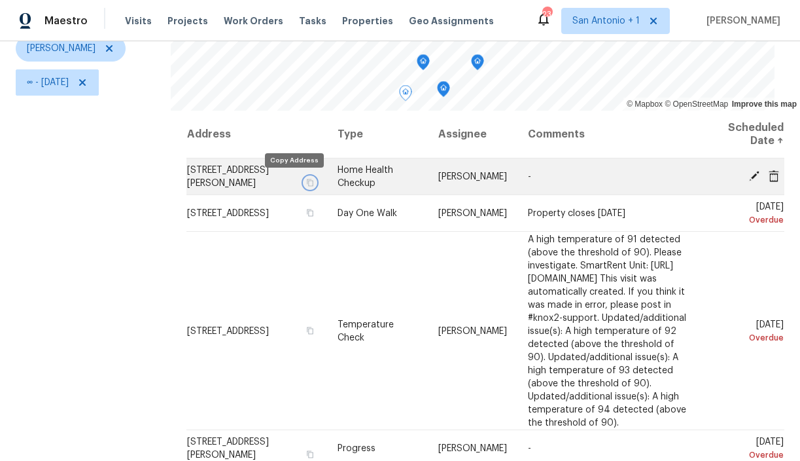
click at [307, 183] on icon "button" at bounding box center [311, 183] width 8 height 8
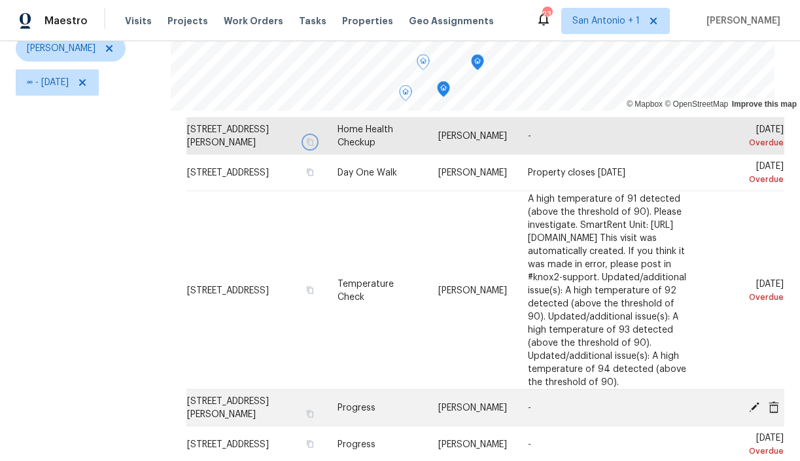
scroll to position [0, 0]
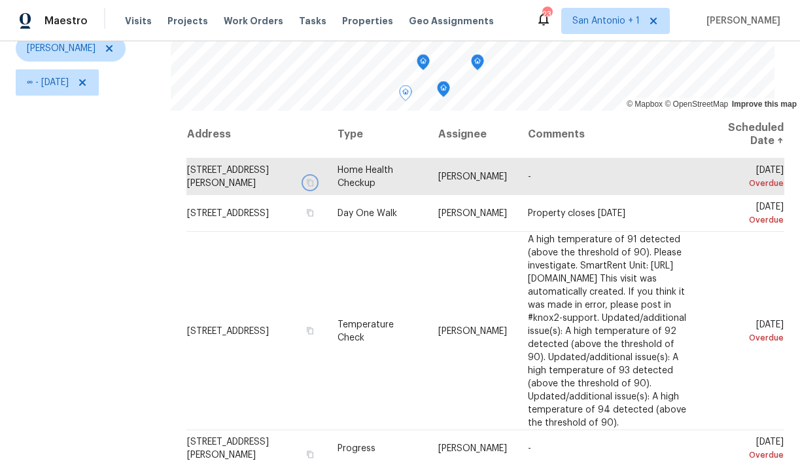
click at [421, 61] on icon "Map marker" at bounding box center [423, 61] width 4 height 3
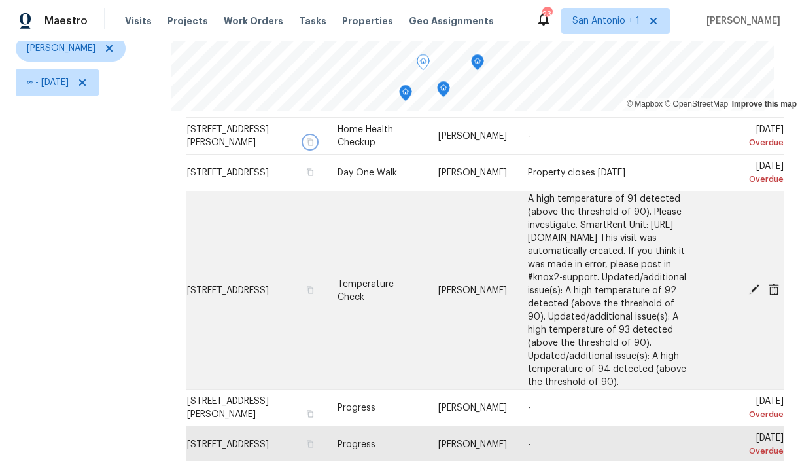
scroll to position [82, 0]
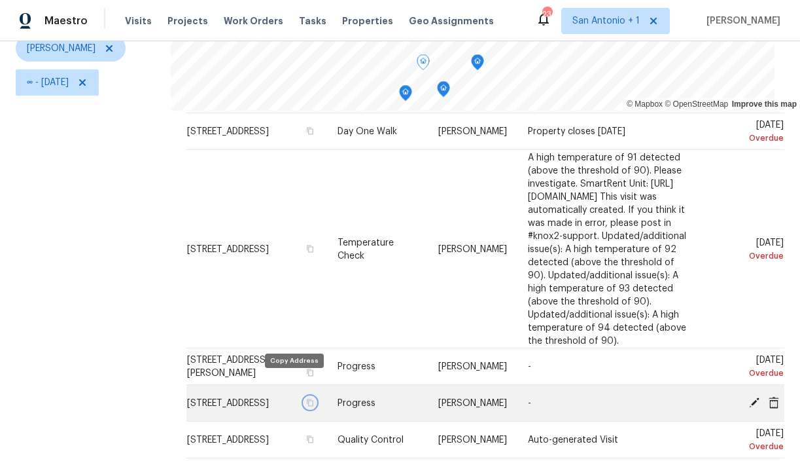
click at [307, 399] on icon "button" at bounding box center [311, 403] width 8 height 8
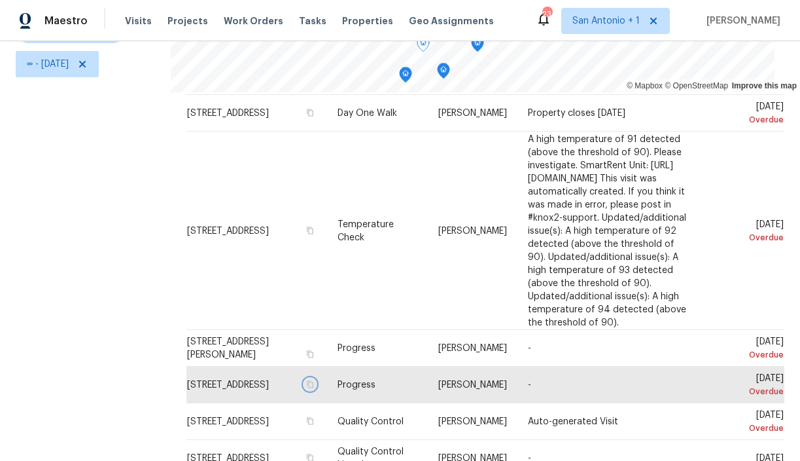
click at [443, 71] on icon "Map marker" at bounding box center [443, 71] width 1 height 2
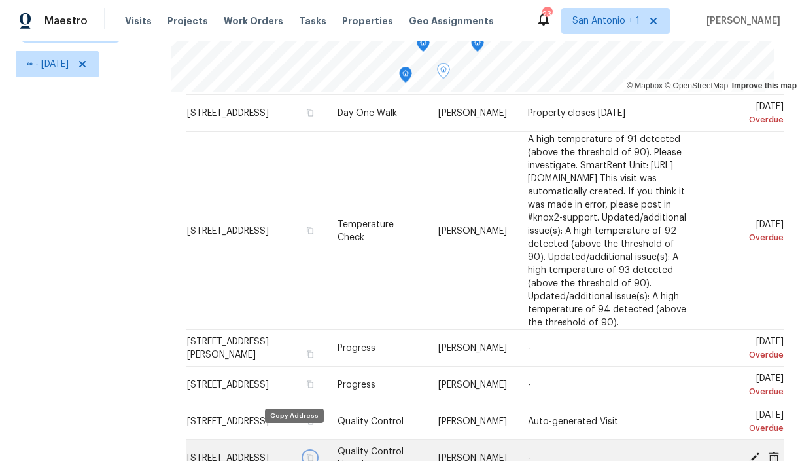
click at [307, 454] on icon "button" at bounding box center [311, 458] width 8 height 8
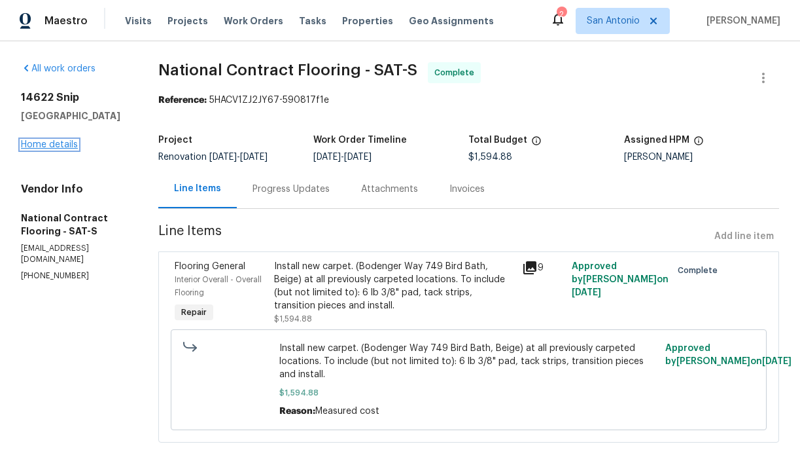
click at [61, 145] on link "Home details" at bounding box center [49, 144] width 57 height 9
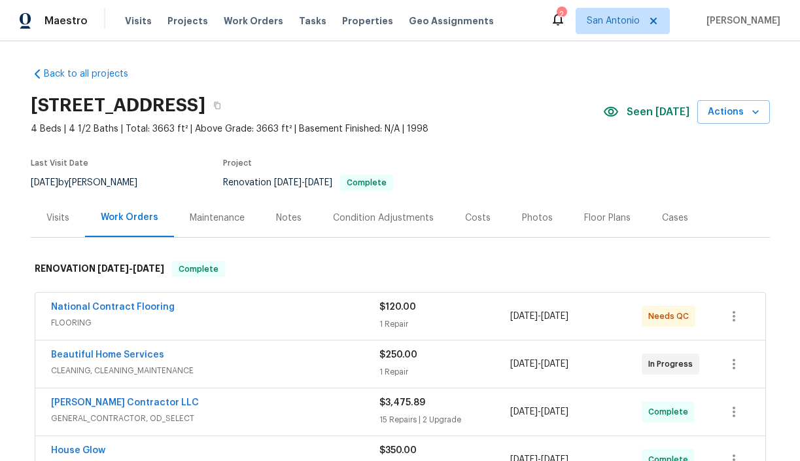
click at [473, 141] on section "14622 Snip, San Antonio, TX 78248 4 Beds | 4 1/2 Baths | Total: 3663 ft² | Abov…" at bounding box center [401, 143] width 740 height 110
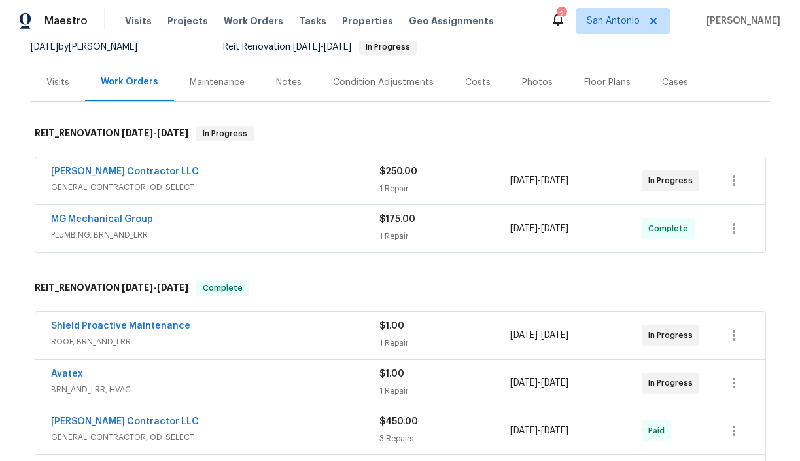
scroll to position [134, 0]
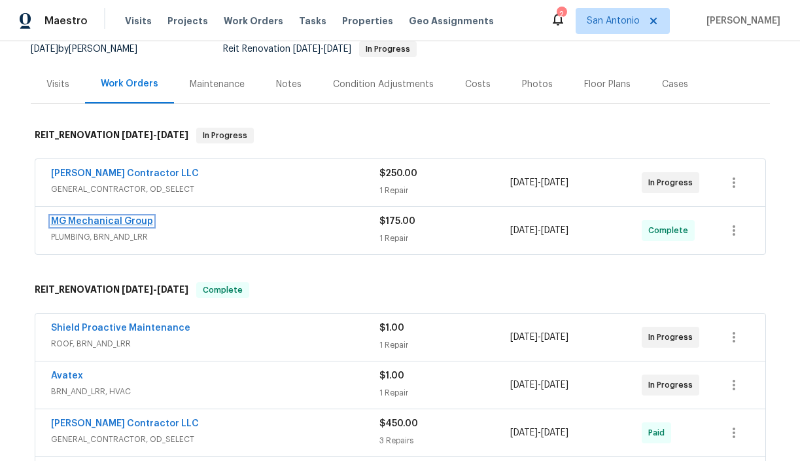
click at [119, 222] on link "MG Mechanical Group" at bounding box center [102, 221] width 102 height 9
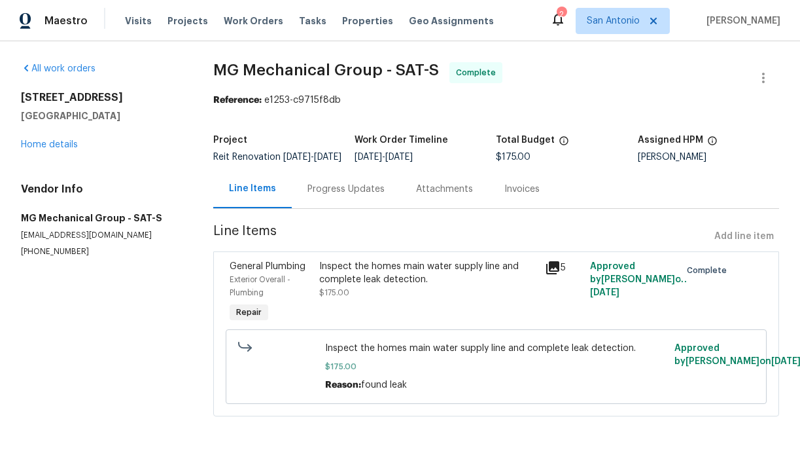
scroll to position [2, 0]
click at [353, 194] on div "Progress Updates" at bounding box center [346, 189] width 77 height 13
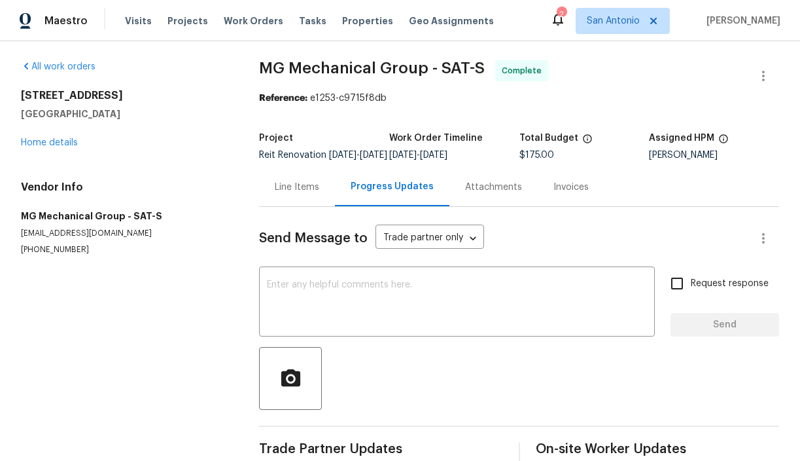
click at [291, 194] on div "Line Items" at bounding box center [297, 187] width 45 height 13
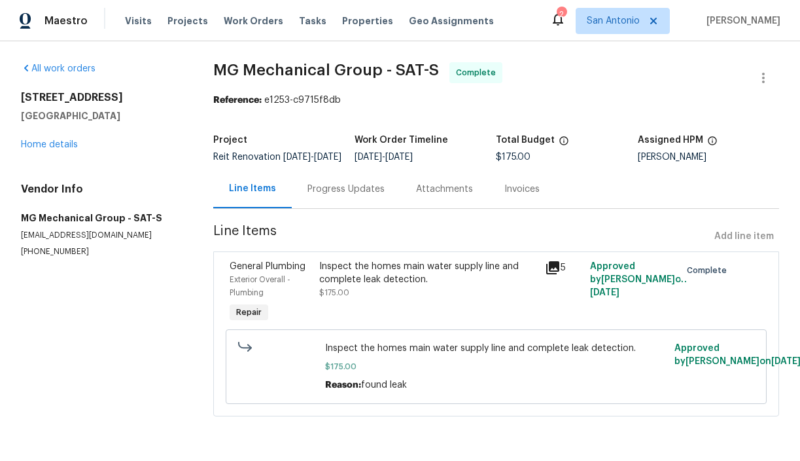
click at [370, 286] on div "Inspect the homes main water supply line and complete leak detection." at bounding box center [428, 273] width 218 height 26
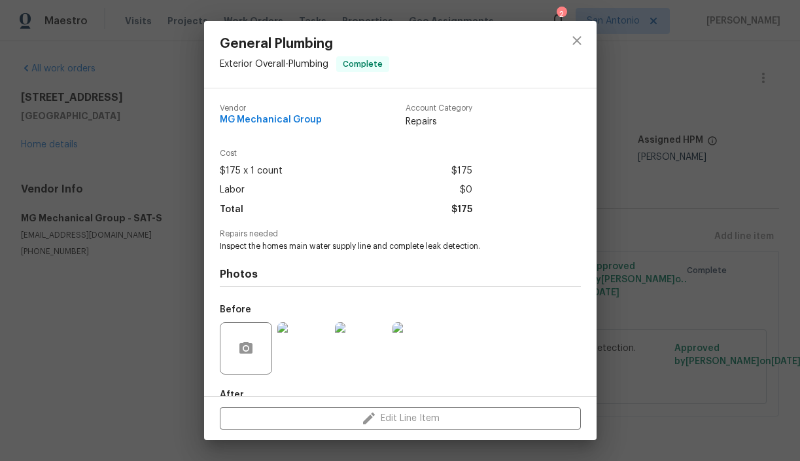
scroll to position [77, 0]
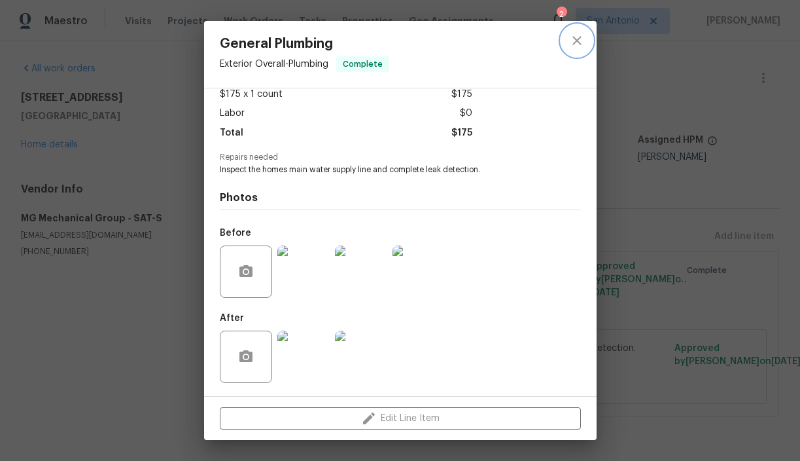
click at [579, 43] on icon "close" at bounding box center [577, 40] width 9 height 9
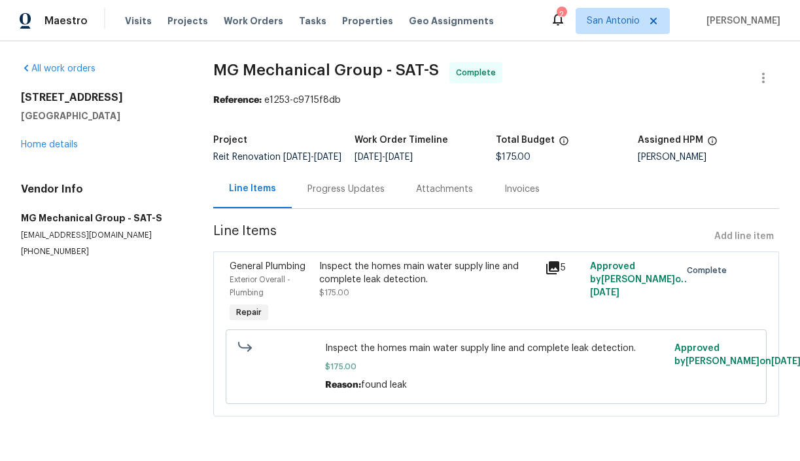
click at [399, 294] on div "Inspect the homes main water supply line and complete leak detection. $175.00" at bounding box center [428, 279] width 218 height 39
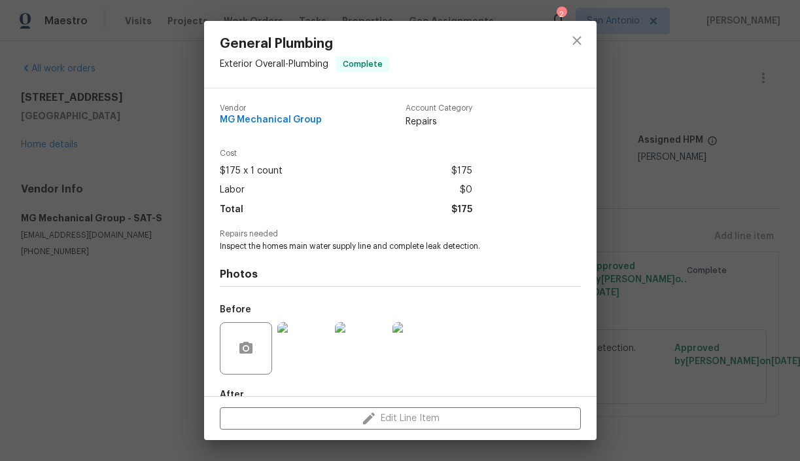
scroll to position [24, 0]
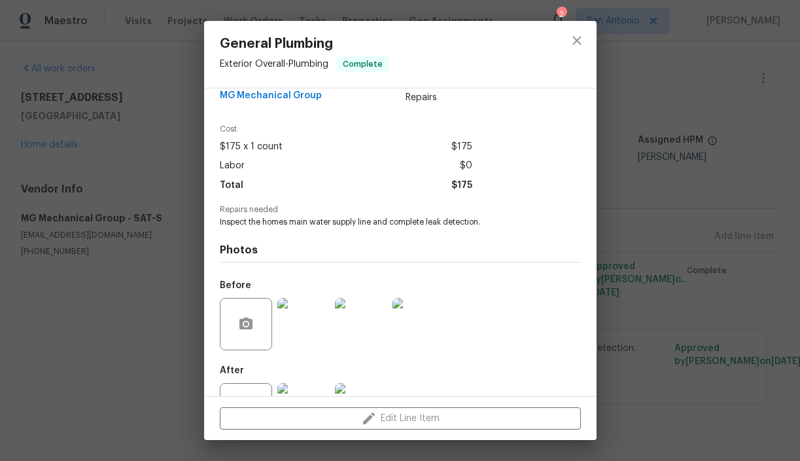
click at [418, 322] on img at bounding box center [419, 324] width 52 height 52
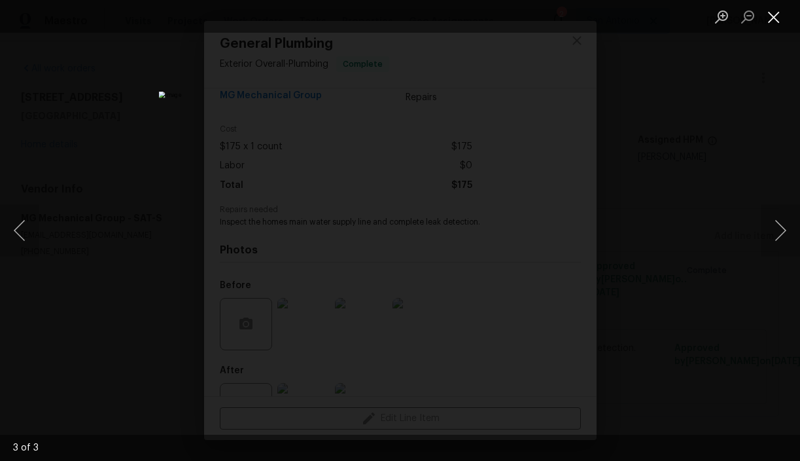
click at [779, 14] on button "Close lightbox" at bounding box center [774, 16] width 26 height 23
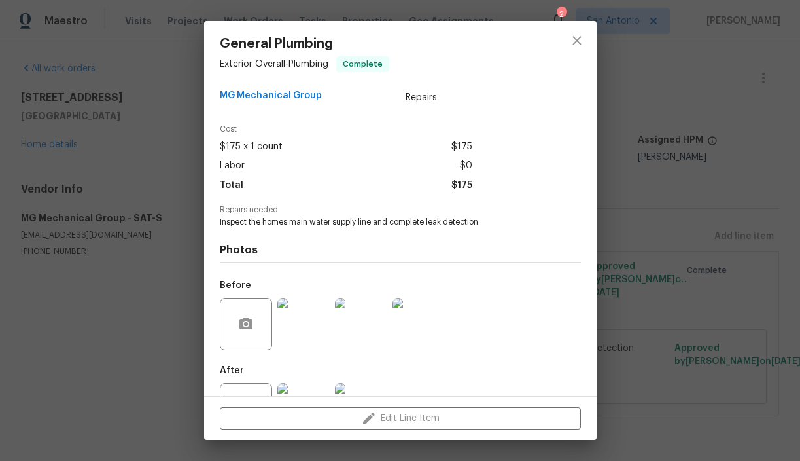
scroll to position [77, 0]
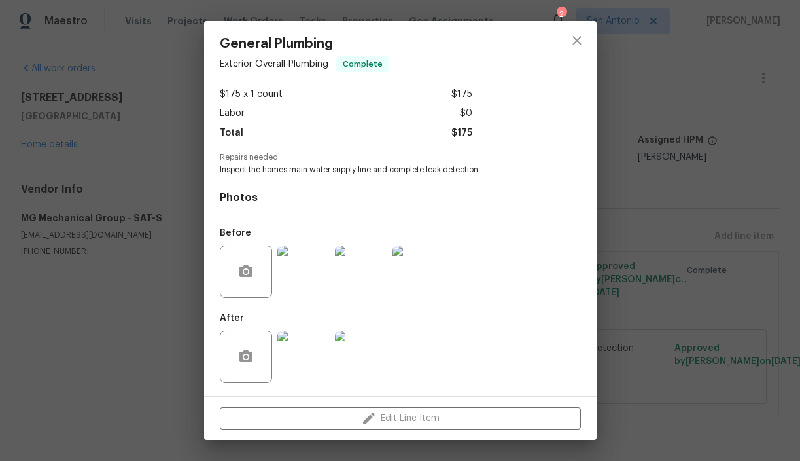
click at [288, 338] on img at bounding box center [303, 356] width 52 height 52
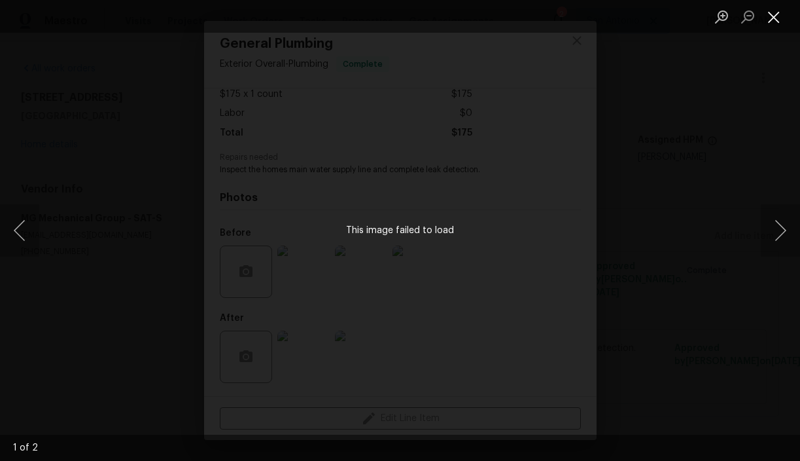
click at [779, 16] on button "Close lightbox" at bounding box center [774, 16] width 26 height 23
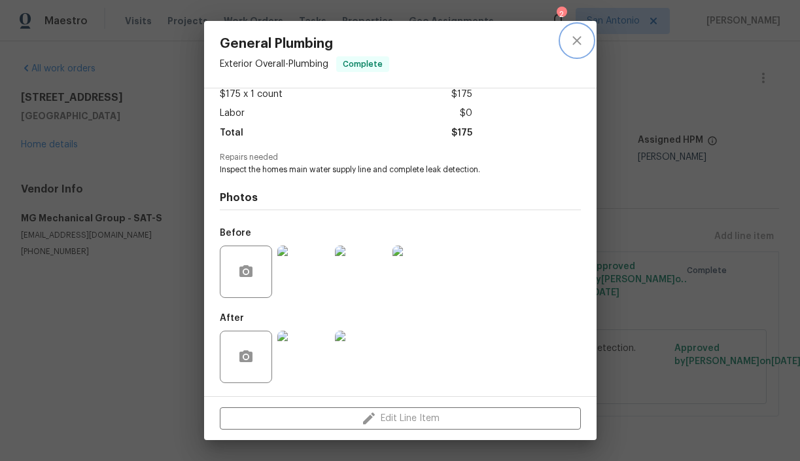
click at [580, 43] on icon "close" at bounding box center [577, 40] width 9 height 9
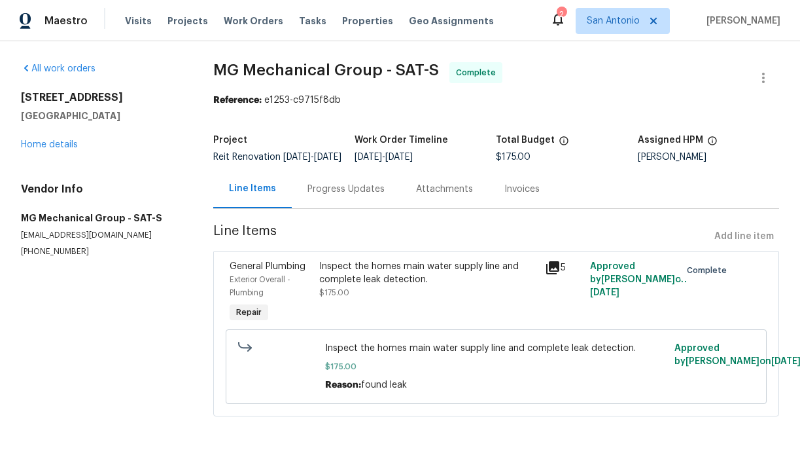
scroll to position [0, 0]
click at [58, 142] on link "Home details" at bounding box center [49, 144] width 57 height 9
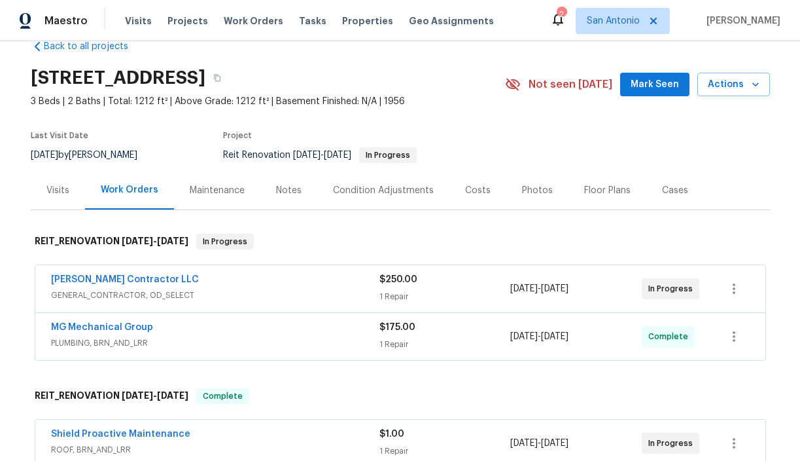
scroll to position [35, 0]
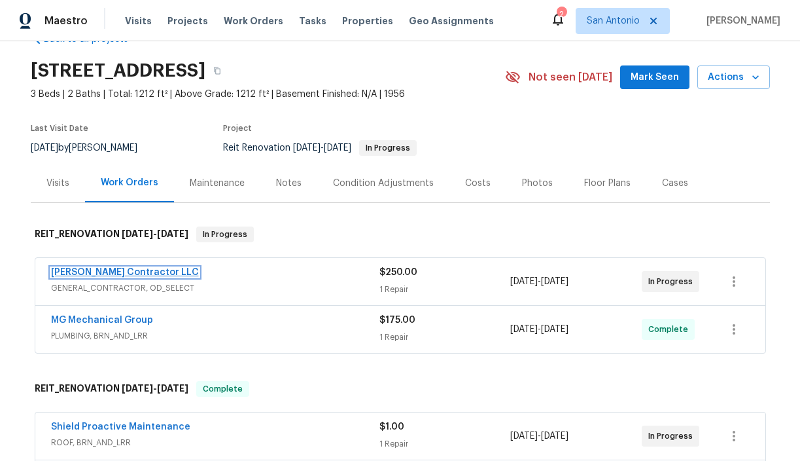
click at [135, 270] on link "[PERSON_NAME] Contractor LLC" at bounding box center [125, 272] width 148 height 9
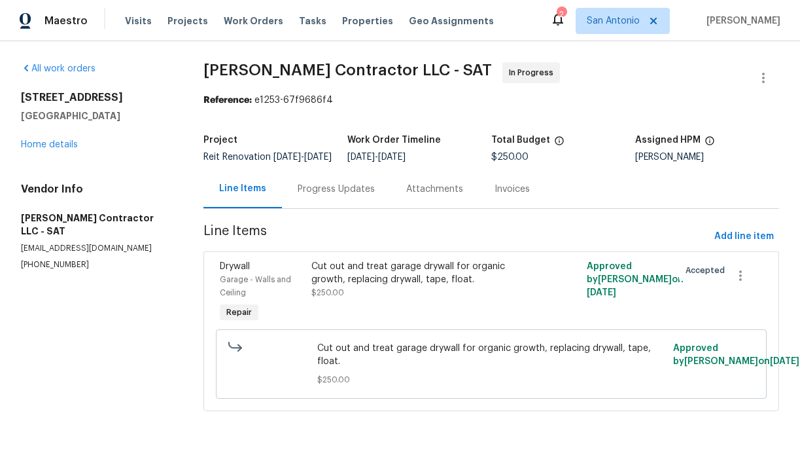
click at [338, 195] on div "Progress Updates" at bounding box center [336, 189] width 77 height 13
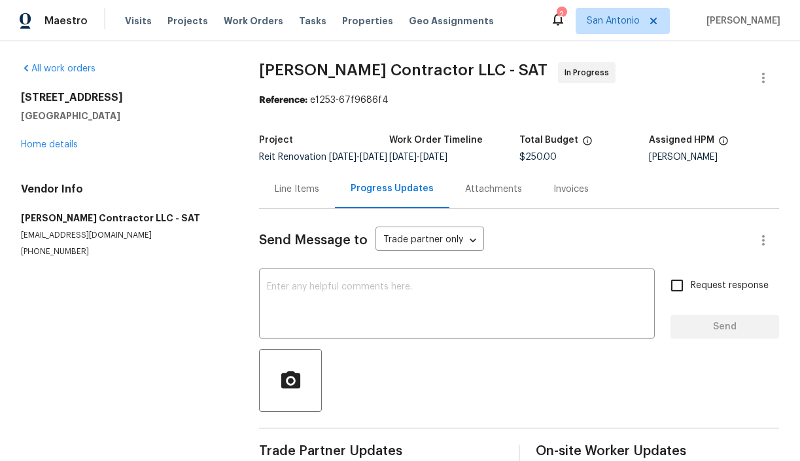
scroll to position [35, 0]
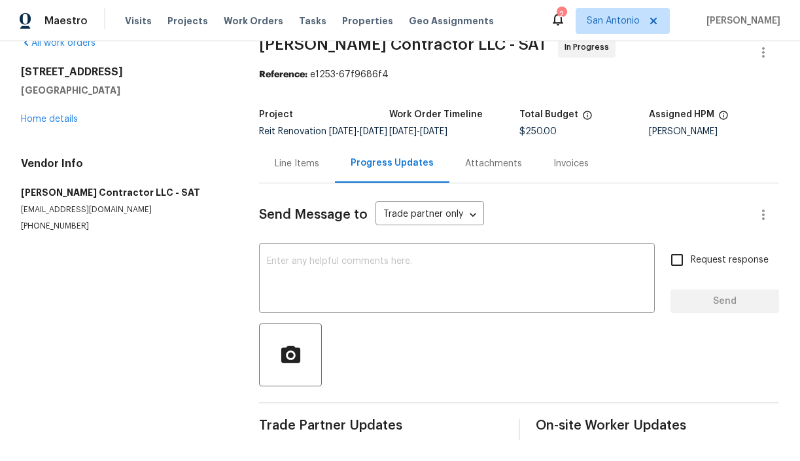
click at [297, 169] on div "Line Items" at bounding box center [297, 163] width 76 height 39
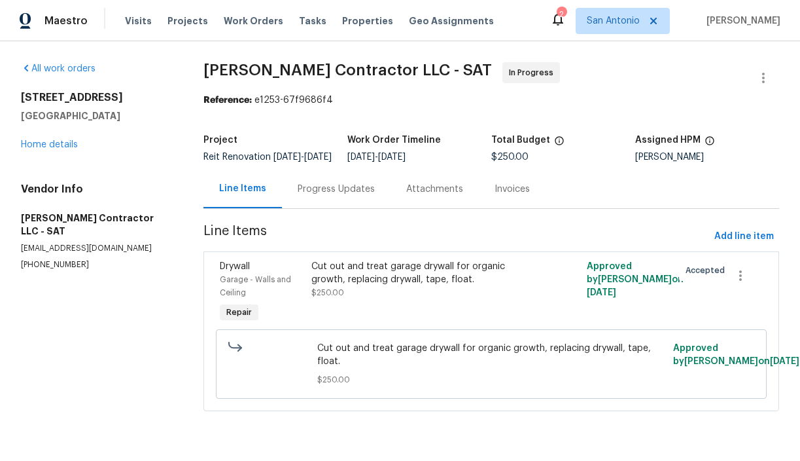
click at [399, 296] on div "Cut out and treat garage drywall for organic growth, replacing drywall, tape, f…" at bounding box center [423, 279] width 222 height 39
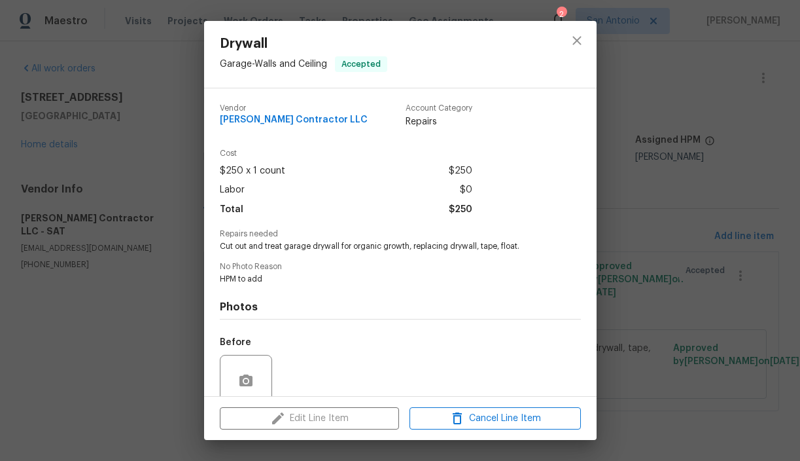
scroll to position [109, 0]
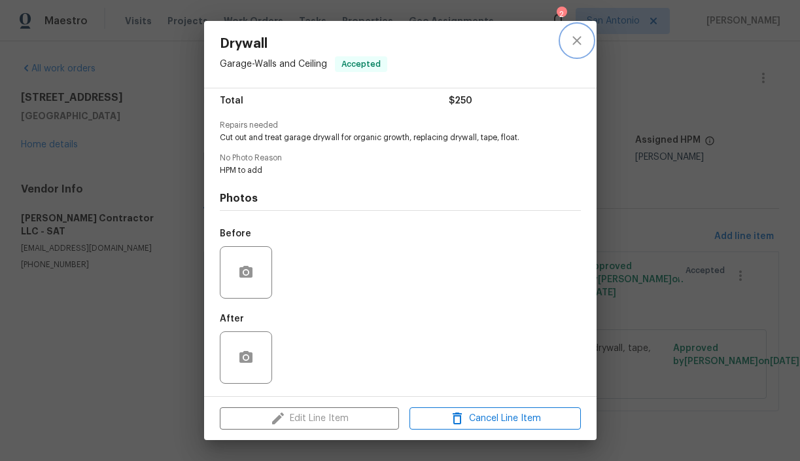
click at [577, 46] on icon "close" at bounding box center [577, 41] width 16 height 16
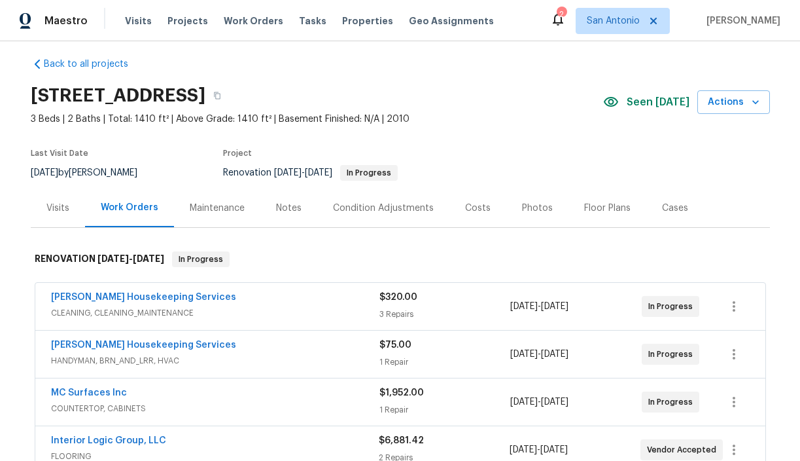
scroll to position [8, 0]
